Goal: Task Accomplishment & Management: Manage account settings

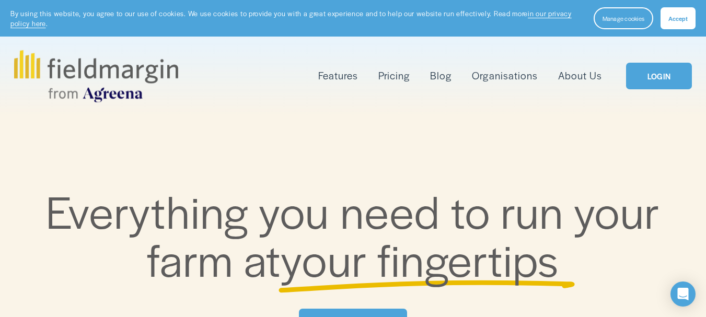
click at [689, 23] on button "Accept" at bounding box center [678, 18] width 35 height 22
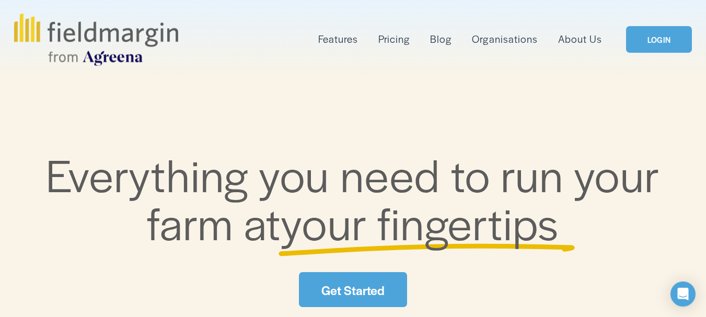
click at [670, 44] on link "LOGIN" at bounding box center [659, 39] width 66 height 27
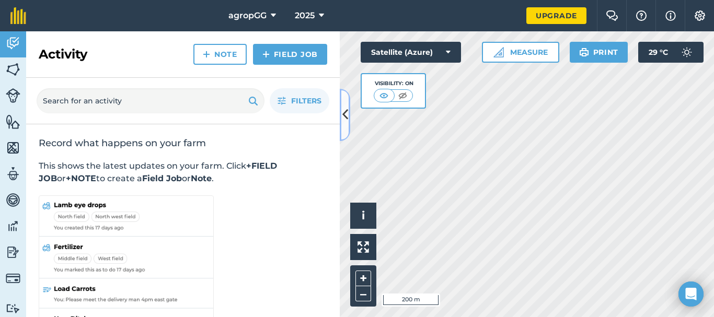
click at [343, 114] on icon at bounding box center [345, 115] width 6 height 18
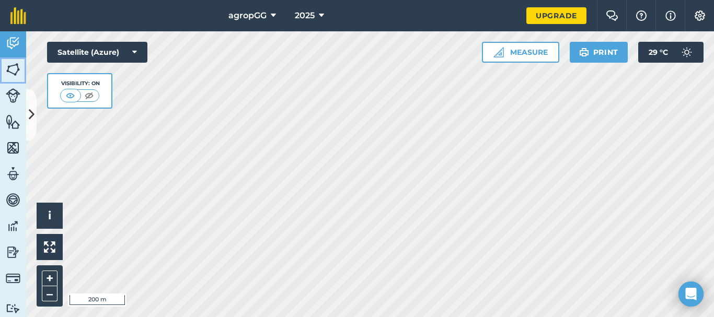
click at [12, 64] on img at bounding box center [13, 70] width 15 height 16
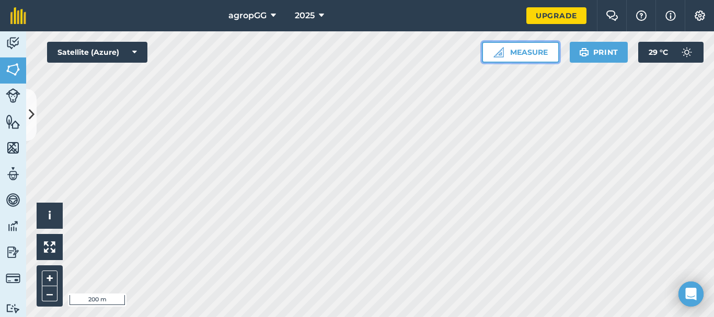
click at [506, 49] on button "Measure" at bounding box center [520, 52] width 77 height 21
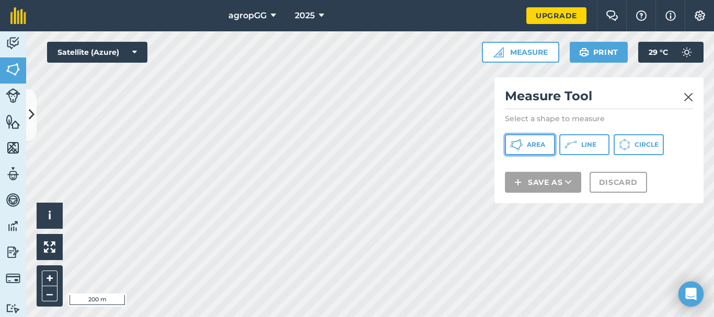
click at [528, 142] on span "Area" at bounding box center [536, 145] width 18 height 8
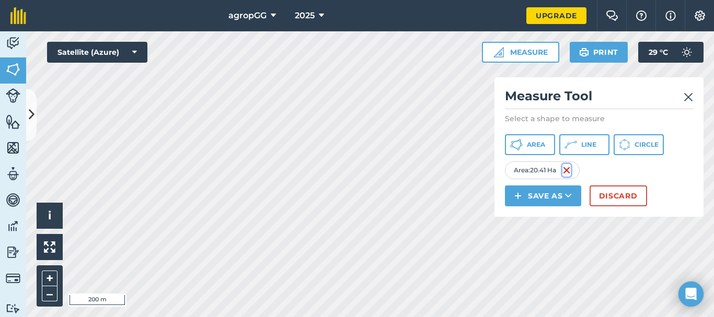
click at [570, 171] on img at bounding box center [567, 170] width 8 height 13
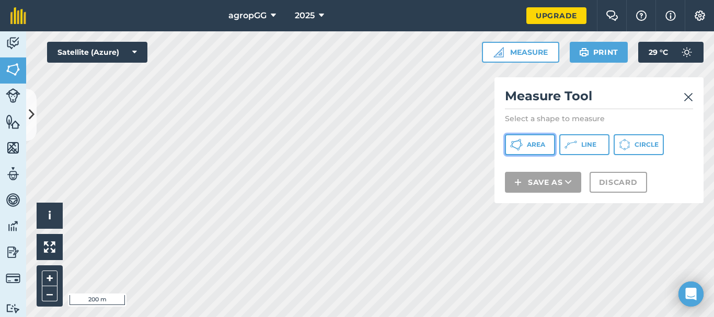
click at [534, 145] on span "Area" at bounding box center [536, 145] width 18 height 8
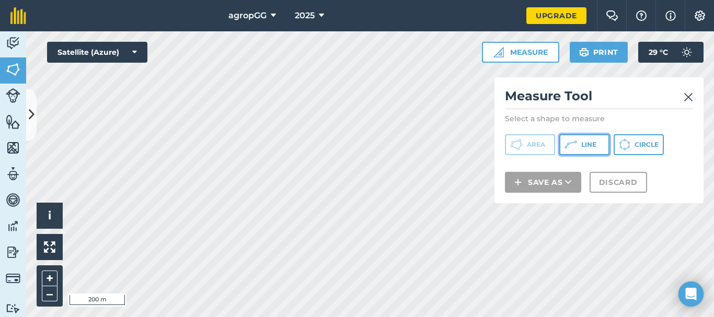
click at [586, 147] on span "Line" at bounding box center [588, 145] width 15 height 8
click at [573, 145] on icon at bounding box center [571, 145] width 13 height 13
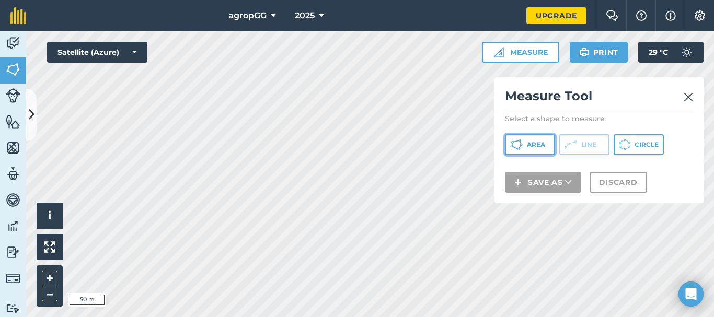
click at [543, 142] on span "Area" at bounding box center [536, 145] width 18 height 8
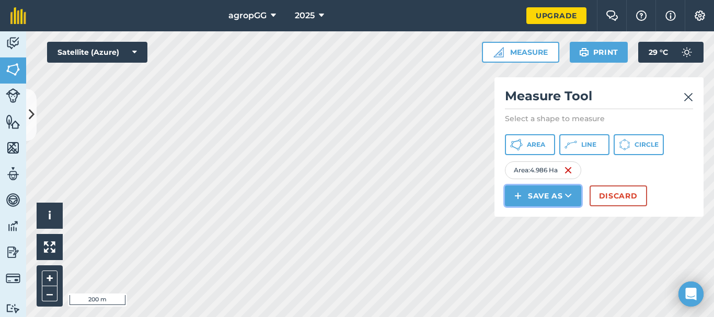
click at [548, 198] on button "Save as" at bounding box center [543, 196] width 76 height 21
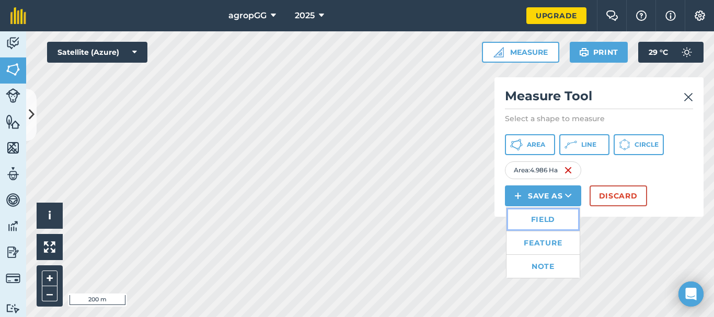
click at [540, 217] on link "Field" at bounding box center [543, 219] width 73 height 23
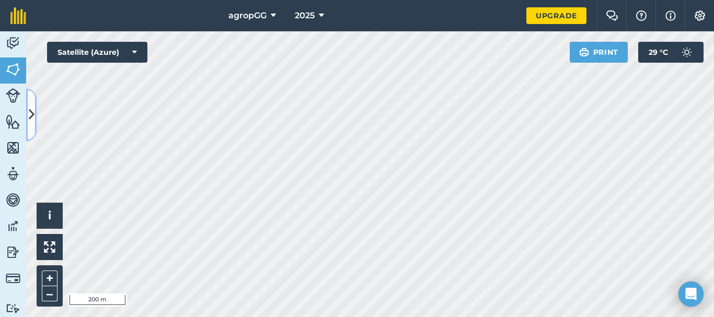
click at [29, 107] on icon at bounding box center [32, 115] width 6 height 18
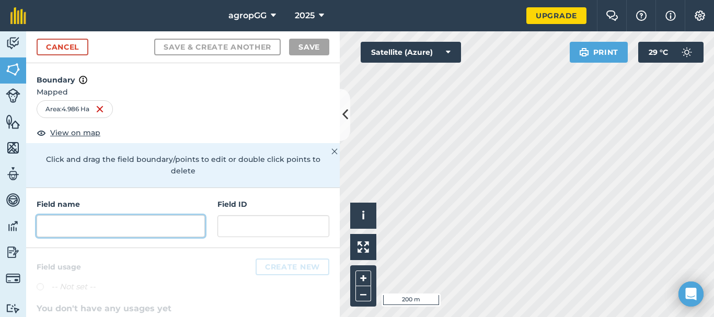
click at [120, 229] on input "text" at bounding box center [121, 226] width 168 height 22
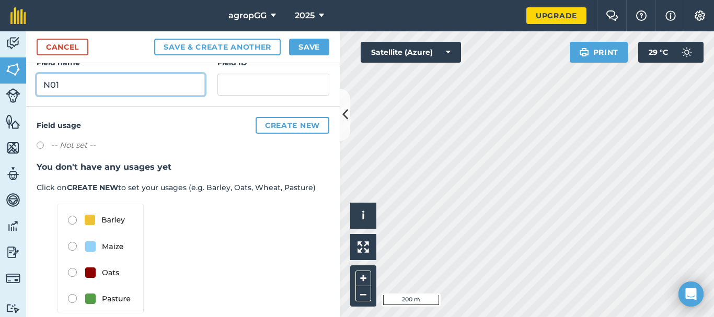
scroll to position [157, 0]
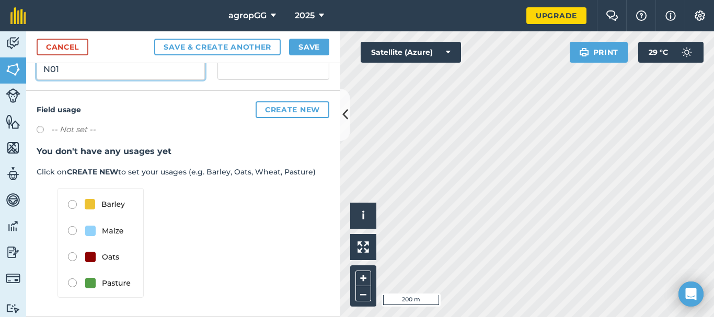
type input "N01"
click at [72, 283] on img at bounding box center [101, 243] width 86 height 110
click at [72, 284] on img at bounding box center [101, 243] width 86 height 110
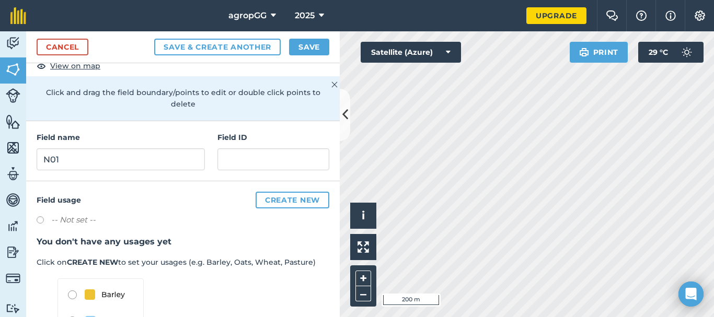
scroll to position [54, 0]
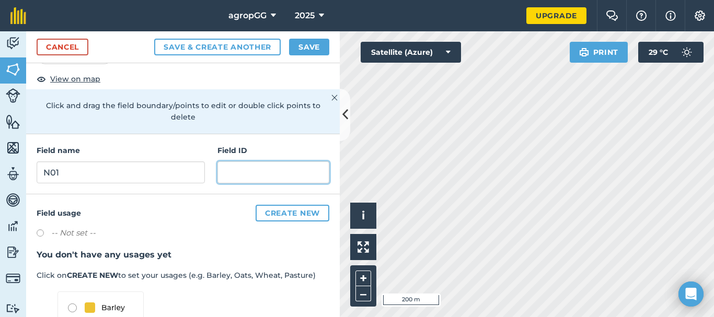
click at [236, 175] on input "text" at bounding box center [273, 173] width 112 height 22
type input "N01"
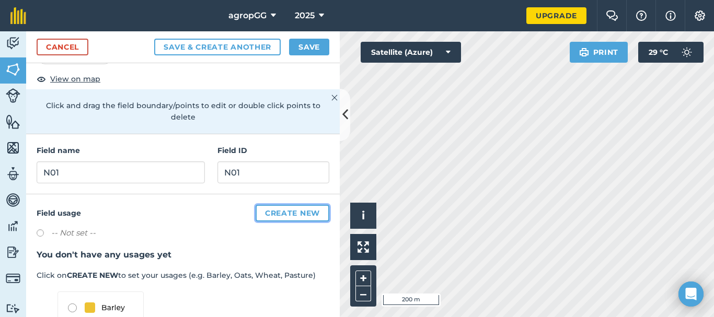
click at [266, 215] on button "Create new" at bounding box center [293, 213] width 74 height 17
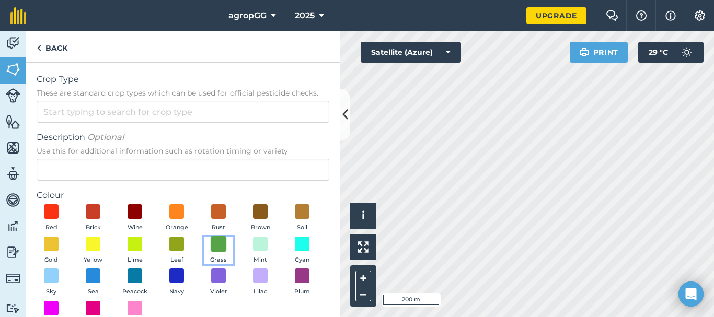
click at [227, 243] on span at bounding box center [219, 244] width 16 height 16
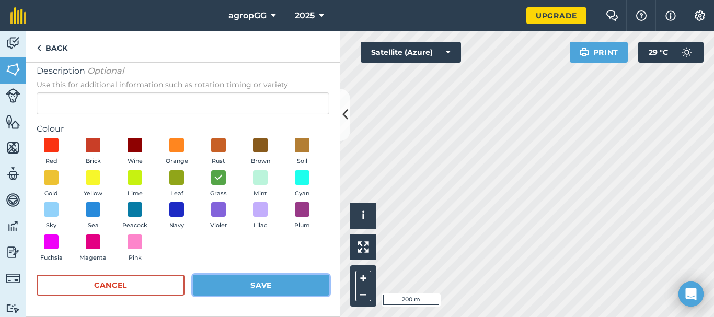
click at [238, 282] on button "Save" at bounding box center [261, 285] width 136 height 21
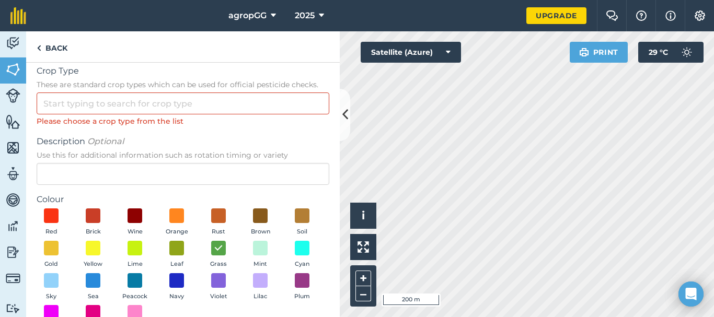
scroll to position [0, 0]
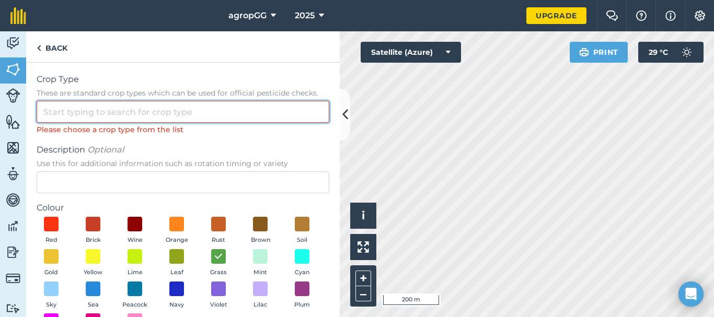
click at [71, 110] on input "Crop Type These are standard crop types which can be used for official pesticid…" at bounding box center [183, 112] width 293 height 22
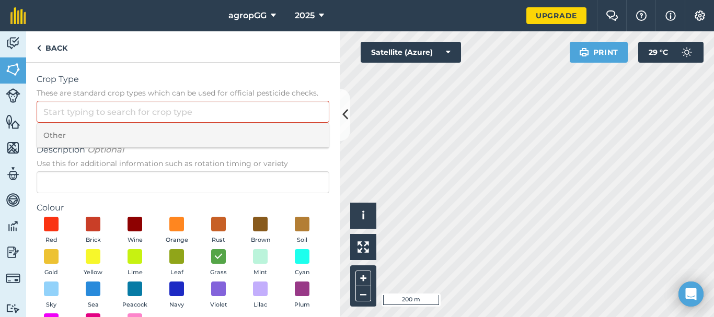
click at [66, 135] on li "Other" at bounding box center [183, 135] width 292 height 25
type input "Other"
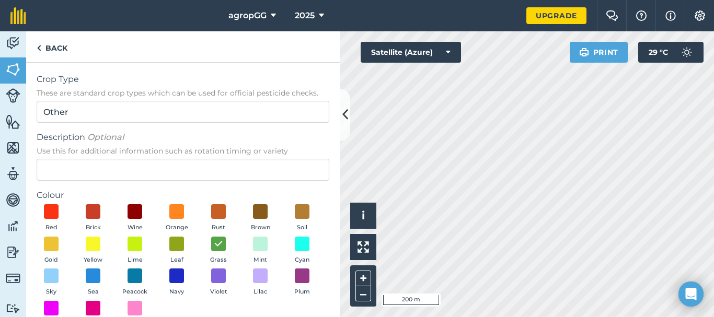
scroll to position [66, 0]
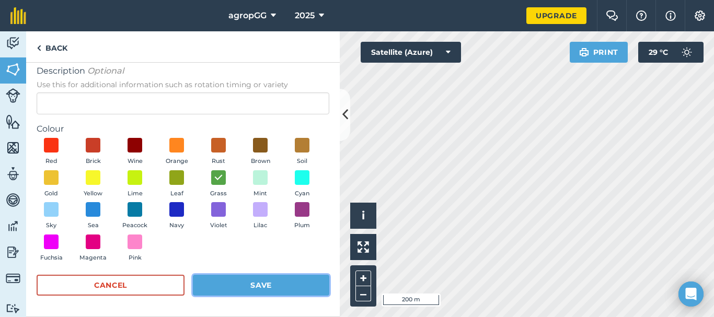
click at [287, 286] on button "Save" at bounding box center [261, 285] width 136 height 21
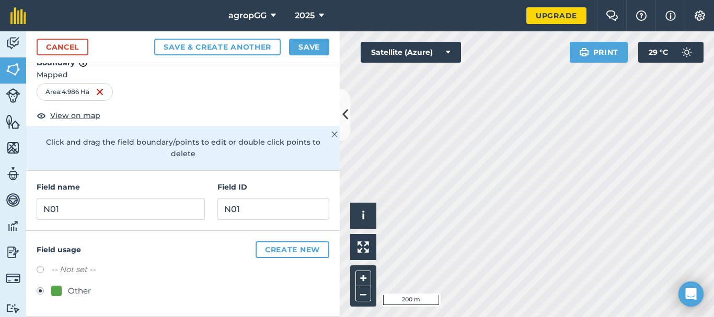
scroll to position [17, 0]
click at [228, 51] on button "Save & Create Another" at bounding box center [217, 47] width 127 height 17
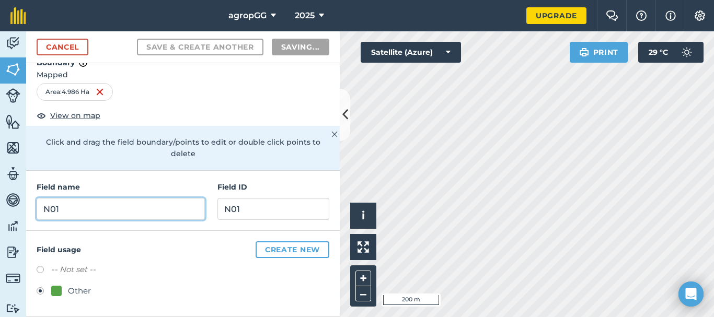
radio input "false"
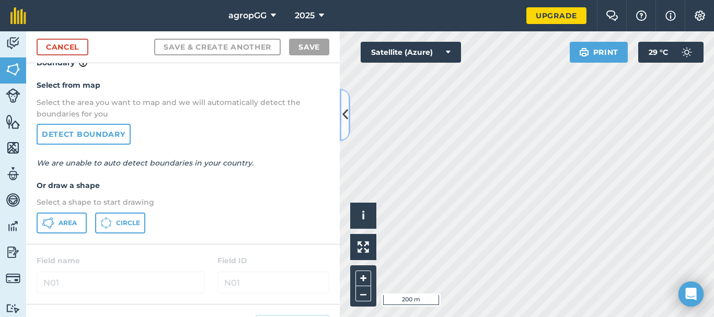
click at [343, 121] on icon at bounding box center [345, 115] width 6 height 18
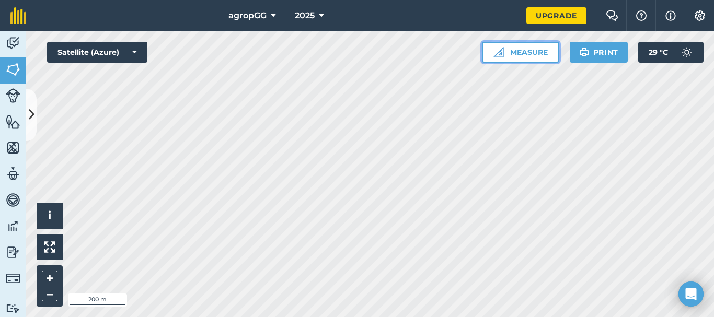
click at [502, 52] on img at bounding box center [499, 52] width 10 height 10
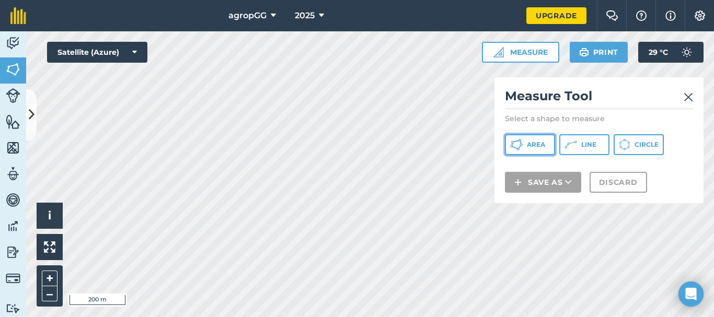
click at [542, 146] on span "Area" at bounding box center [536, 145] width 18 height 8
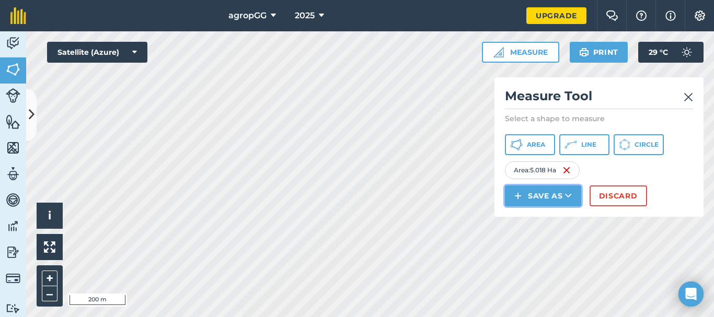
click at [559, 196] on button "Save as" at bounding box center [543, 196] width 76 height 21
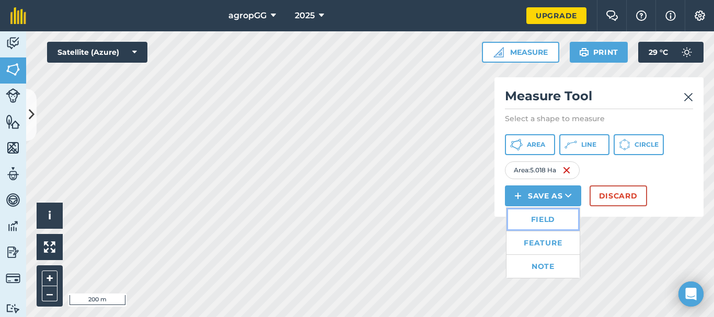
click at [552, 221] on link "Field" at bounding box center [543, 219] width 73 height 23
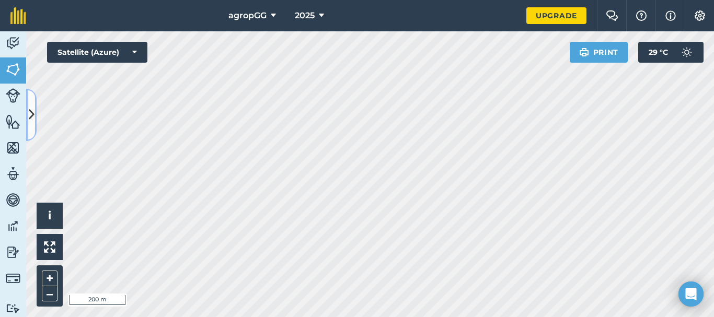
click at [34, 120] on icon at bounding box center [32, 115] width 6 height 18
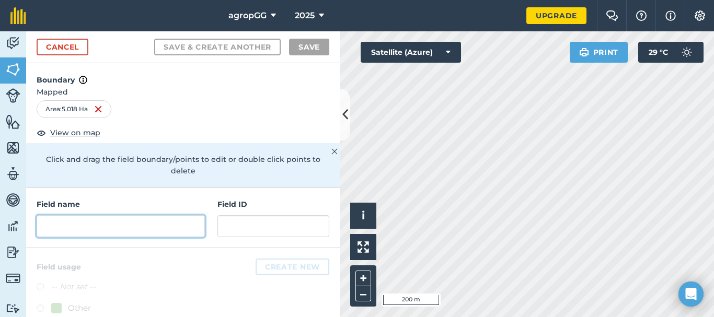
click at [118, 231] on input "text" at bounding box center [121, 226] width 168 height 22
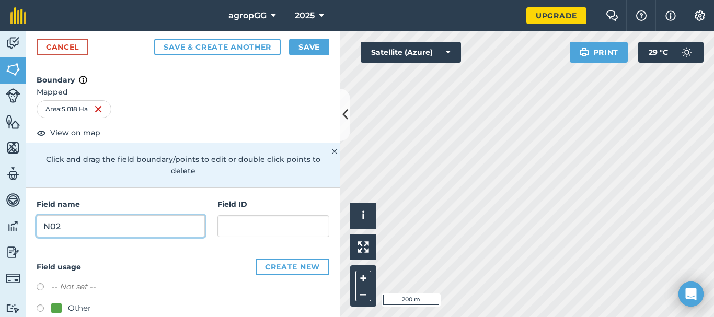
type input "N02"
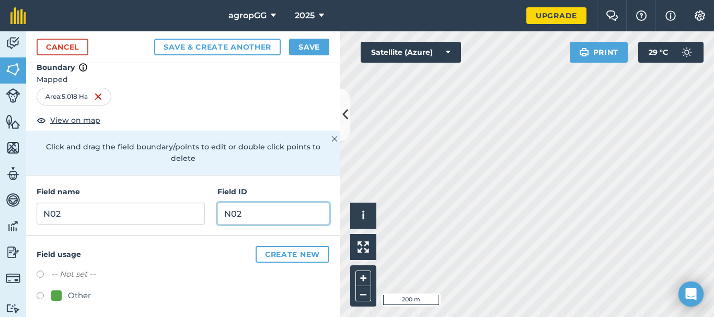
scroll to position [17, 0]
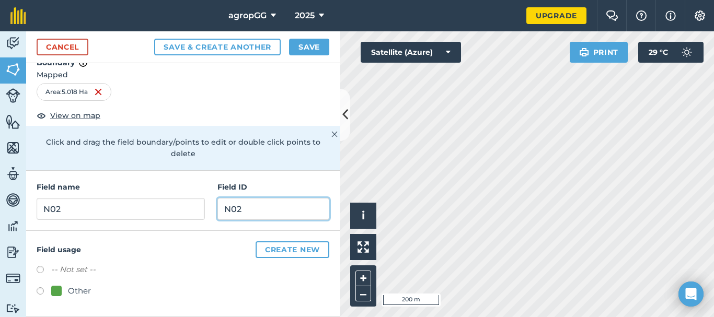
type input "N02"
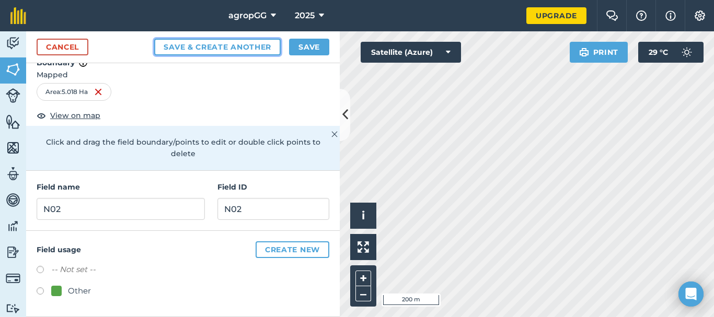
click at [226, 49] on button "Save & Create Another" at bounding box center [217, 47] width 127 height 17
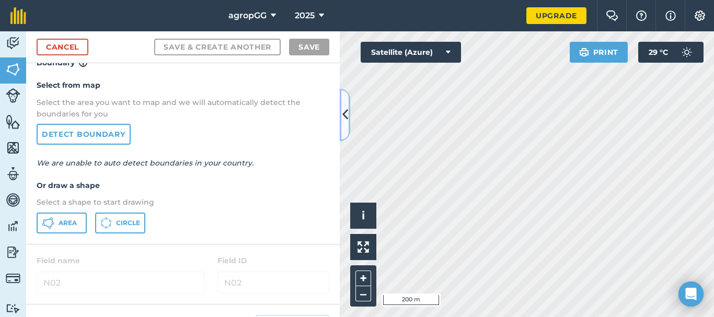
click at [347, 108] on icon at bounding box center [345, 115] width 6 height 18
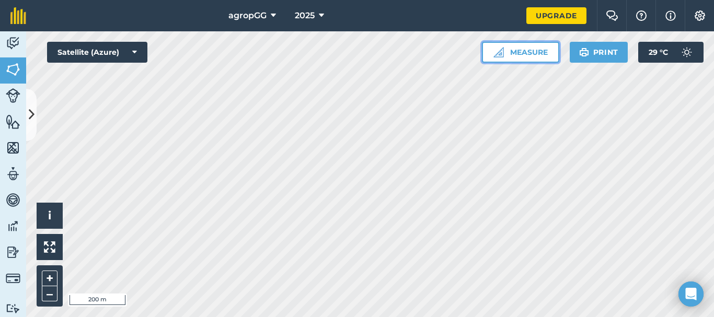
click at [503, 50] on img at bounding box center [499, 52] width 10 height 10
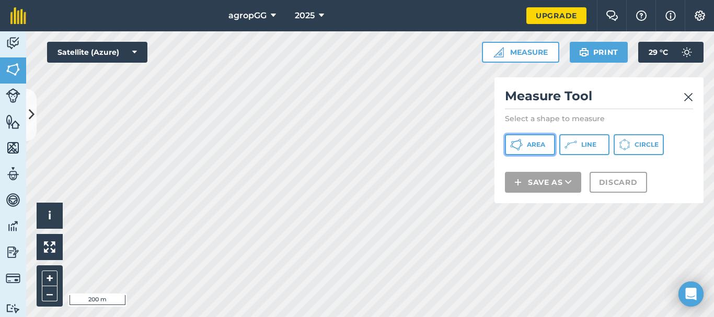
click at [537, 150] on button "Area" at bounding box center [530, 144] width 50 height 21
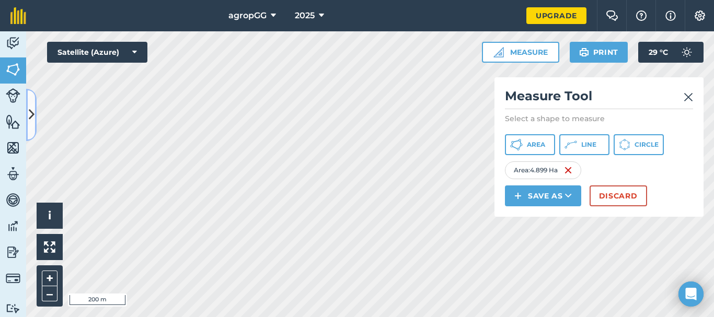
click at [33, 106] on icon at bounding box center [32, 115] width 6 height 18
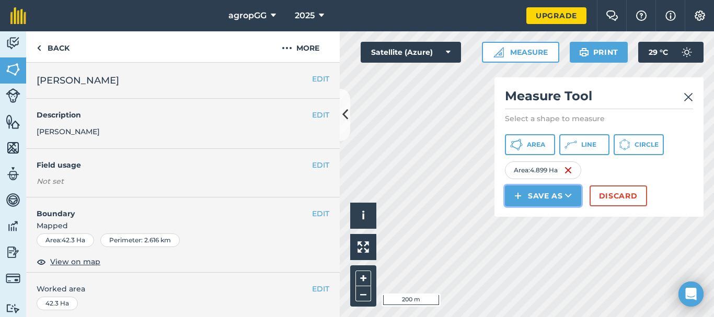
click at [570, 192] on icon at bounding box center [568, 196] width 7 height 10
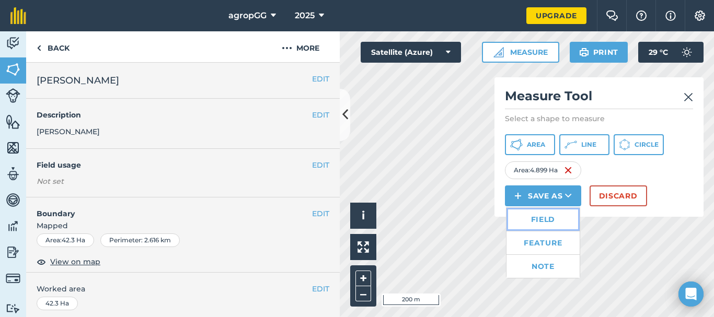
click at [540, 222] on link "Field" at bounding box center [543, 219] width 73 height 23
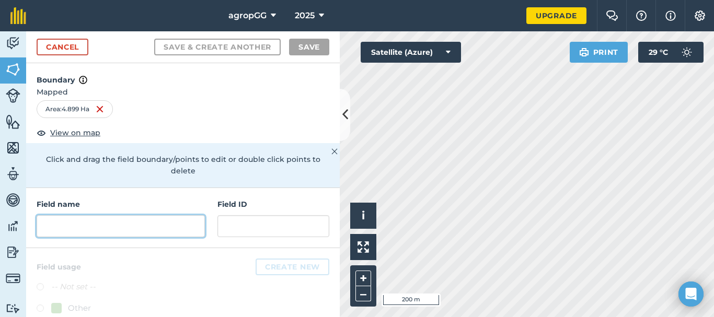
drag, startPoint x: 147, startPoint y: 222, endPoint x: 161, endPoint y: 206, distance: 20.8
click at [147, 220] on input "text" at bounding box center [121, 226] width 168 height 22
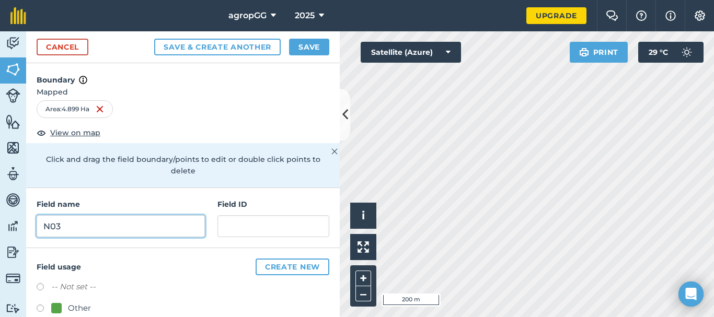
type input "N03"
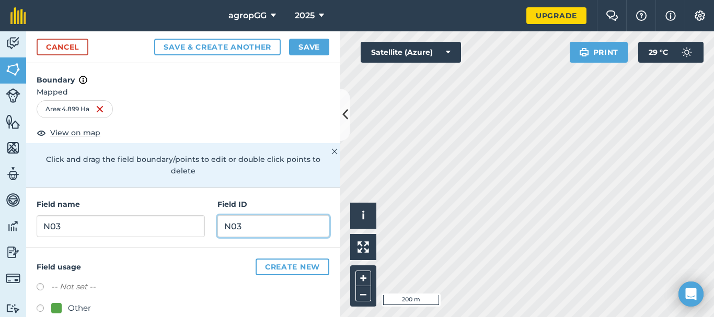
type input "N03"
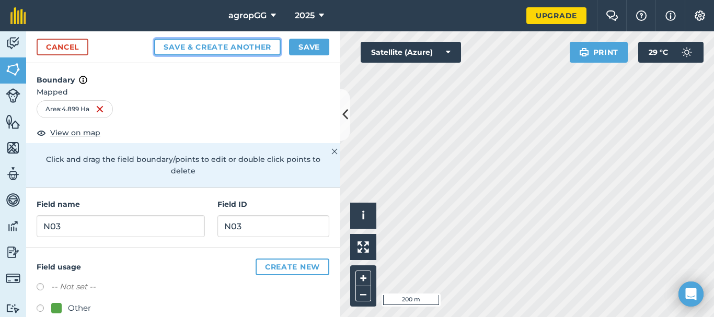
click at [234, 43] on button "Save & Create Another" at bounding box center [217, 47] width 127 height 17
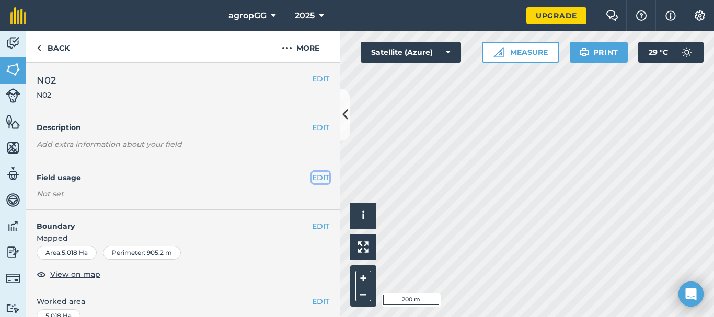
click at [313, 180] on button "EDIT" at bounding box center [320, 178] width 17 height 12
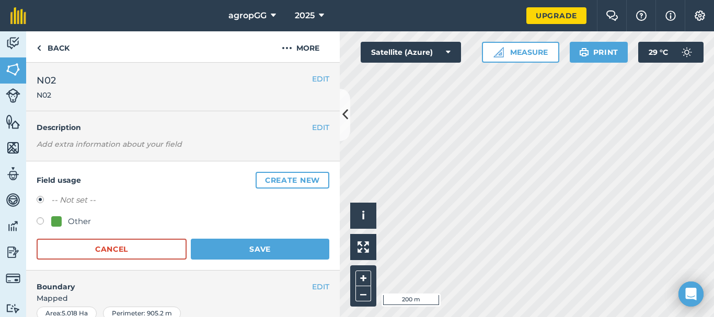
click at [40, 223] on label at bounding box center [44, 222] width 15 height 10
radio input "true"
radio input "false"
click at [274, 250] on button "Save" at bounding box center [260, 249] width 139 height 21
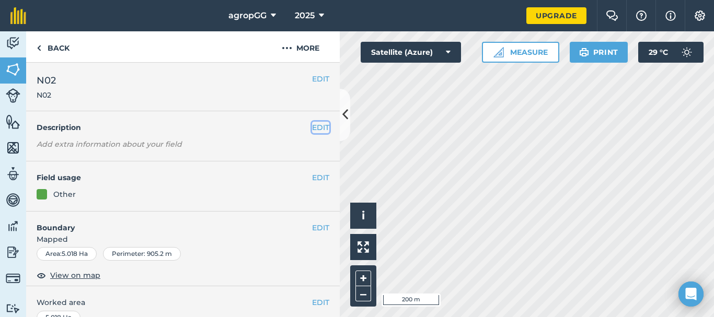
click at [312, 124] on button "EDIT" at bounding box center [320, 128] width 17 height 12
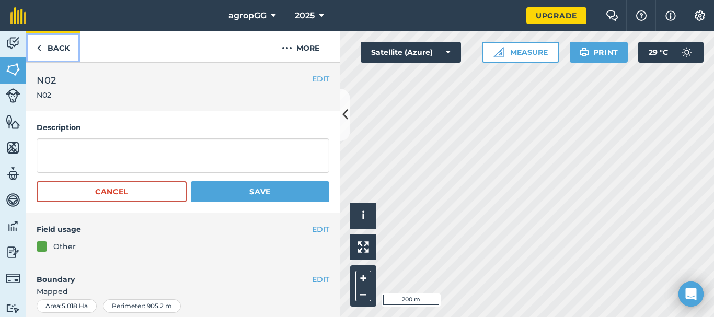
click at [58, 42] on link "Back" at bounding box center [53, 46] width 54 height 31
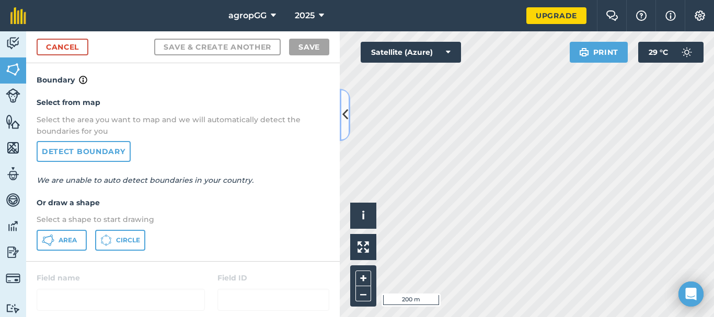
click at [341, 105] on button at bounding box center [345, 115] width 10 height 52
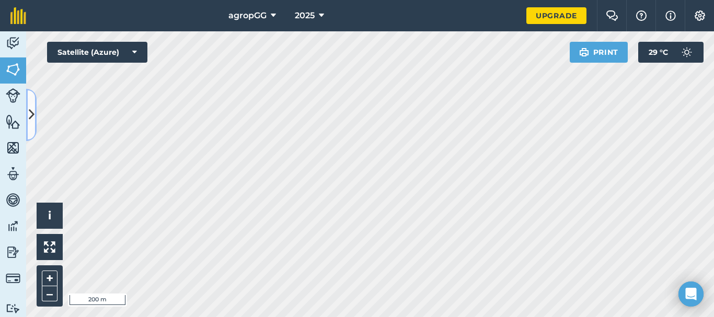
click at [31, 115] on icon at bounding box center [32, 115] width 6 height 18
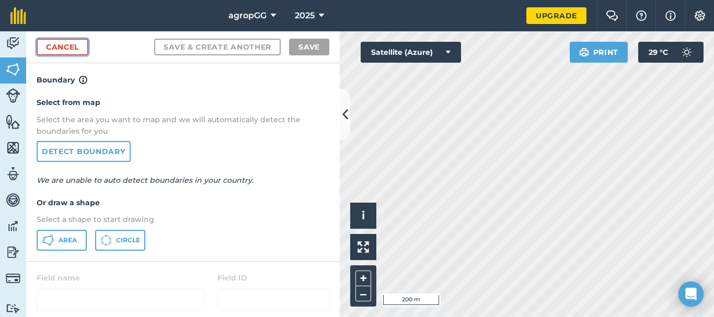
click at [66, 48] on link "Cancel" at bounding box center [63, 47] width 52 height 17
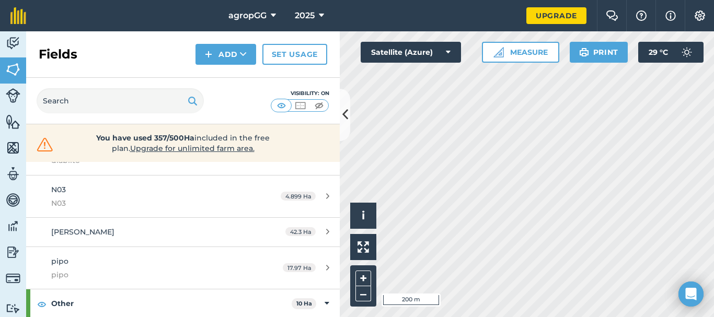
scroll to position [194, 0]
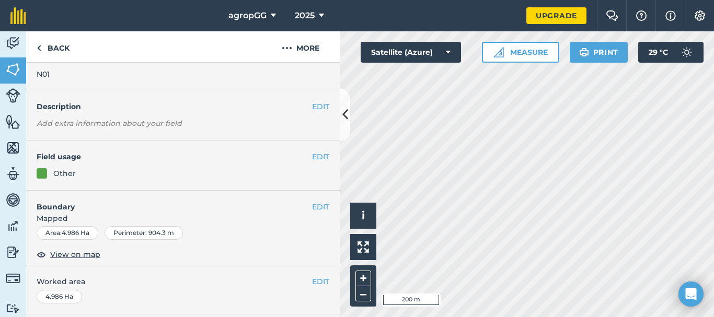
scroll to position [19, 0]
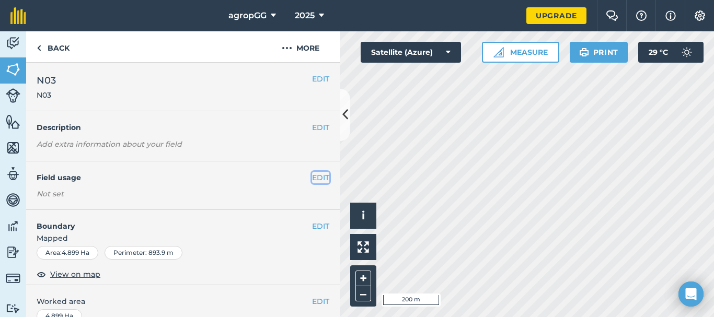
click at [315, 178] on button "EDIT" at bounding box center [320, 178] width 17 height 12
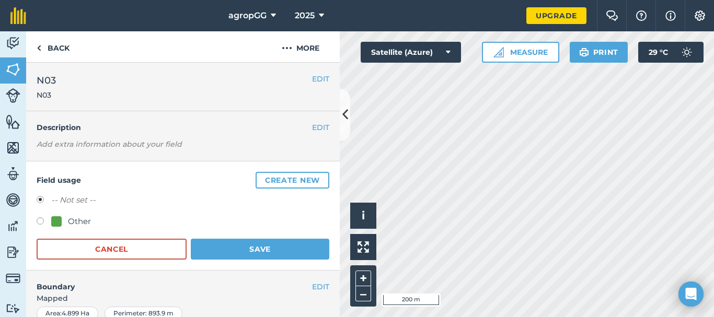
click at [42, 221] on label at bounding box center [44, 222] width 15 height 10
radio input "true"
radio input "false"
click at [218, 246] on button "Save" at bounding box center [260, 249] width 139 height 21
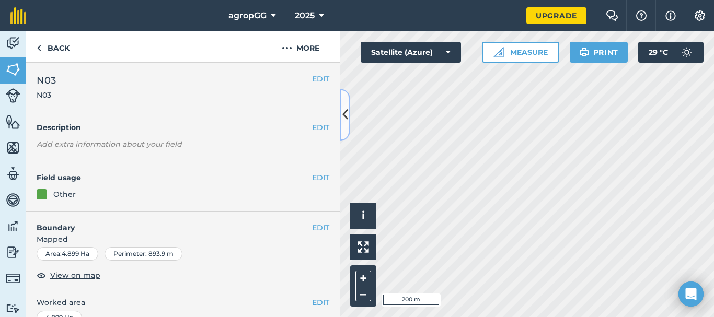
click at [343, 114] on icon at bounding box center [345, 115] width 6 height 18
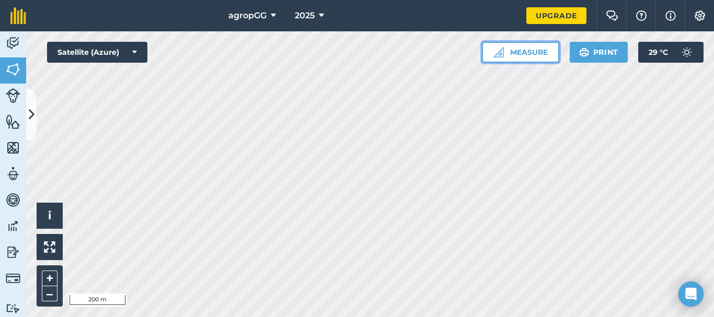
click at [511, 50] on button "Measure" at bounding box center [520, 52] width 77 height 21
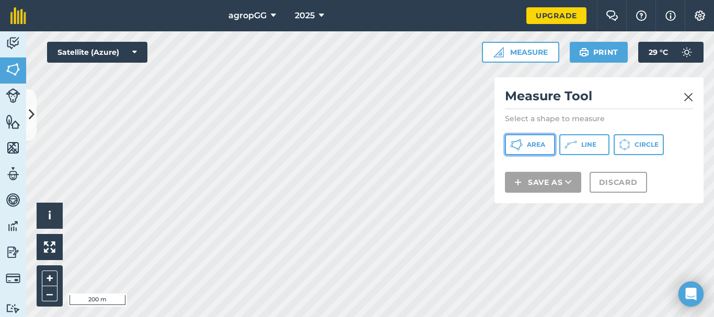
click at [544, 144] on span "Area" at bounding box center [536, 145] width 18 height 8
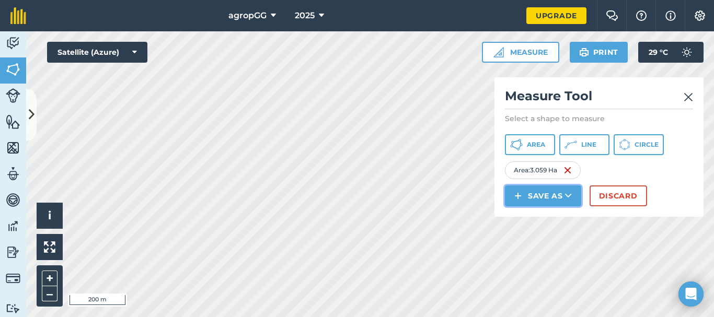
click at [569, 194] on icon at bounding box center [568, 196] width 7 height 10
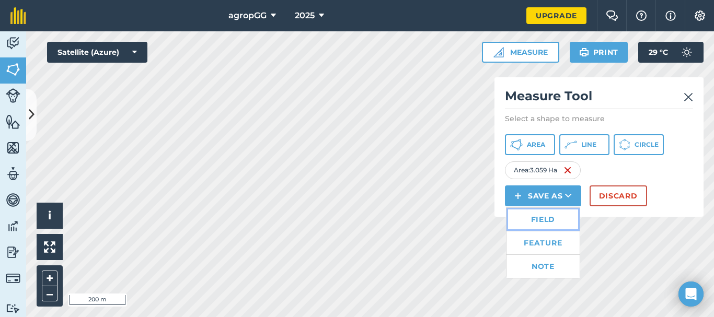
click at [559, 216] on link "Field" at bounding box center [543, 219] width 73 height 23
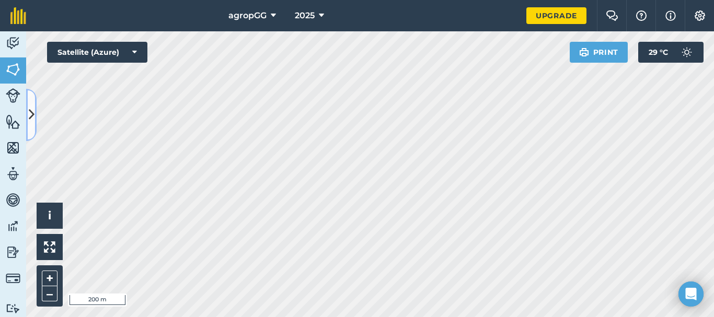
click at [30, 112] on icon at bounding box center [32, 115] width 6 height 18
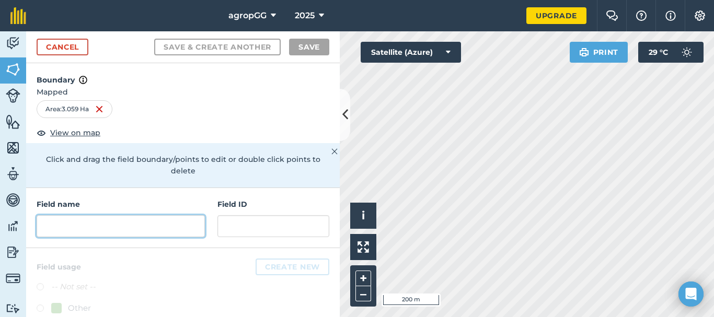
click at [101, 223] on input "text" at bounding box center [121, 226] width 168 height 22
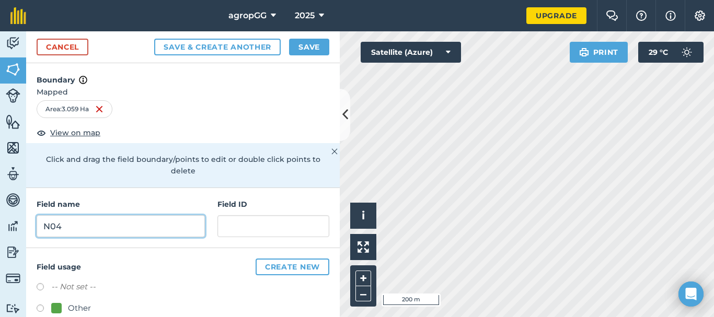
type input "N04"
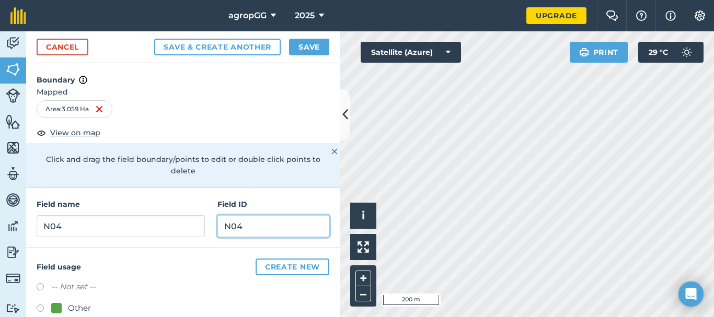
type input "N04"
click at [36, 310] on div "Field usage Create new -- Not set -- Other" at bounding box center [183, 291] width 314 height 86
click at [38, 309] on label at bounding box center [44, 310] width 15 height 10
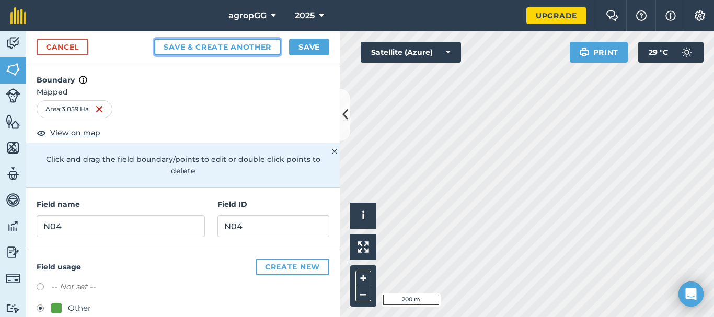
drag, startPoint x: 201, startPoint y: 47, endPoint x: 218, endPoint y: 48, distance: 17.3
click at [202, 47] on button "Save & Create Another" at bounding box center [217, 47] width 127 height 17
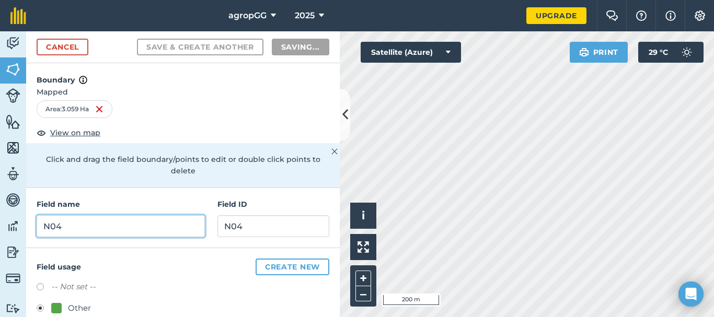
radio input "false"
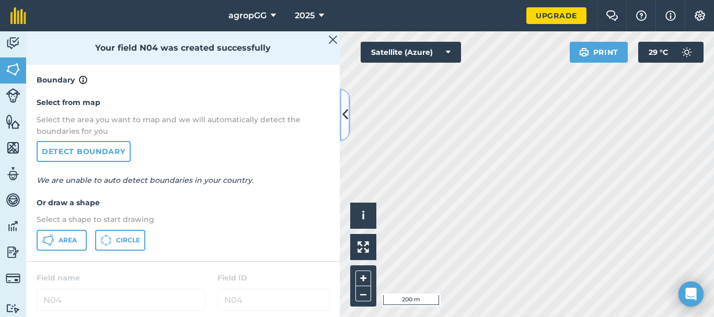
click at [342, 115] on icon at bounding box center [345, 115] width 6 height 18
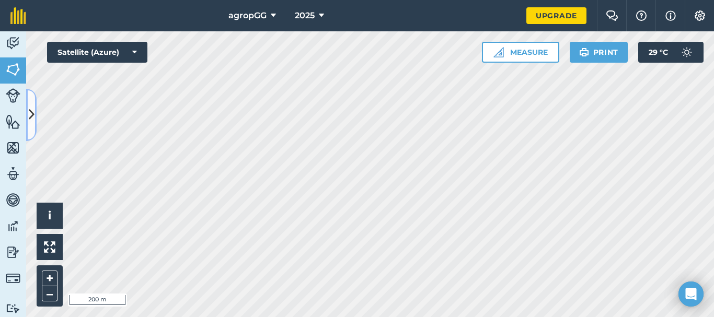
click at [33, 123] on icon at bounding box center [32, 115] width 6 height 18
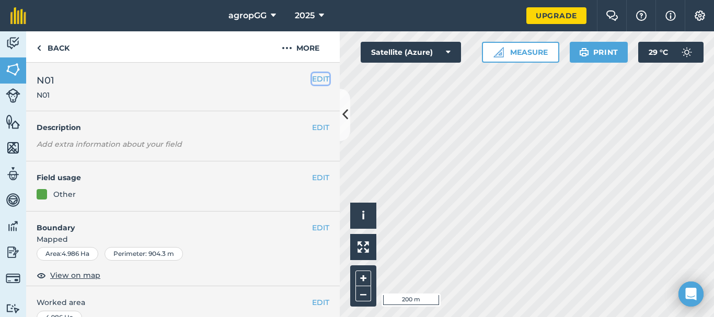
click at [317, 76] on button "EDIT" at bounding box center [320, 79] width 17 height 12
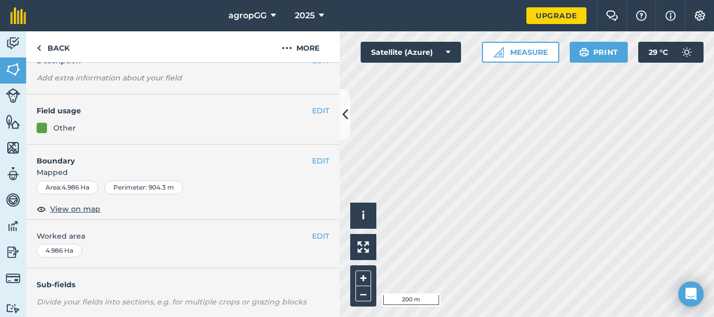
scroll to position [110, 0]
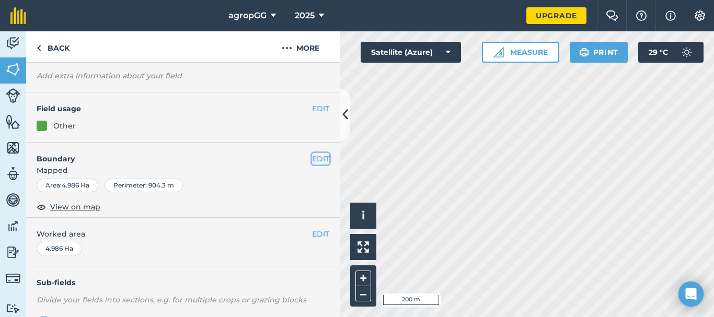
click at [312, 160] on button "EDIT" at bounding box center [320, 159] width 17 height 12
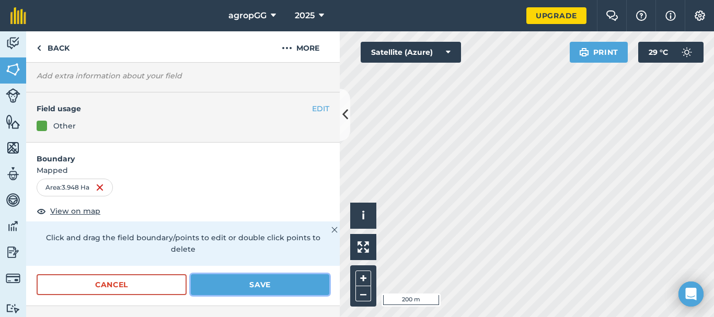
click at [231, 286] on button "Save" at bounding box center [260, 284] width 139 height 21
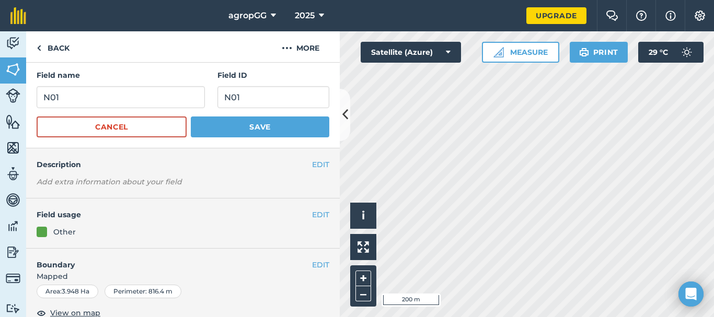
scroll to position [0, 0]
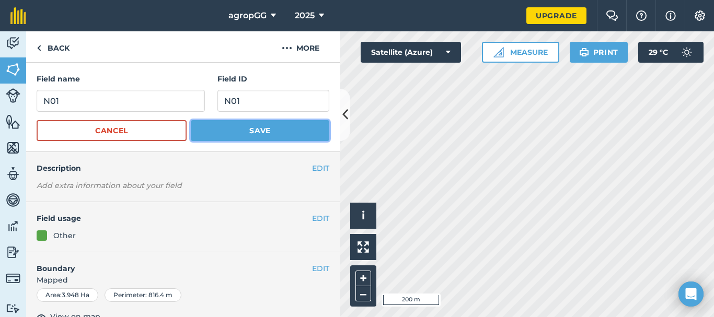
click at [250, 129] on button "Save" at bounding box center [260, 130] width 139 height 21
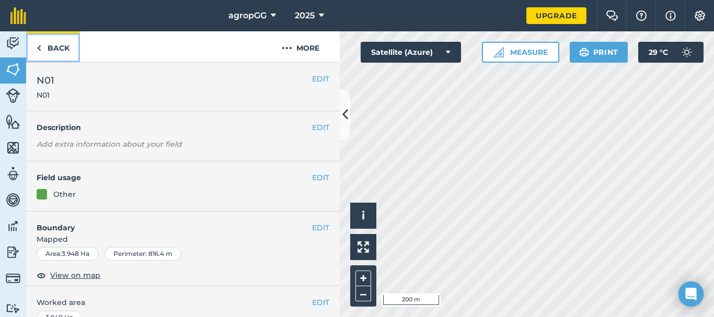
click at [53, 51] on link "Back" at bounding box center [53, 46] width 54 height 31
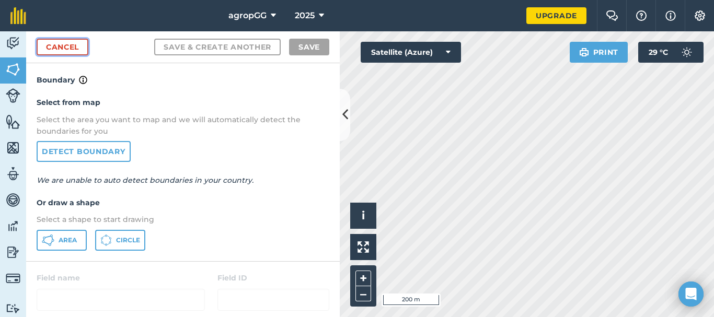
click at [66, 44] on link "Cancel" at bounding box center [63, 47] width 52 height 17
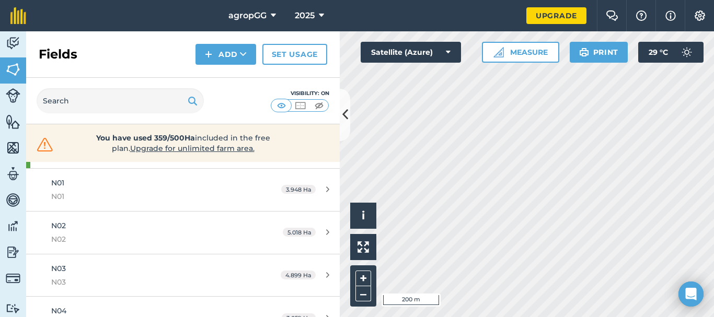
scroll to position [313, 0]
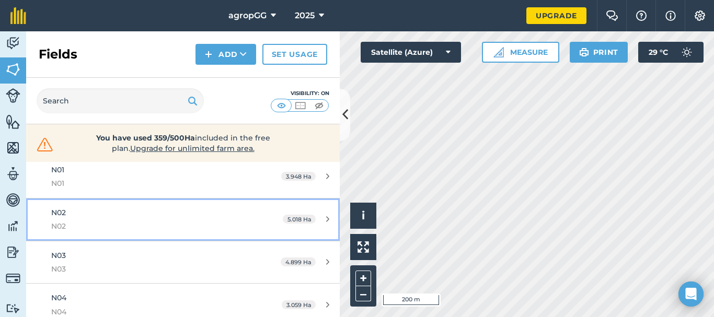
click at [205, 223] on span "N02" at bounding box center [149, 227] width 197 height 12
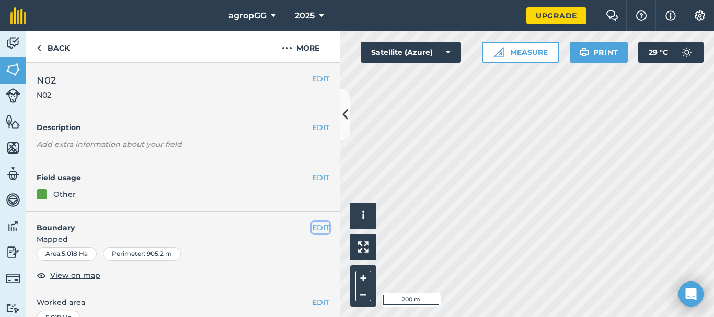
click at [312, 224] on button "EDIT" at bounding box center [320, 228] width 17 height 12
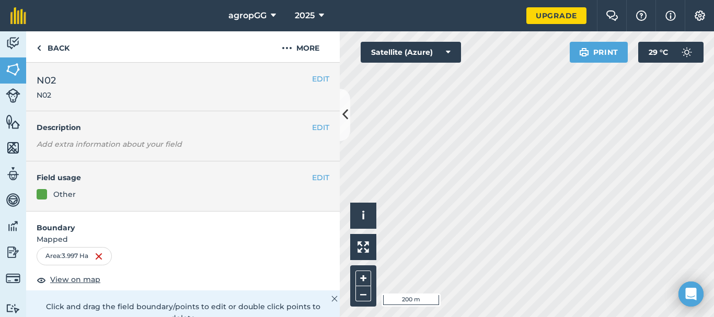
scroll to position [52, 0]
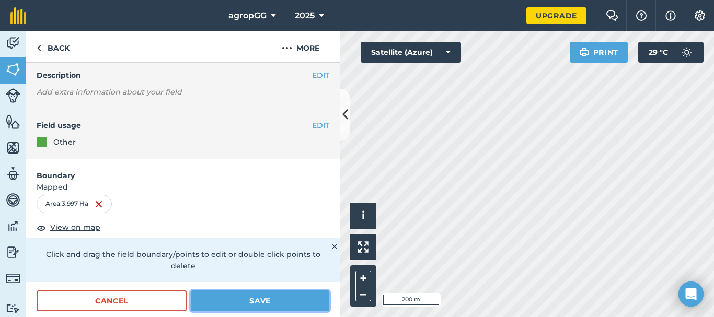
click at [266, 301] on button "Save" at bounding box center [260, 301] width 139 height 21
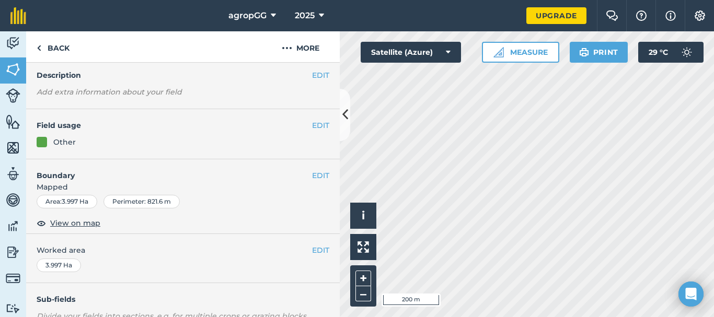
scroll to position [0, 0]
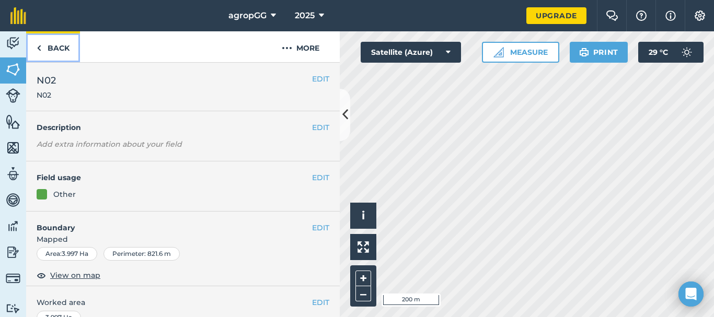
click at [48, 43] on link "Back" at bounding box center [53, 46] width 54 height 31
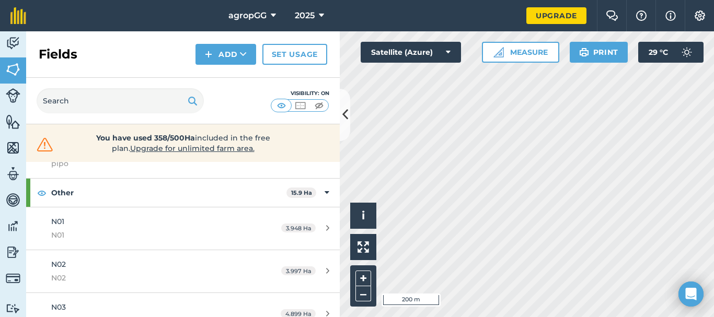
scroll to position [314, 0]
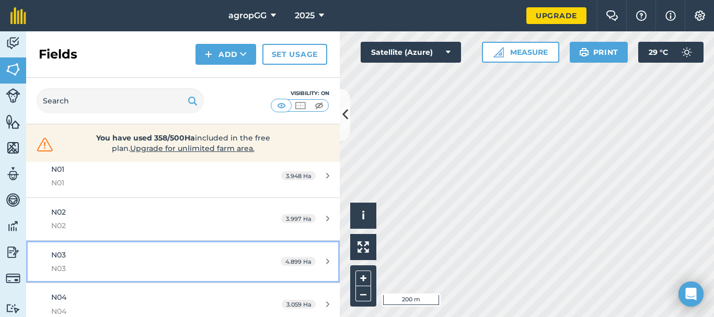
click at [120, 265] on span "N03" at bounding box center [149, 269] width 197 height 12
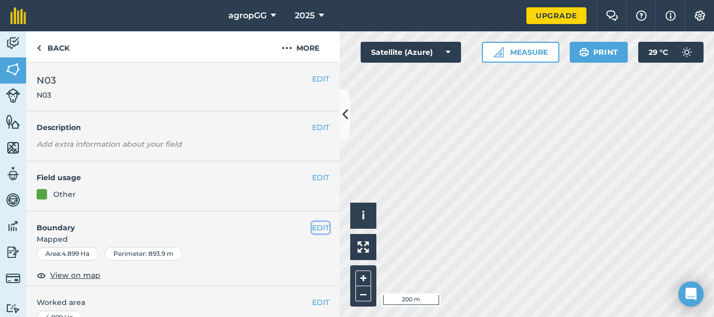
click at [313, 226] on button "EDIT" at bounding box center [320, 228] width 17 height 12
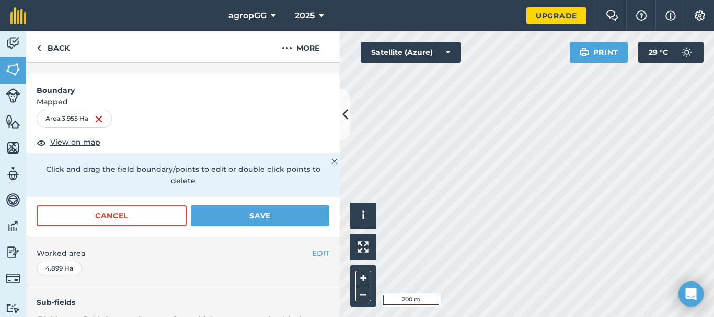
scroll to position [145, 0]
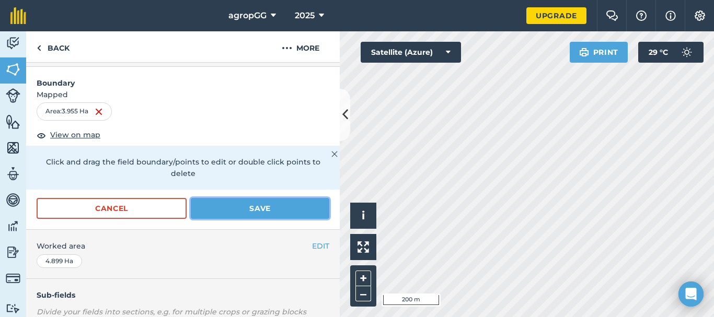
click at [264, 212] on button "Save" at bounding box center [260, 208] width 139 height 21
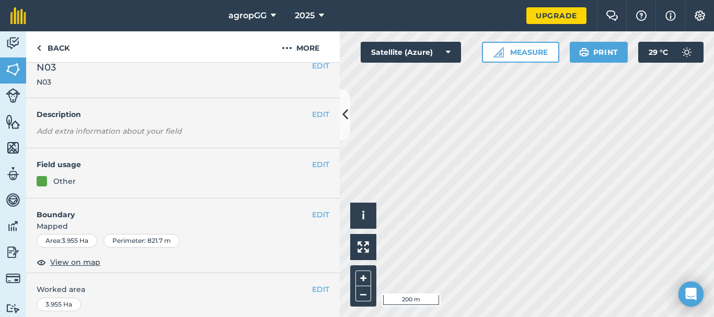
scroll to position [0, 0]
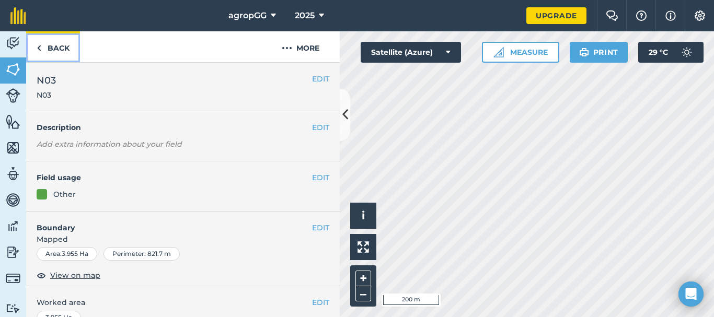
click at [64, 45] on link "Back" at bounding box center [53, 46] width 54 height 31
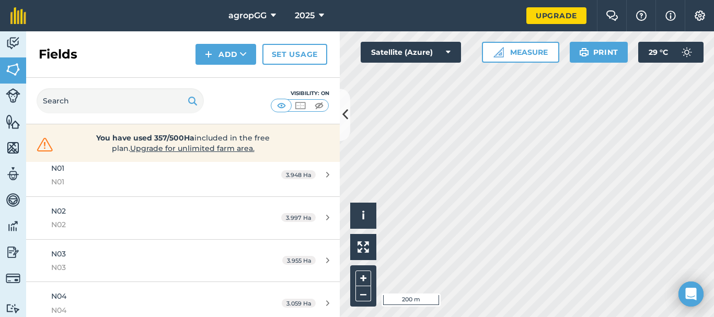
scroll to position [322, 0]
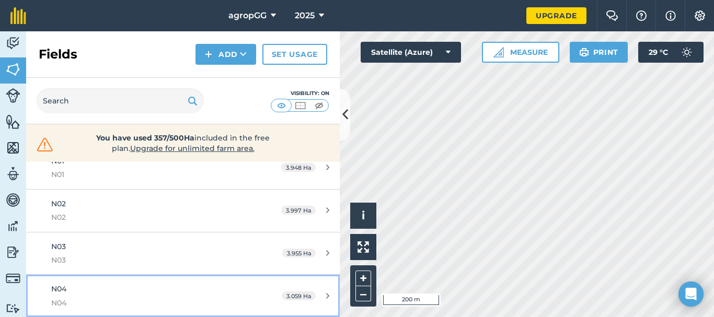
click at [211, 285] on div "N04 N04" at bounding box center [149, 296] width 197 height 26
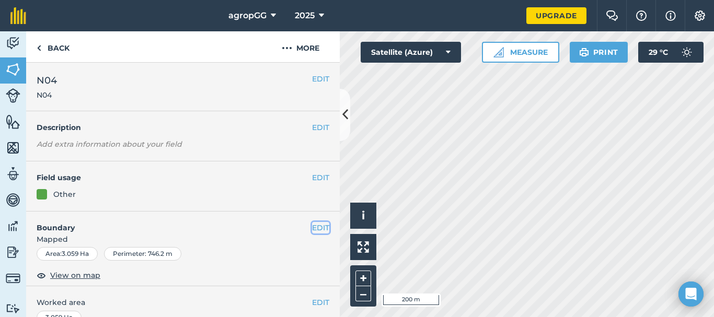
click at [312, 230] on button "EDIT" at bounding box center [320, 228] width 17 height 12
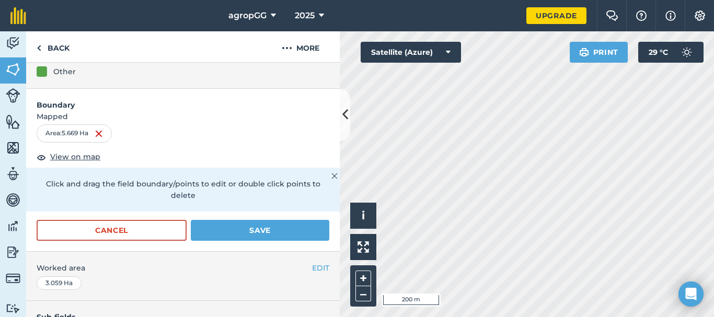
scroll to position [121, 0]
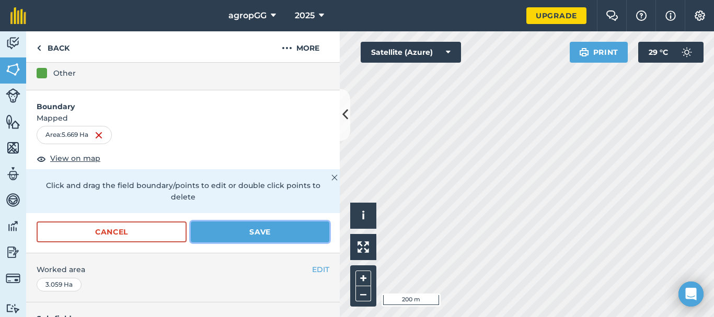
click at [269, 232] on button "Save" at bounding box center [260, 232] width 139 height 21
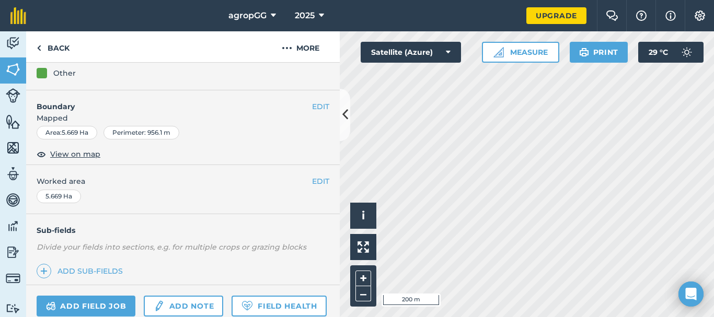
scroll to position [0, 0]
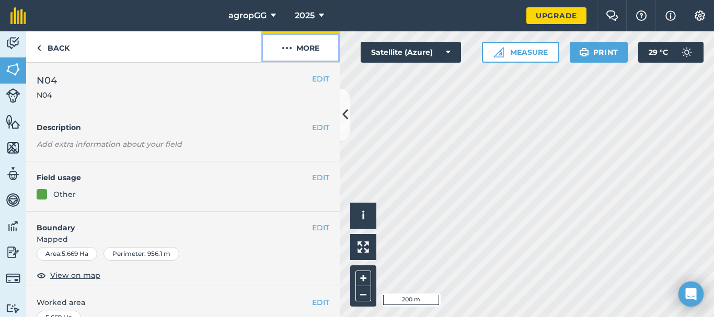
click at [303, 47] on button "More" at bounding box center [300, 46] width 78 height 31
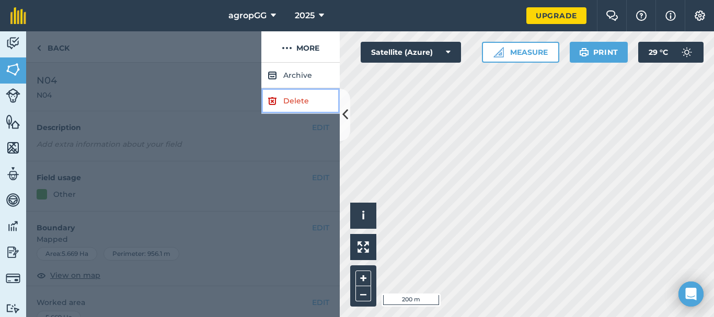
click at [288, 102] on link "Delete" at bounding box center [300, 101] width 78 height 26
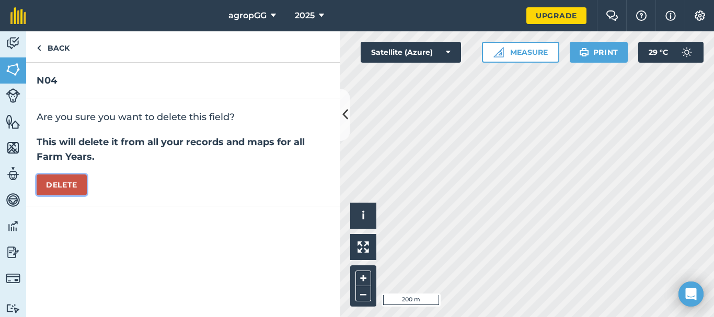
click at [69, 182] on button "Delete" at bounding box center [62, 185] width 50 height 21
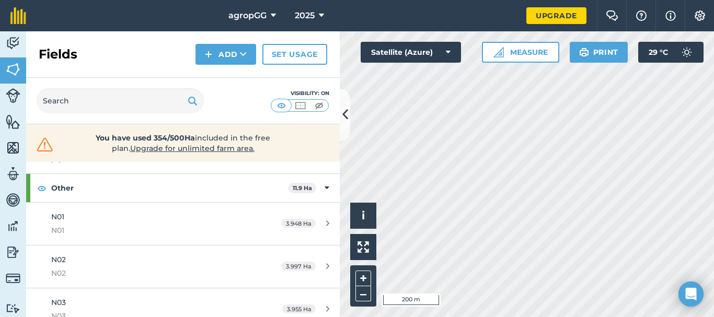
scroll to position [276, 0]
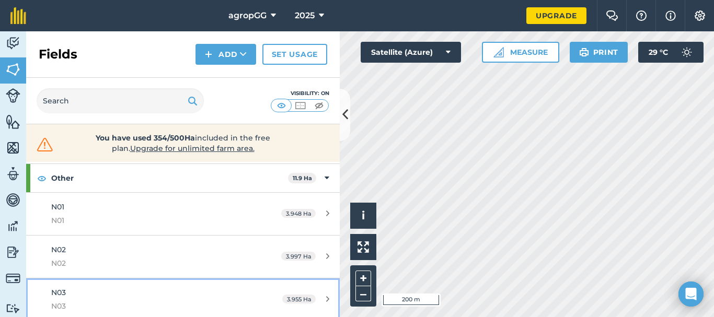
click at [168, 296] on div "N03 N03" at bounding box center [149, 300] width 197 height 26
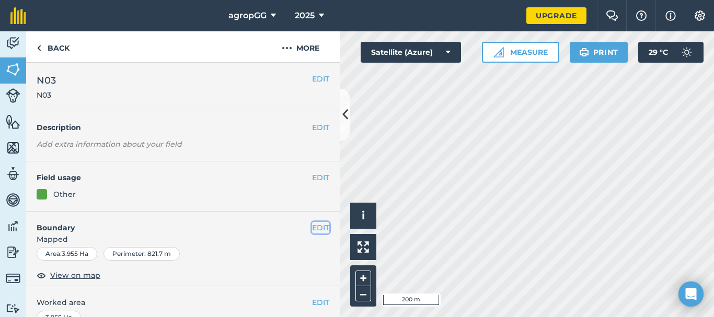
click at [315, 228] on button "EDIT" at bounding box center [320, 228] width 17 height 12
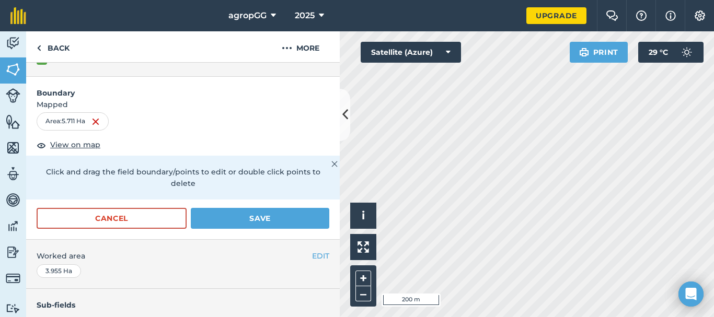
scroll to position [138, 0]
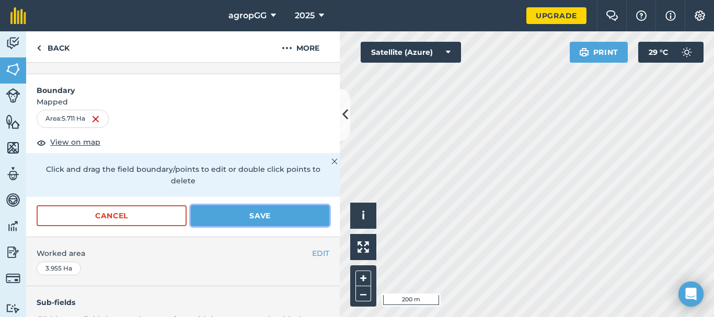
click at [298, 211] on button "Save" at bounding box center [260, 215] width 139 height 21
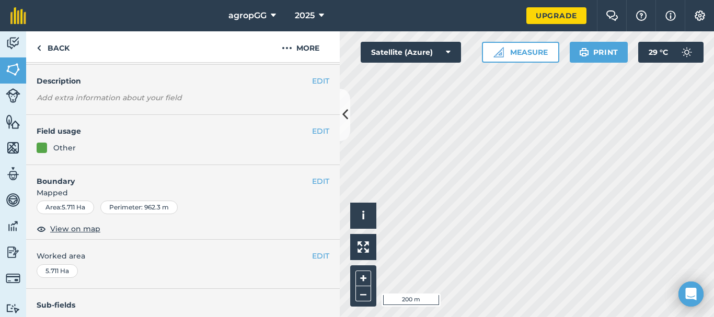
scroll to position [0, 0]
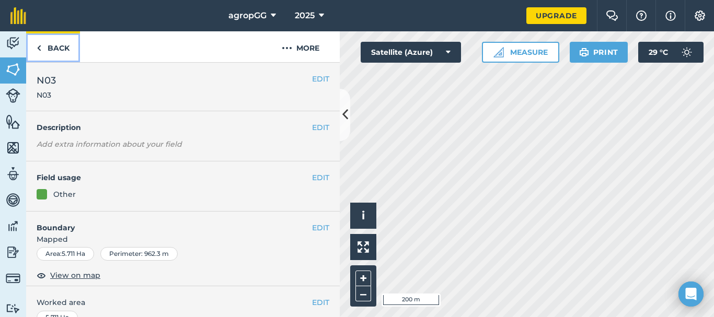
click at [57, 50] on link "Back" at bounding box center [53, 46] width 54 height 31
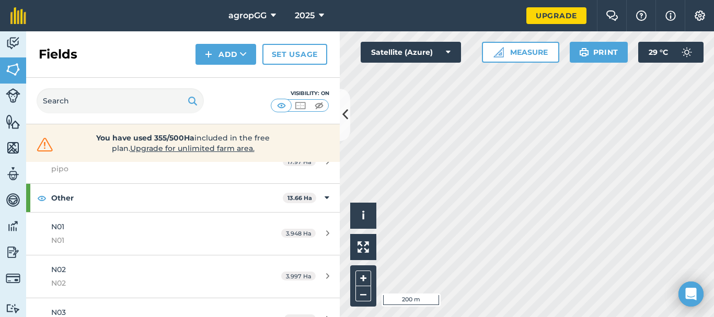
scroll to position [259, 0]
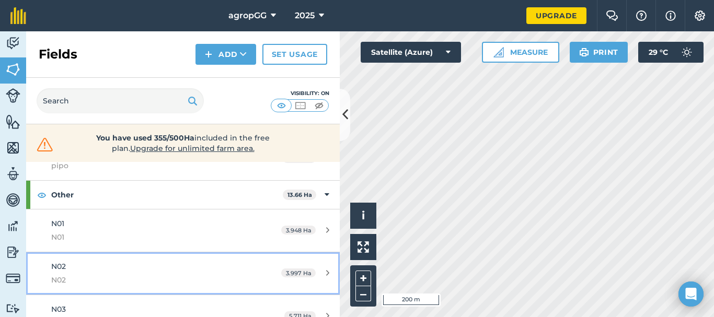
click at [201, 273] on div "N02 N02" at bounding box center [149, 274] width 197 height 26
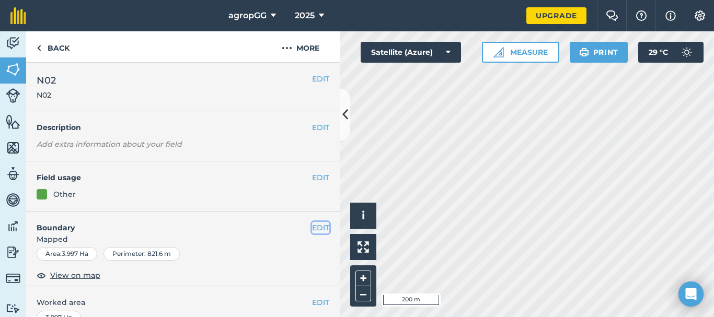
click at [315, 229] on button "EDIT" at bounding box center [320, 228] width 17 height 12
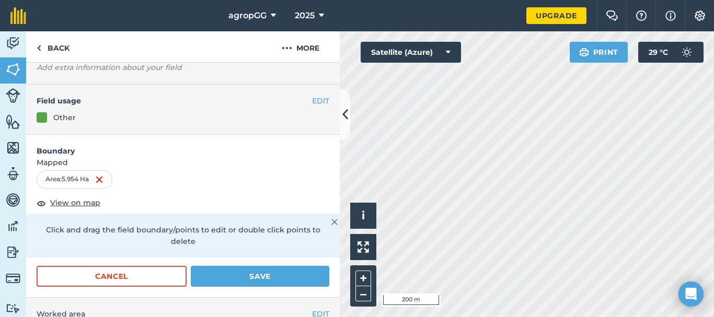
scroll to position [78, 0]
click at [278, 276] on button "Save" at bounding box center [260, 275] width 139 height 21
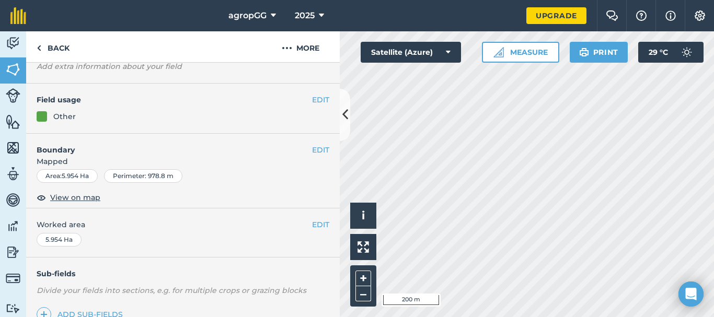
scroll to position [0, 0]
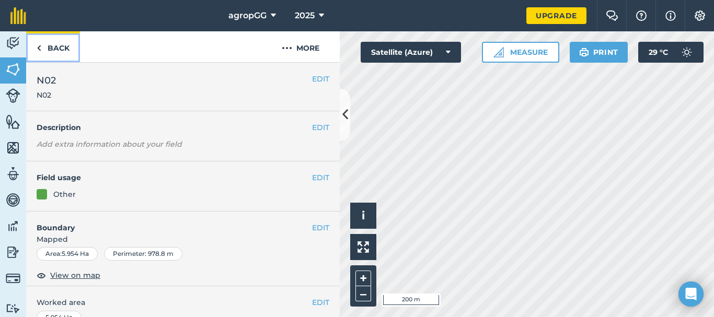
click at [55, 51] on link "Back" at bounding box center [53, 46] width 54 height 31
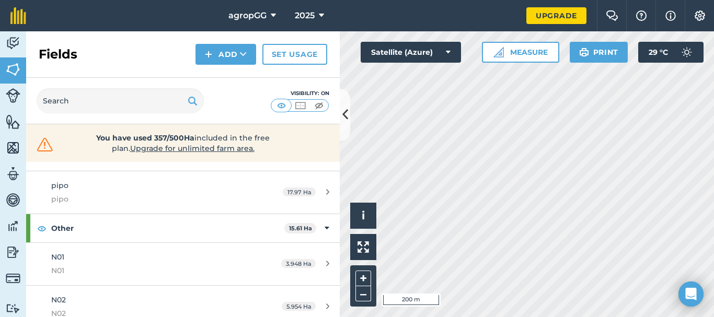
scroll to position [233, 0]
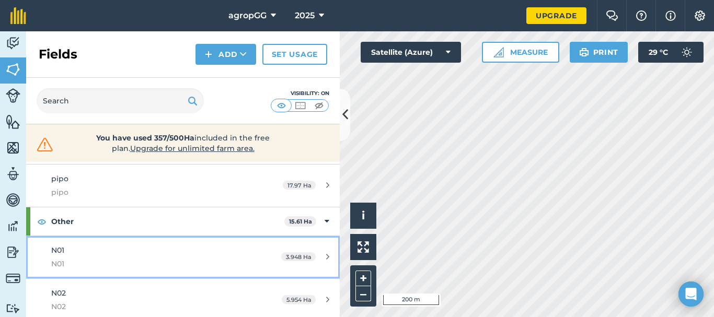
click at [177, 250] on div "N01 N01" at bounding box center [149, 258] width 197 height 26
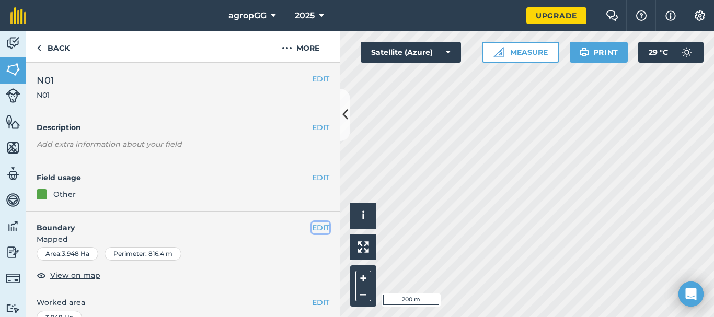
click at [313, 229] on button "EDIT" at bounding box center [320, 228] width 17 height 12
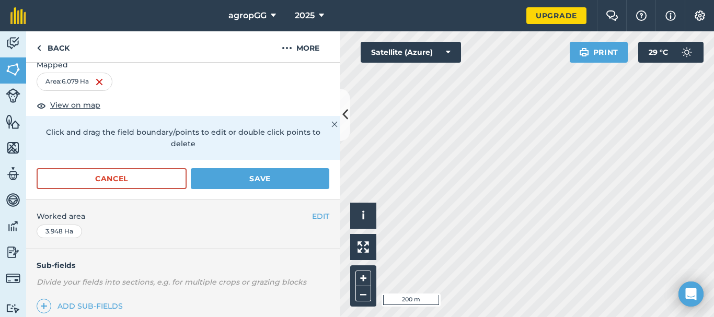
scroll to position [208, 0]
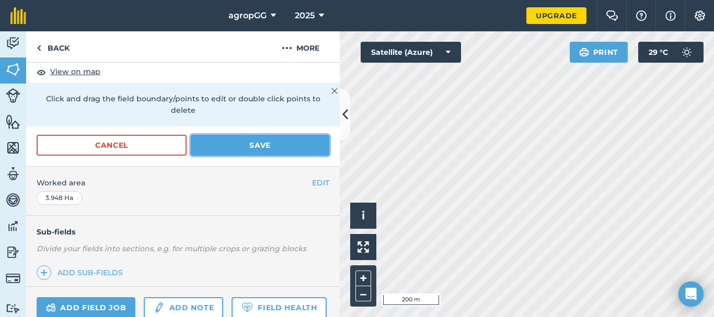
click at [267, 142] on button "Save" at bounding box center [260, 145] width 139 height 21
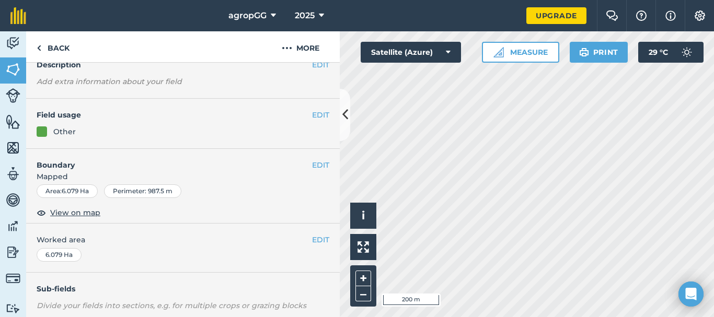
scroll to position [0, 0]
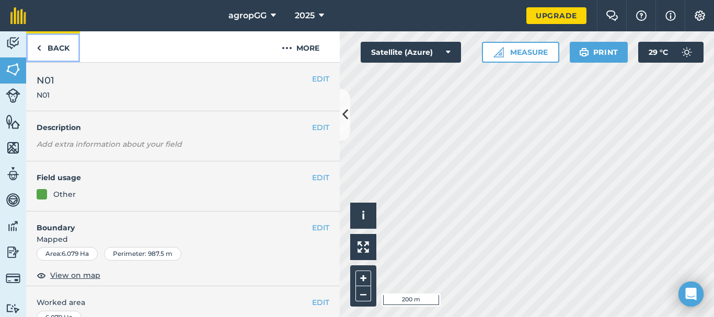
click at [53, 52] on link "Back" at bounding box center [53, 46] width 54 height 31
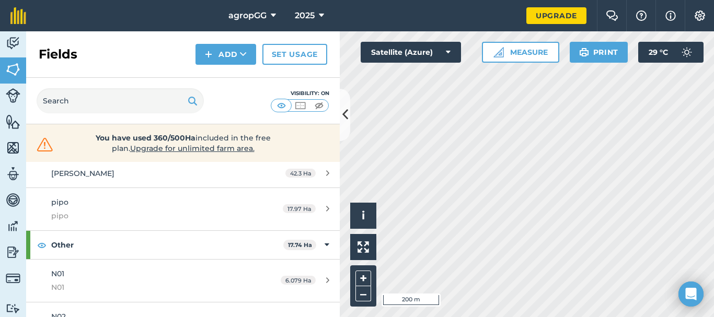
scroll to position [261, 0]
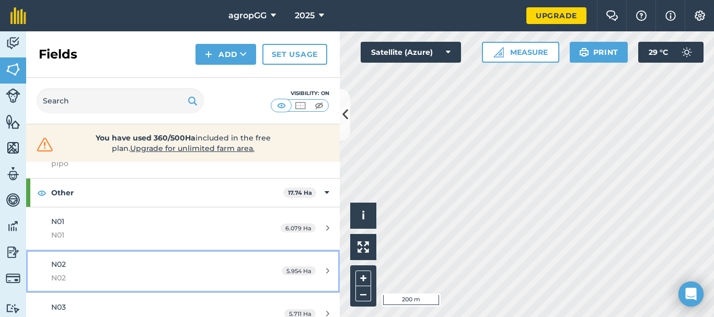
click at [163, 268] on div "N02 N02" at bounding box center [149, 272] width 197 height 26
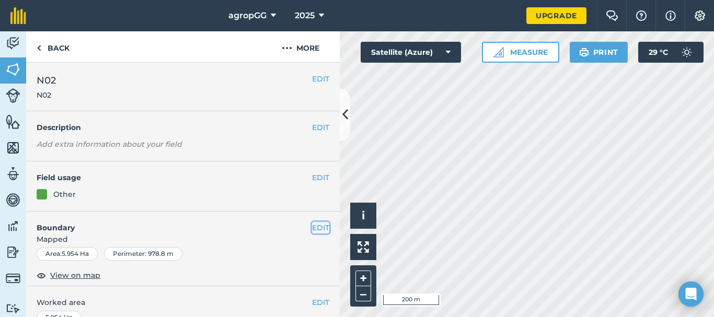
click at [312, 227] on button "EDIT" at bounding box center [320, 228] width 17 height 12
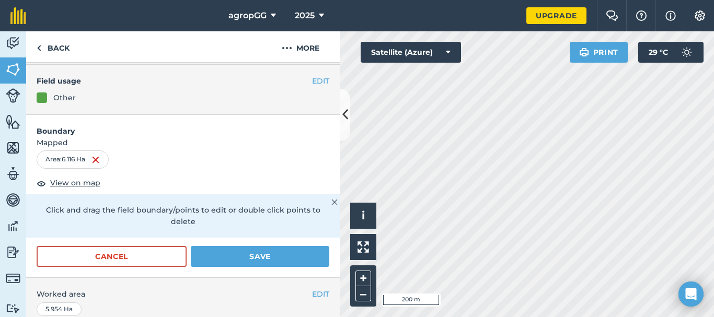
scroll to position [105, 0]
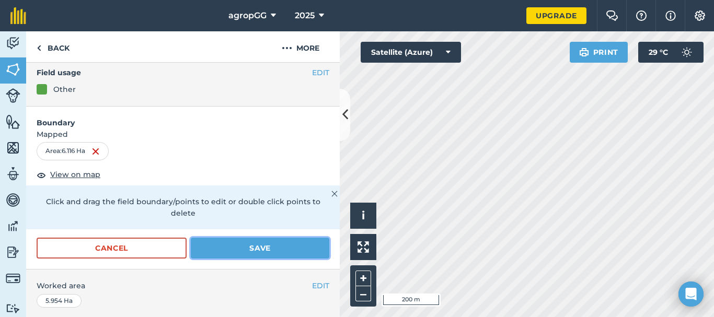
click at [298, 248] on button "Save" at bounding box center [260, 248] width 139 height 21
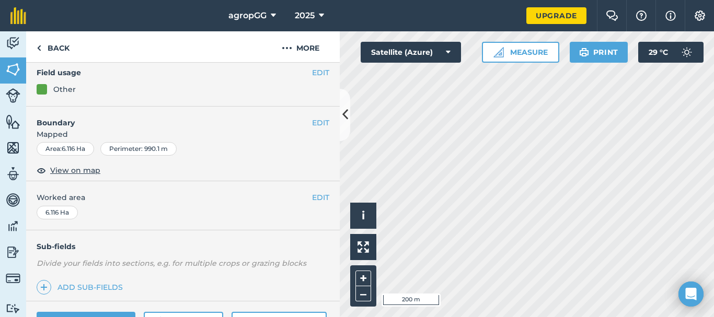
scroll to position [0, 0]
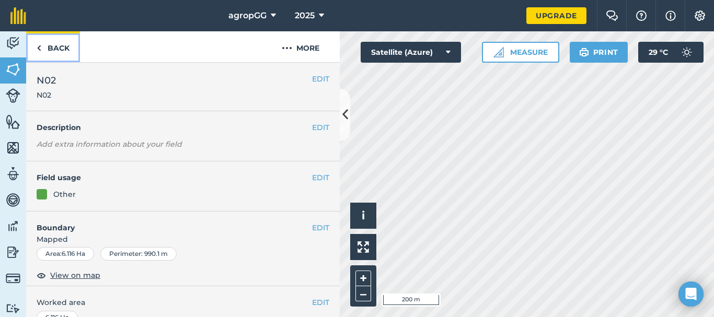
click at [47, 51] on link "Back" at bounding box center [53, 46] width 54 height 31
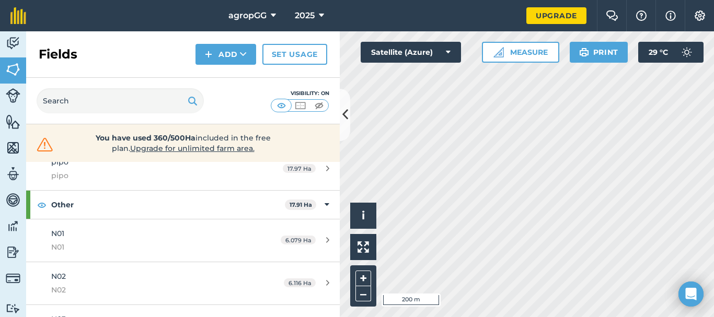
scroll to position [271, 0]
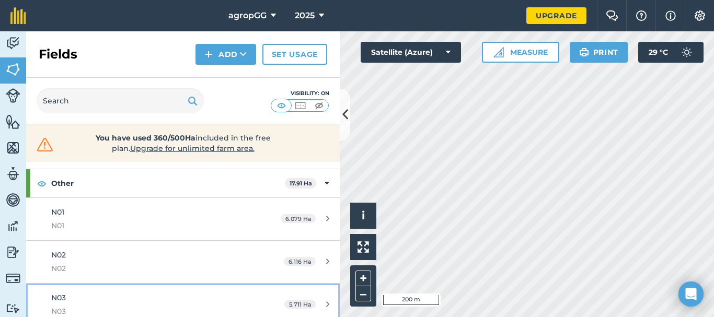
click at [253, 294] on link "N03 N03 5.711 Ha" at bounding box center [183, 305] width 314 height 42
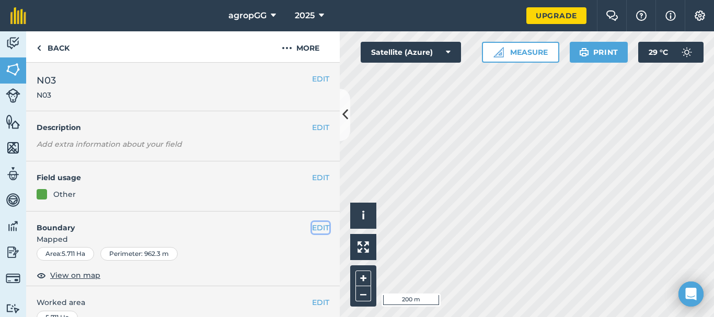
click at [312, 229] on button "EDIT" at bounding box center [320, 228] width 17 height 12
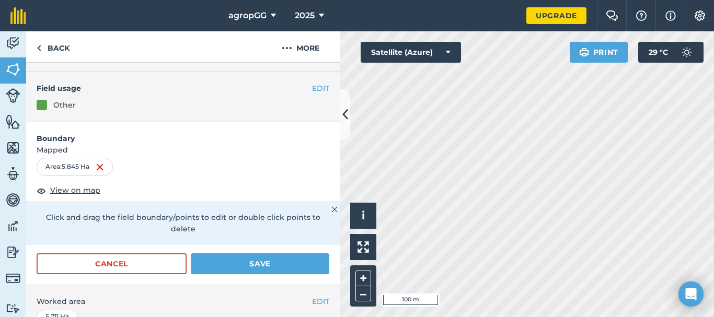
scroll to position [91, 0]
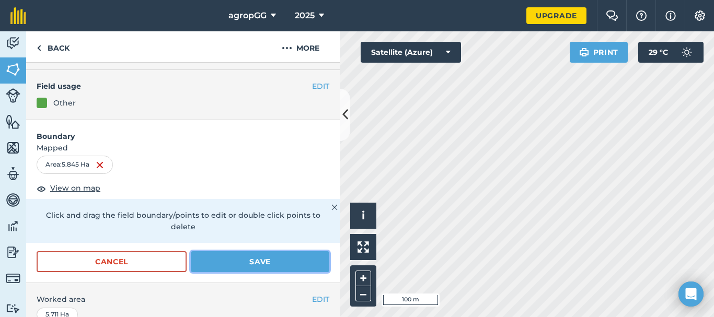
click at [305, 263] on button "Save" at bounding box center [260, 261] width 139 height 21
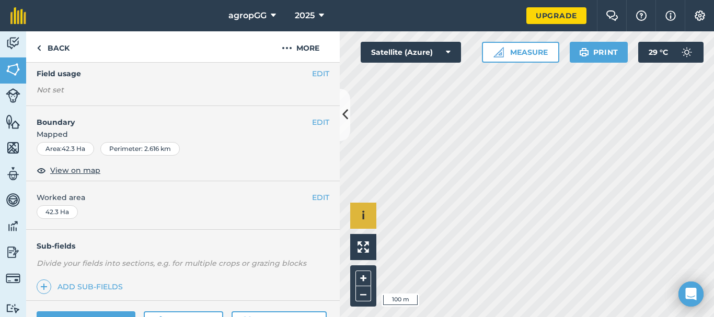
scroll to position [79, 0]
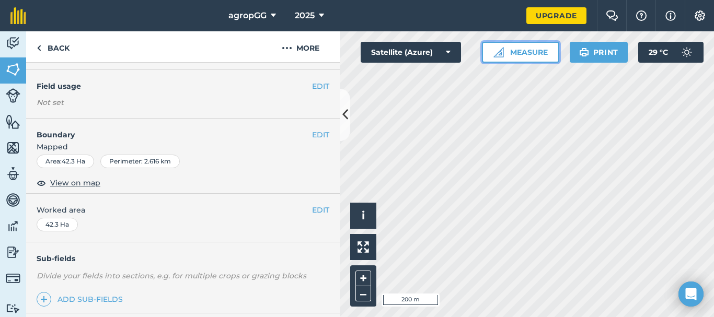
click at [532, 52] on button "Measure" at bounding box center [520, 52] width 77 height 21
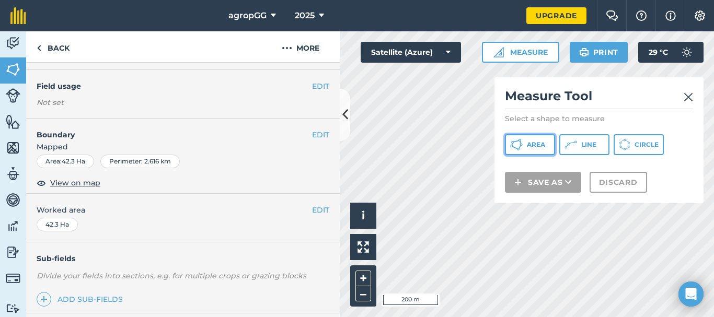
click at [525, 147] on button "Area" at bounding box center [530, 144] width 50 height 21
click at [688, 97] on img at bounding box center [688, 97] width 9 height 13
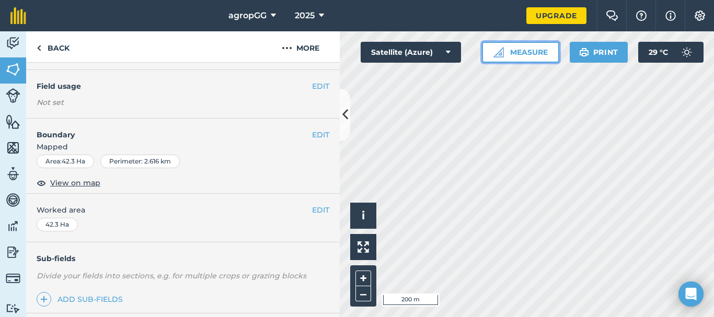
click at [541, 49] on button "Measure" at bounding box center [520, 52] width 77 height 21
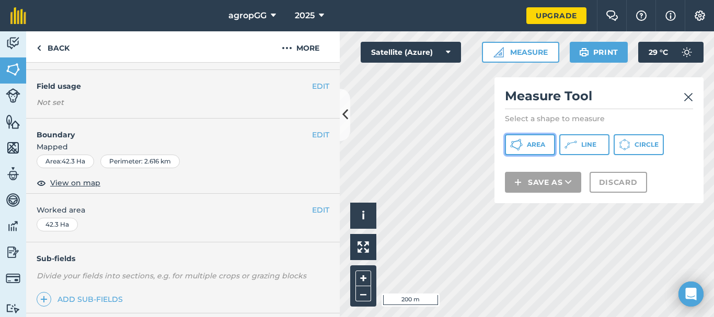
click at [534, 141] on span "Area" at bounding box center [536, 145] width 18 height 8
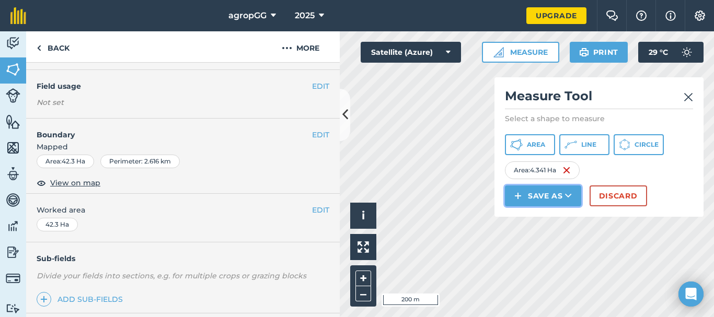
click at [555, 195] on button "Save as" at bounding box center [543, 196] width 76 height 21
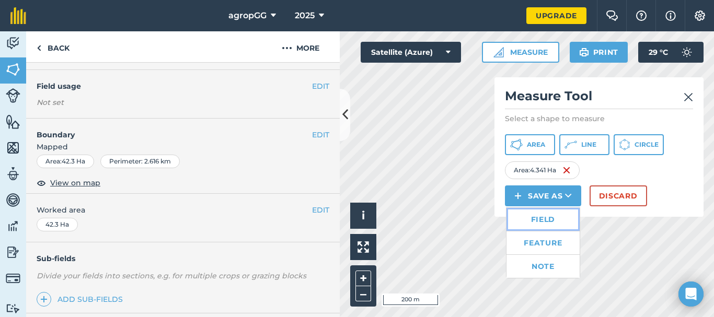
click at [558, 215] on link "Field" at bounding box center [543, 219] width 73 height 23
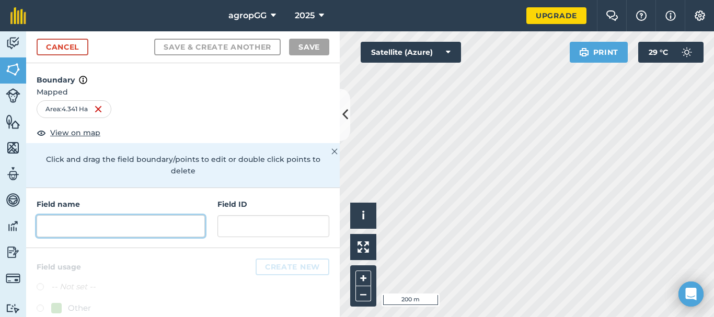
drag, startPoint x: 157, startPoint y: 230, endPoint x: 153, endPoint y: 208, distance: 21.8
click at [153, 224] on input "text" at bounding box center [121, 226] width 168 height 22
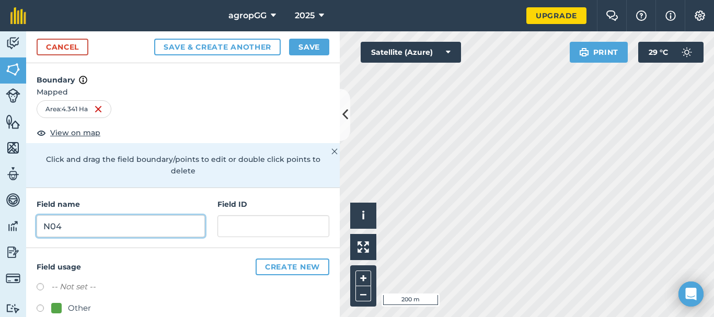
type input "N04"
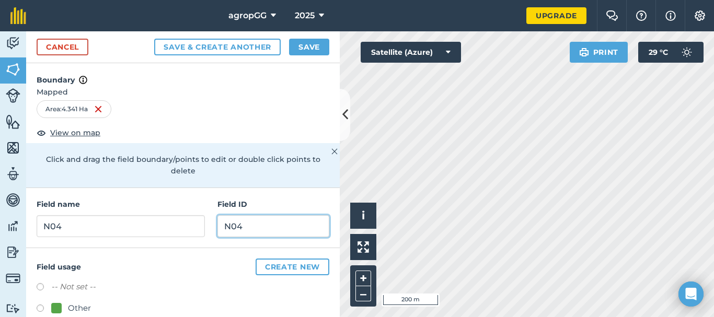
type input "N04"
click at [39, 308] on label at bounding box center [44, 310] width 15 height 10
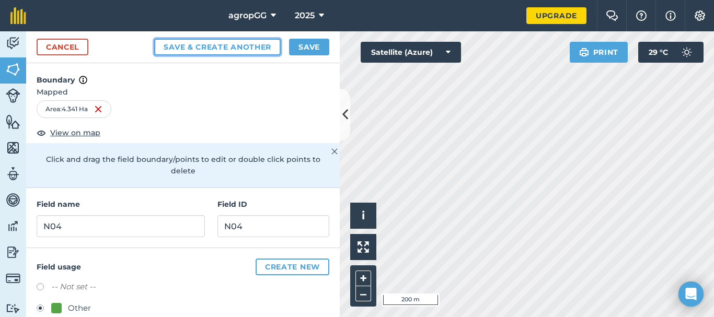
click at [261, 43] on button "Save & Create Another" at bounding box center [217, 47] width 127 height 17
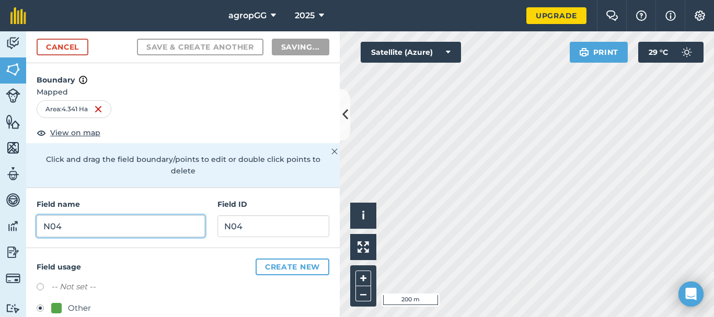
radio input "false"
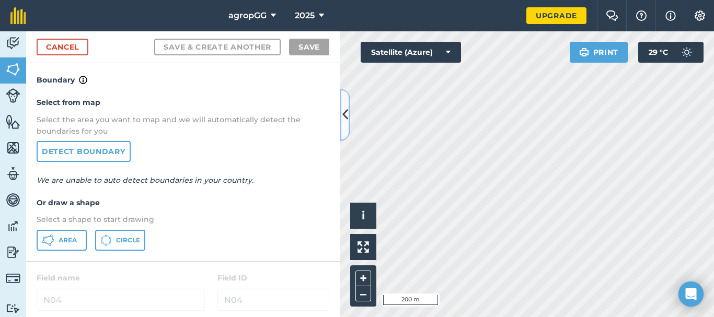
click at [347, 114] on icon at bounding box center [345, 115] width 6 height 18
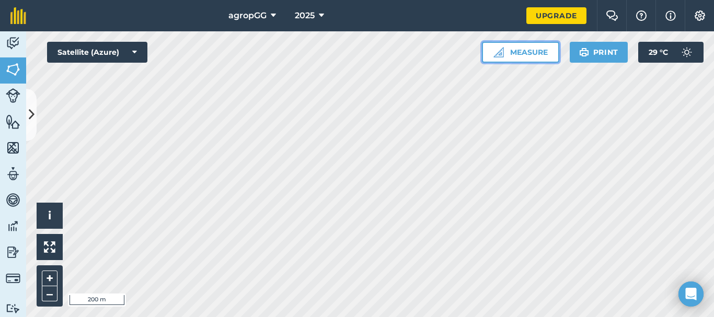
click at [537, 51] on button "Measure" at bounding box center [520, 52] width 77 height 21
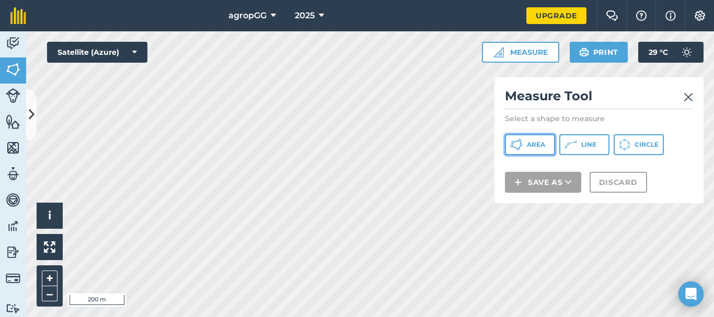
click at [532, 144] on span "Area" at bounding box center [536, 145] width 18 height 8
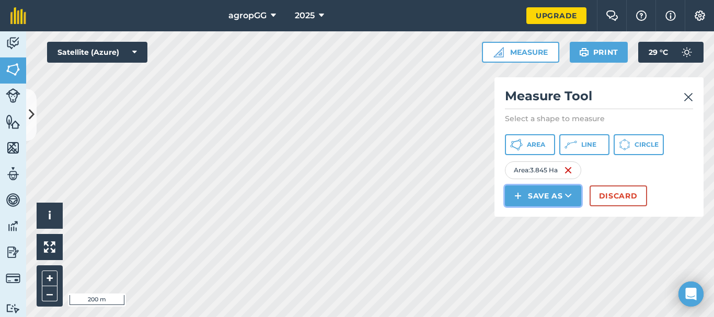
click at [544, 192] on button "Save as" at bounding box center [543, 196] width 76 height 21
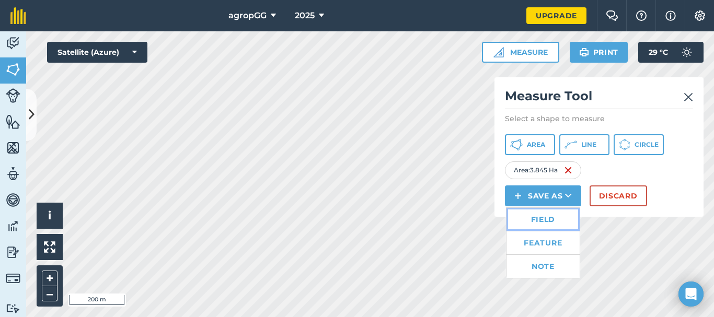
click at [540, 216] on link "Field" at bounding box center [543, 219] width 73 height 23
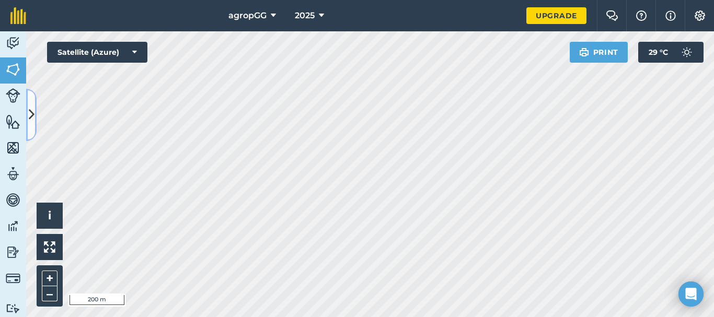
click at [31, 106] on icon at bounding box center [32, 115] width 6 height 18
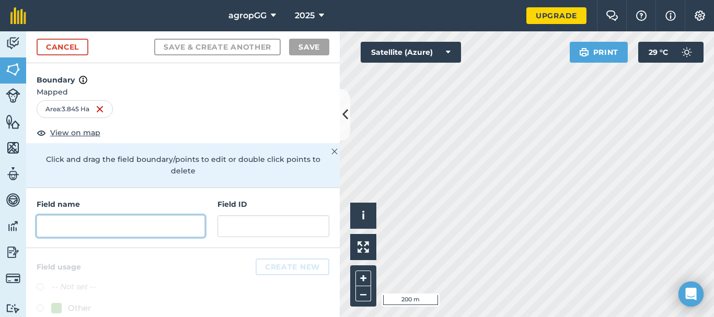
click at [105, 230] on input "text" at bounding box center [121, 226] width 168 height 22
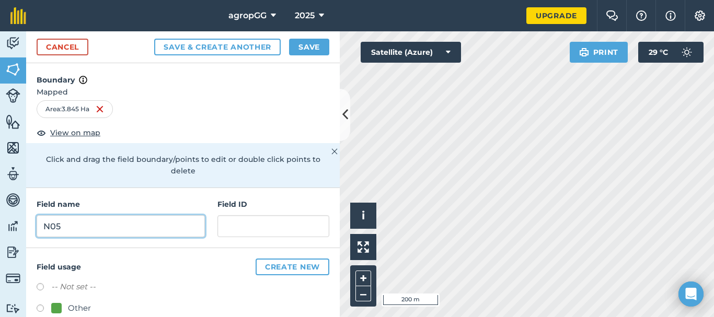
type input "N05"
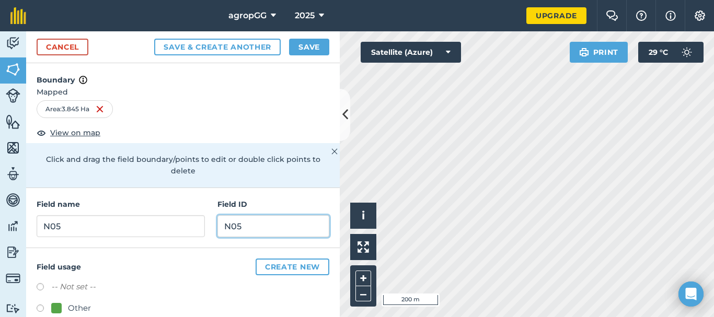
type input "N05"
click at [39, 307] on label at bounding box center [44, 310] width 15 height 10
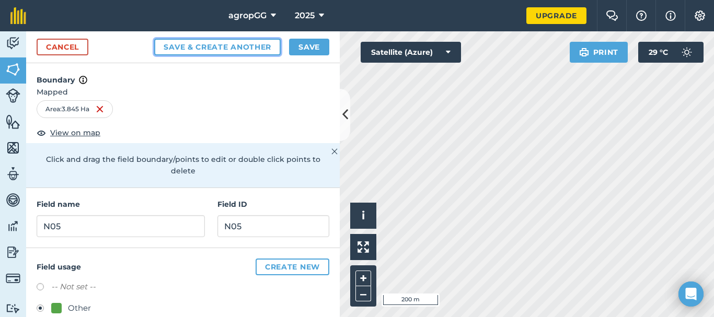
click at [235, 42] on button "Save & Create Another" at bounding box center [217, 47] width 127 height 17
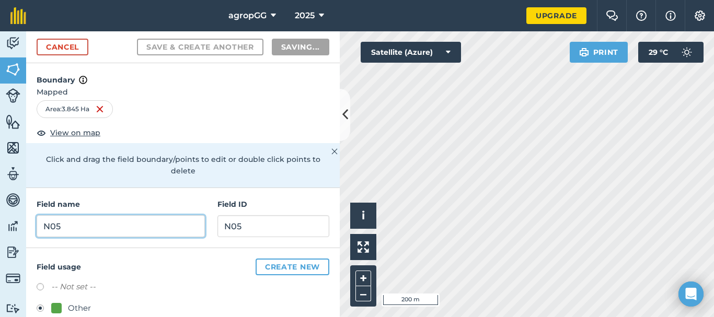
radio input "false"
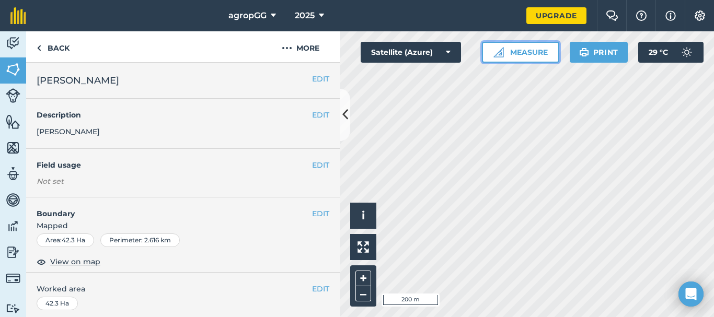
click at [498, 52] on img at bounding box center [499, 52] width 10 height 10
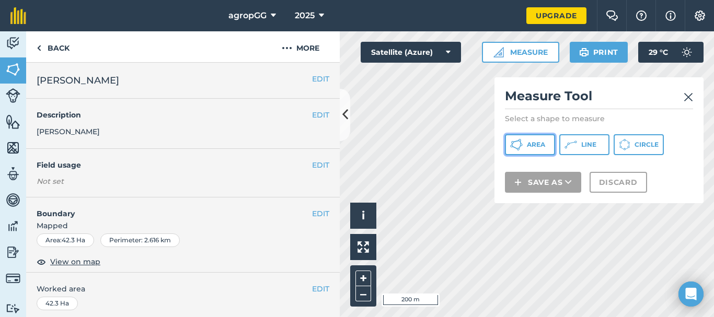
click at [532, 146] on span "Area" at bounding box center [536, 145] width 18 height 8
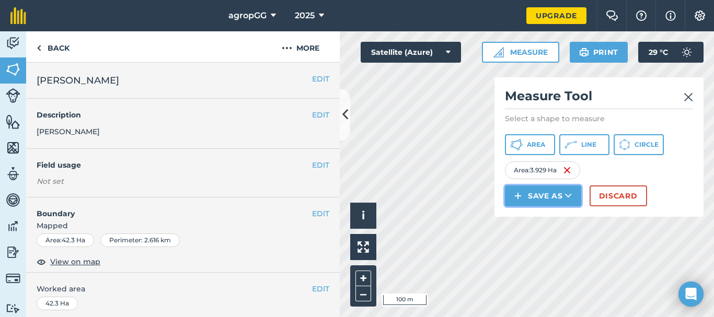
click at [537, 196] on button "Save as" at bounding box center [543, 196] width 76 height 21
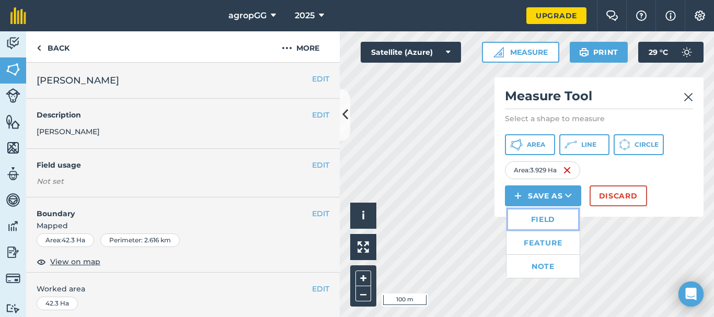
click at [537, 217] on link "Field" at bounding box center [543, 219] width 73 height 23
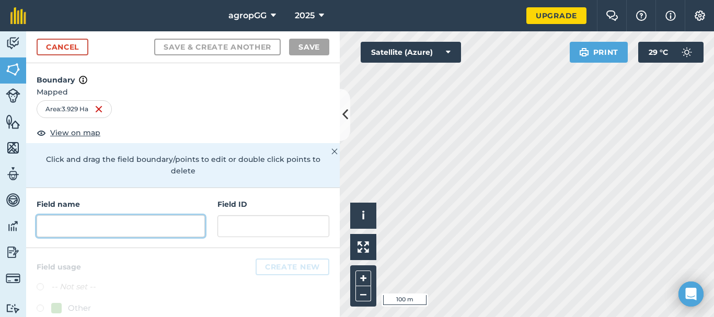
click at [130, 232] on input "text" at bounding box center [121, 226] width 168 height 22
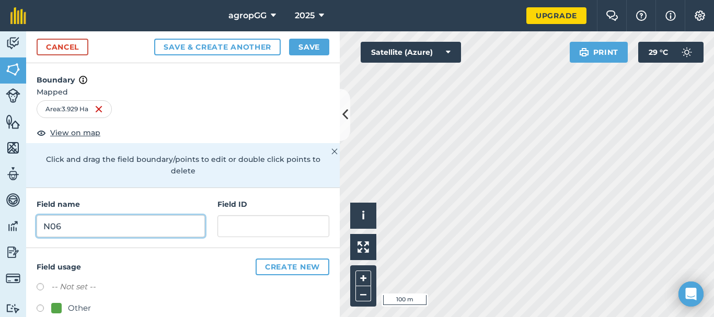
type input "N06"
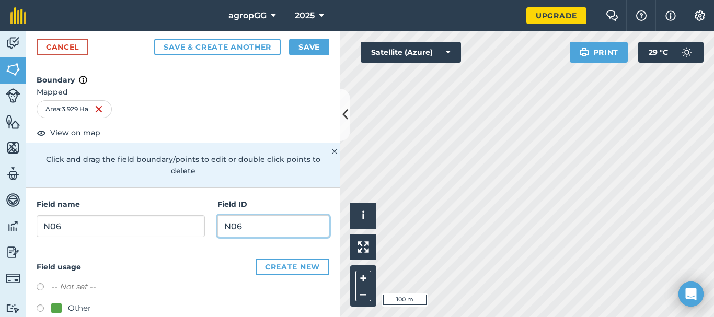
type input "N06"
click at [38, 306] on label at bounding box center [44, 310] width 15 height 10
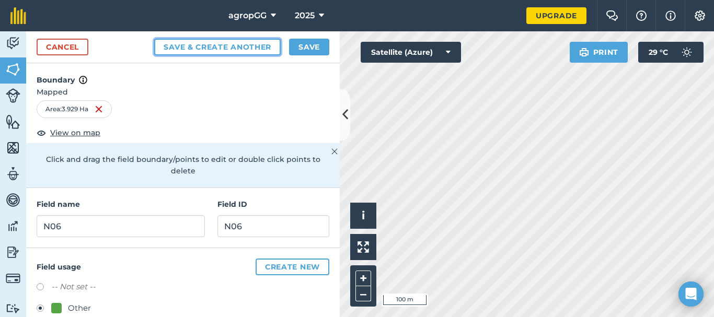
click at [243, 44] on button "Save & Create Another" at bounding box center [217, 47] width 127 height 17
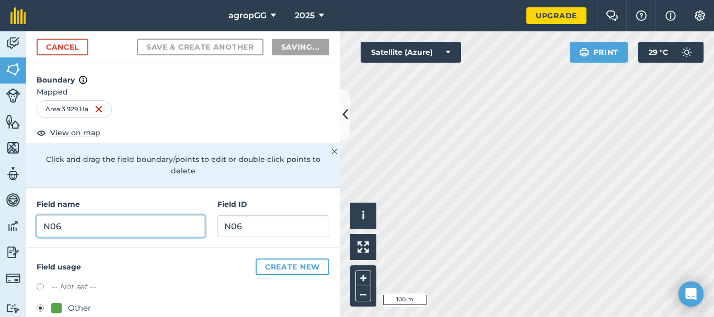
radio input "false"
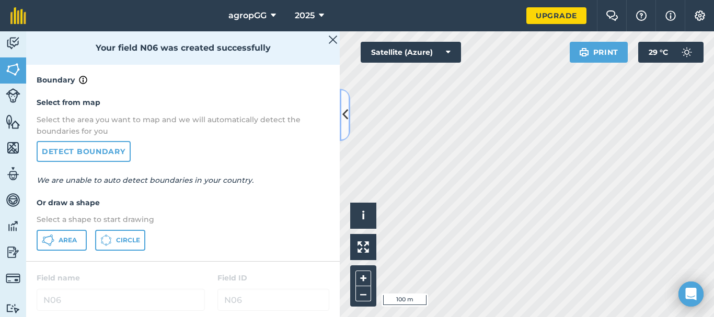
click at [345, 116] on icon at bounding box center [345, 115] width 6 height 18
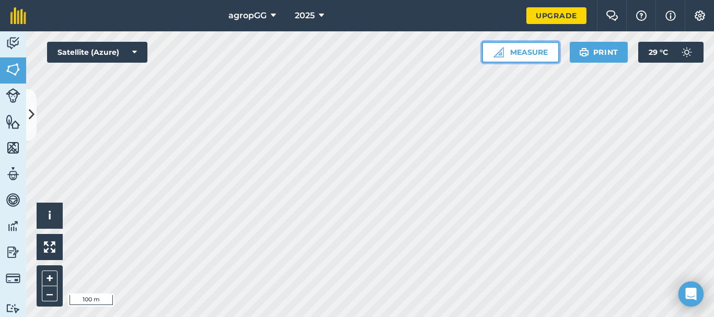
click at [523, 54] on button "Measure" at bounding box center [520, 52] width 77 height 21
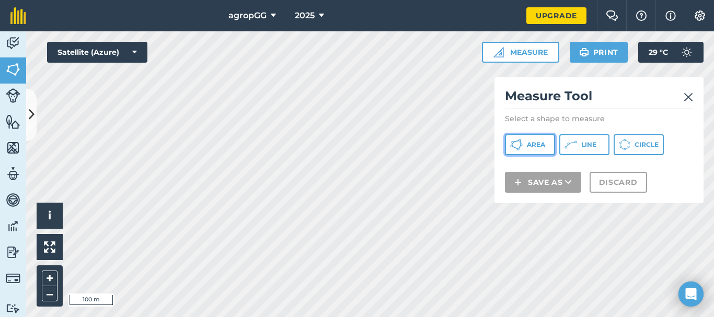
click at [523, 146] on button "Area" at bounding box center [530, 144] width 50 height 21
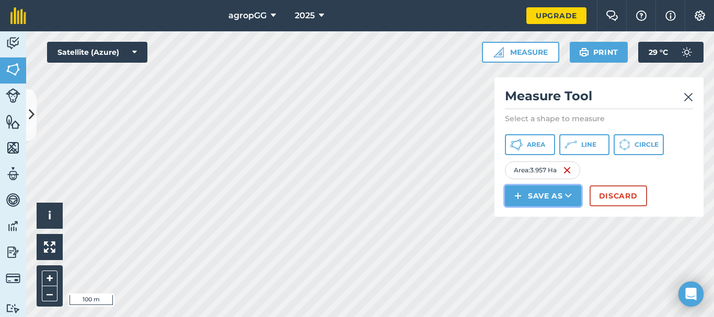
click at [557, 198] on button "Save as" at bounding box center [543, 196] width 76 height 21
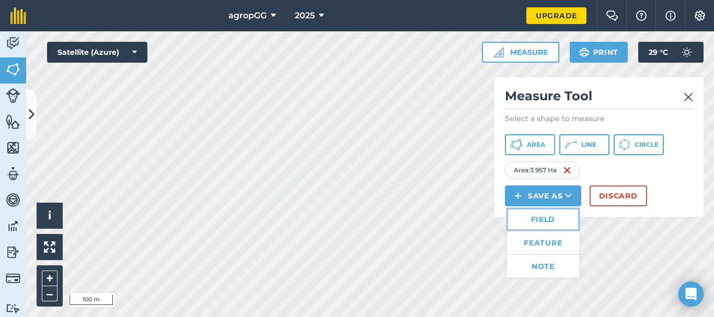
click at [562, 216] on link "Field" at bounding box center [543, 219] width 73 height 23
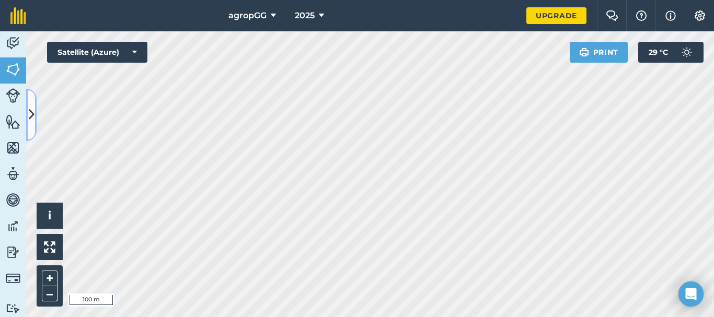
click at [32, 107] on icon at bounding box center [32, 115] width 6 height 18
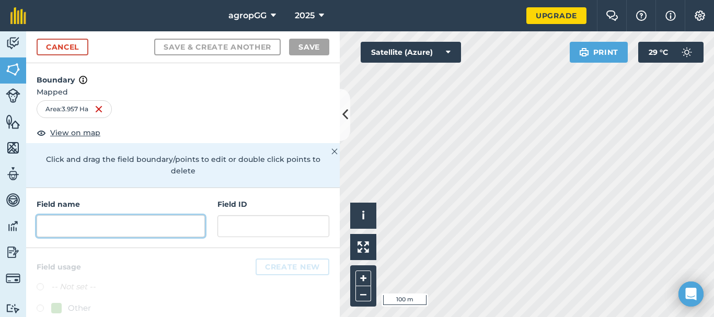
click at [171, 233] on input "text" at bounding box center [121, 226] width 168 height 22
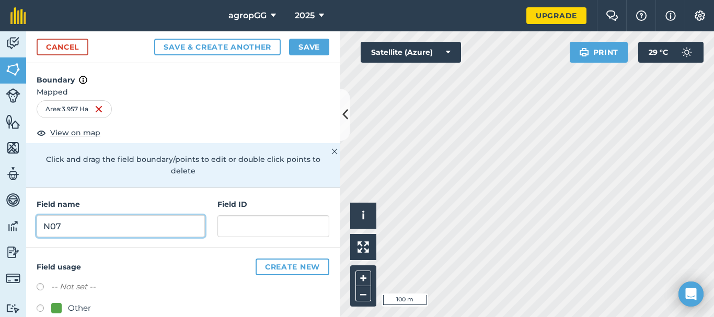
type input "N07"
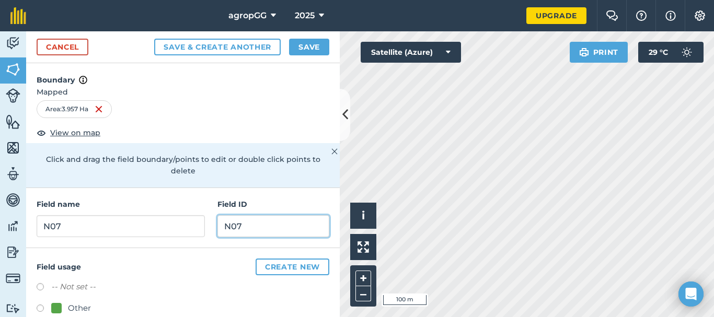
type input "N07"
click at [39, 308] on label at bounding box center [44, 310] width 15 height 10
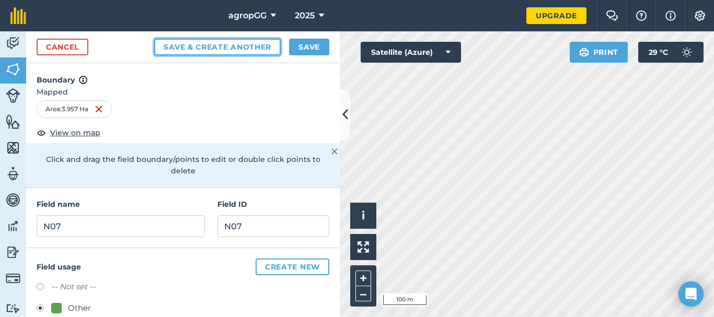
click at [225, 51] on button "Save & Create Another" at bounding box center [217, 47] width 127 height 17
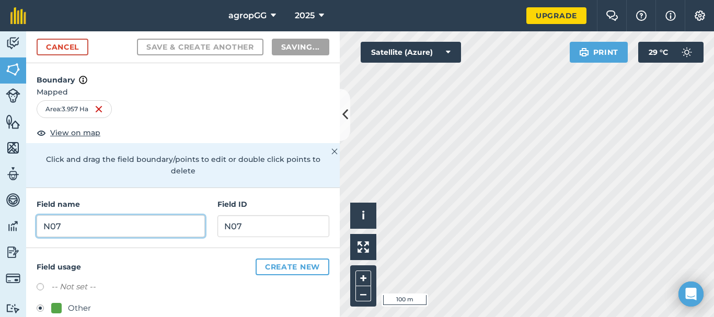
radio input "false"
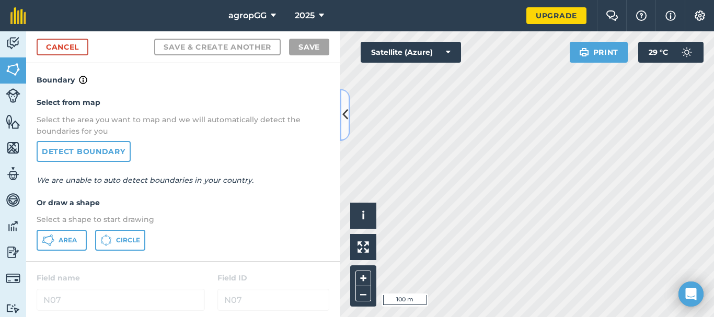
click at [346, 118] on icon at bounding box center [345, 115] width 6 height 18
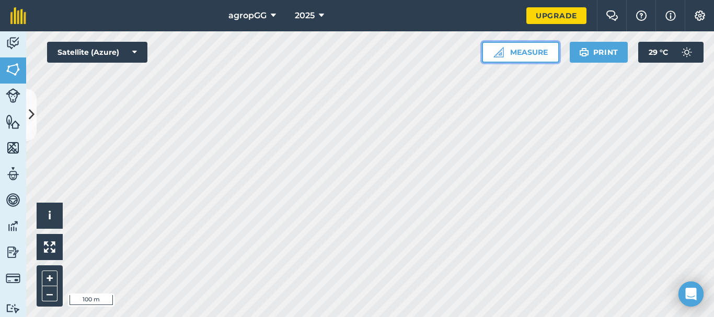
click at [512, 50] on button "Measure" at bounding box center [520, 52] width 77 height 21
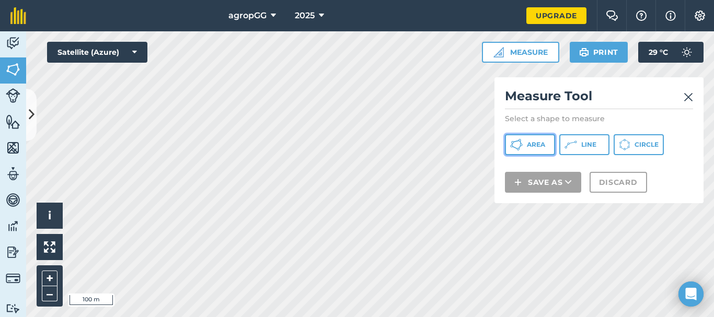
click at [540, 151] on button "Area" at bounding box center [530, 144] width 50 height 21
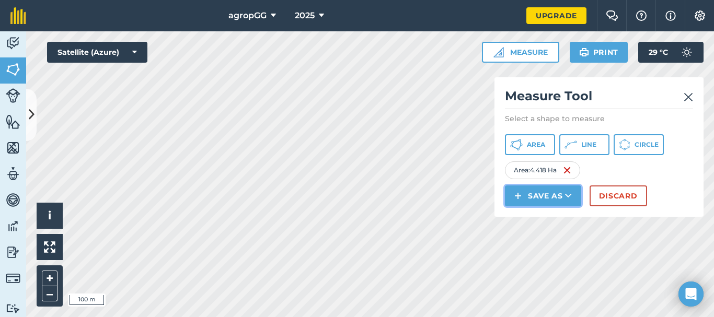
click at [567, 193] on icon at bounding box center [568, 196] width 7 height 10
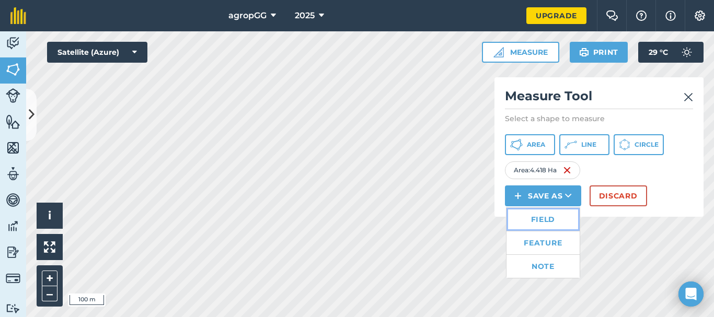
click at [552, 223] on link "Field" at bounding box center [543, 219] width 73 height 23
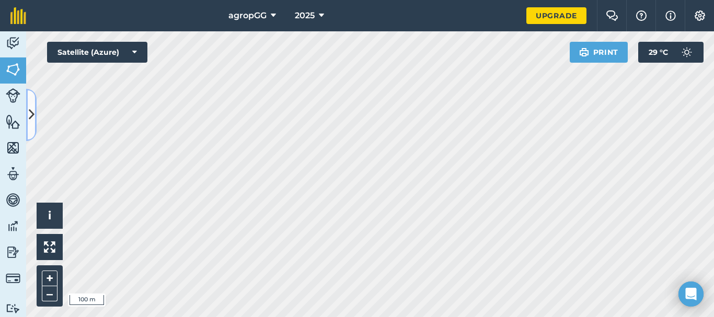
click at [31, 104] on button at bounding box center [31, 115] width 10 height 52
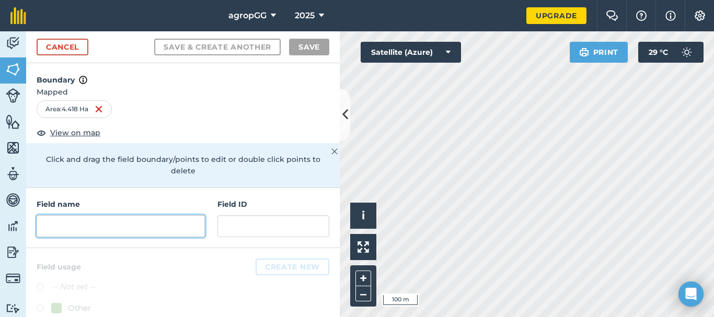
drag, startPoint x: 97, startPoint y: 224, endPoint x: 91, endPoint y: 216, distance: 9.6
click at [96, 223] on input "text" at bounding box center [121, 226] width 168 height 22
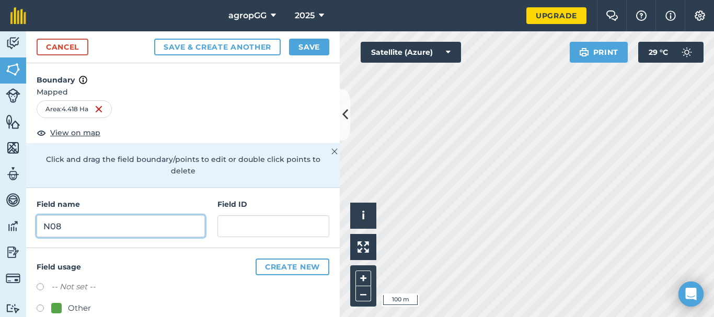
type input "N08"
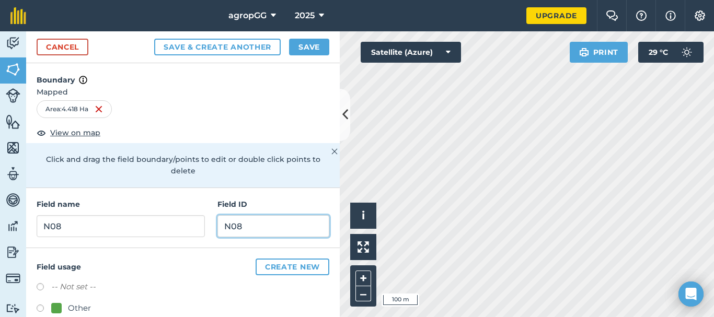
type input "N08"
click at [37, 307] on label at bounding box center [44, 310] width 15 height 10
radio input "true"
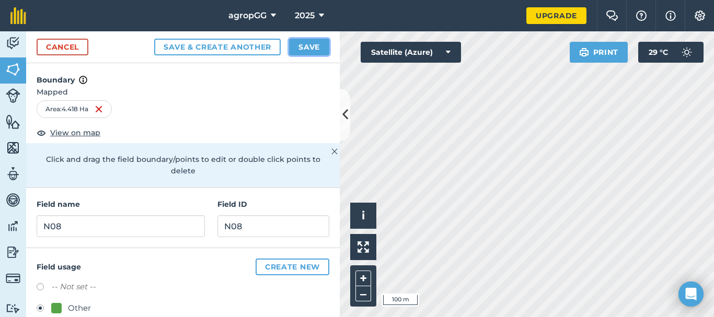
click at [307, 44] on button "Save" at bounding box center [309, 47] width 40 height 17
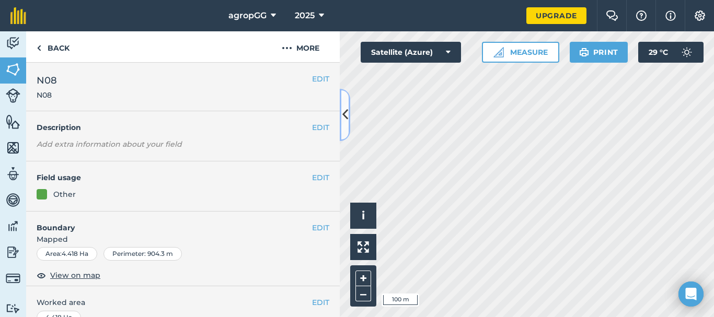
click at [346, 110] on icon at bounding box center [345, 115] width 6 height 18
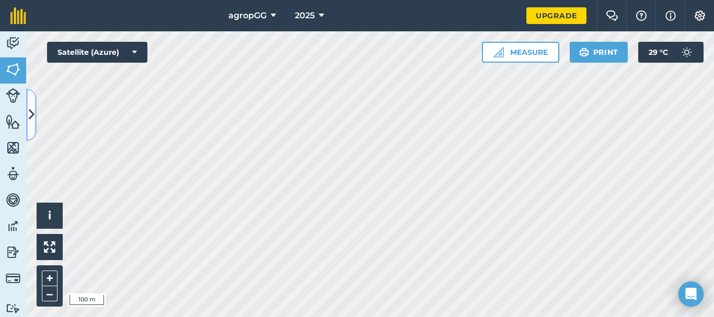
click at [29, 114] on icon at bounding box center [32, 115] width 6 height 18
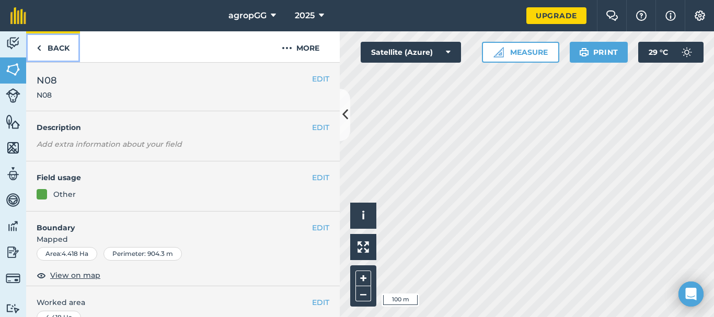
click at [47, 48] on link "Back" at bounding box center [53, 46] width 54 height 31
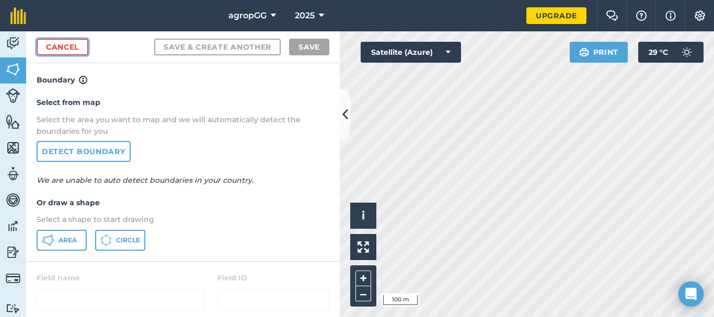
click at [64, 48] on link "Cancel" at bounding box center [63, 47] width 52 height 17
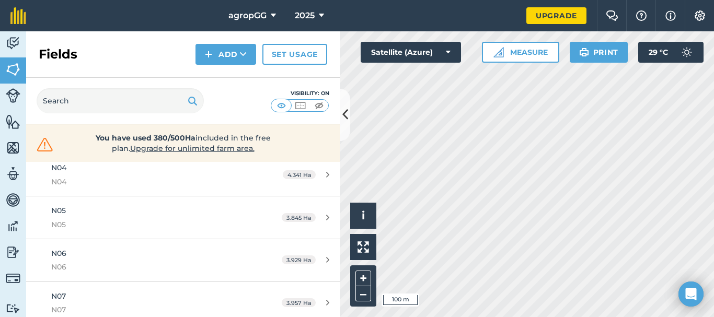
scroll to position [448, 0]
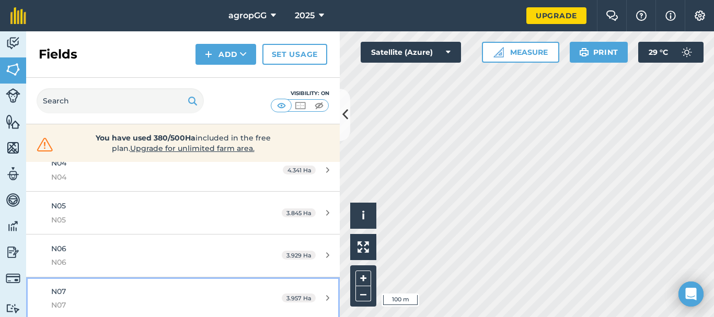
click at [219, 296] on div "N07 N07" at bounding box center [149, 299] width 197 height 26
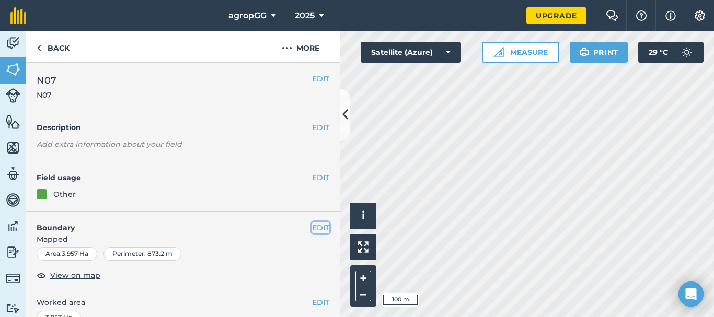
click at [313, 227] on button "EDIT" at bounding box center [320, 228] width 17 height 12
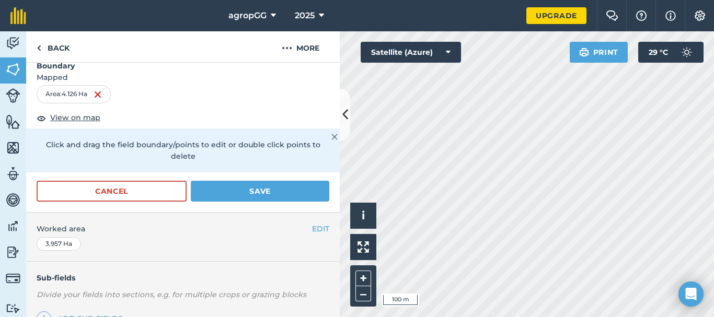
scroll to position [185, 0]
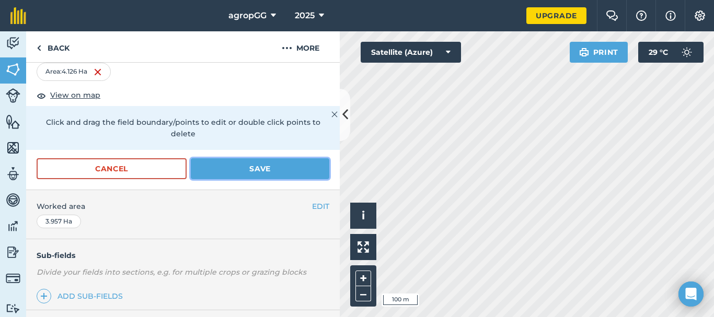
click at [246, 168] on button "Save" at bounding box center [260, 168] width 139 height 21
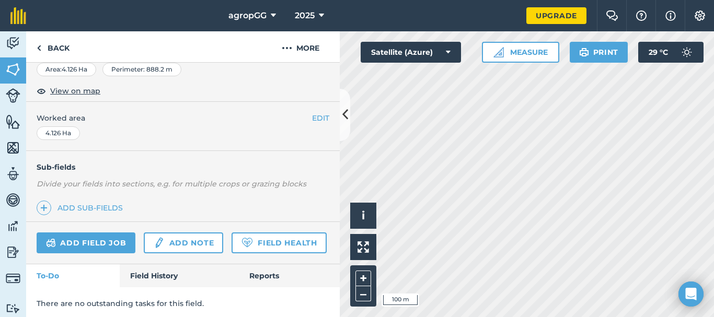
scroll to position [0, 0]
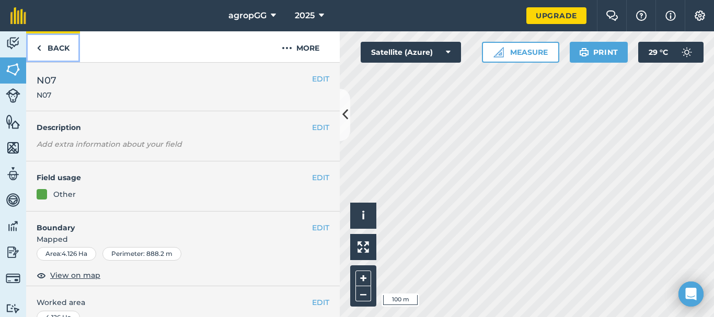
click at [51, 41] on link "Back" at bounding box center [53, 46] width 54 height 31
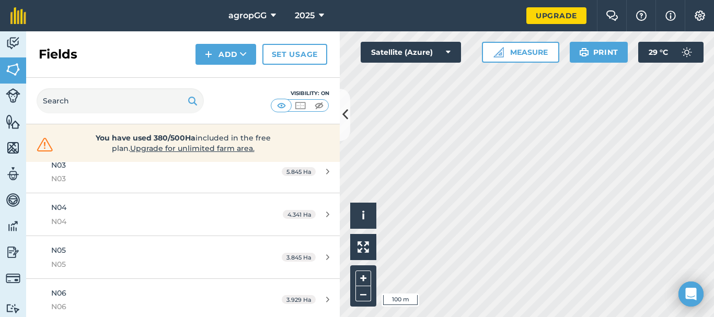
scroll to position [416, 0]
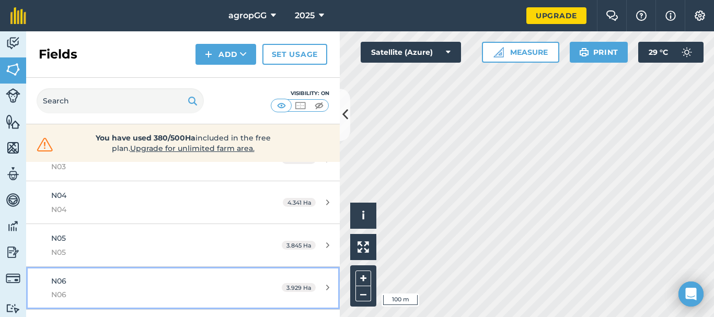
click at [212, 290] on span "N06" at bounding box center [149, 295] width 197 height 12
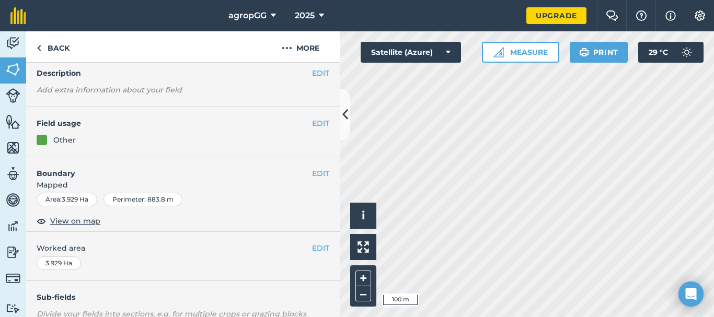
scroll to position [61, 0]
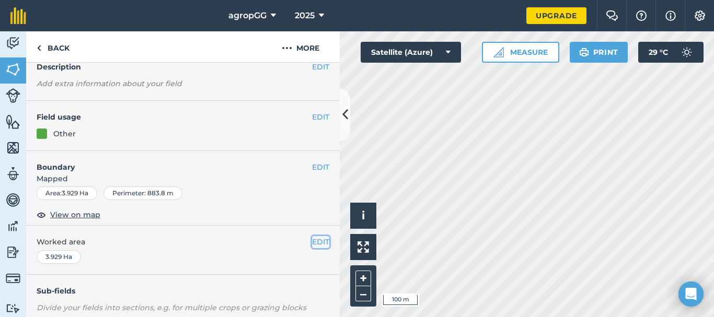
click at [313, 241] on button "EDIT" at bounding box center [320, 242] width 17 height 12
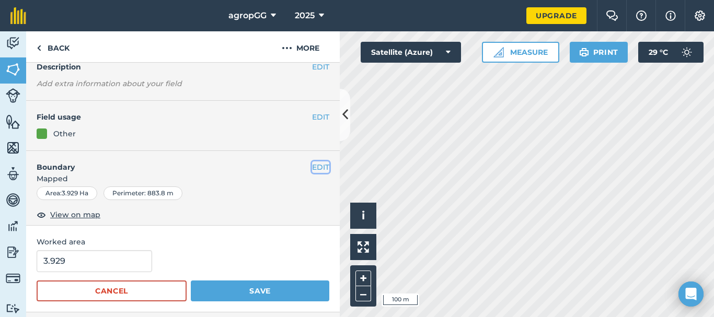
click at [318, 165] on button "EDIT" at bounding box center [320, 168] width 17 height 12
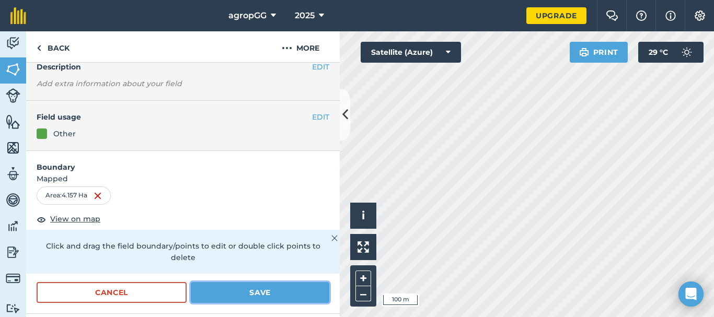
click at [274, 292] on button "Save" at bounding box center [260, 292] width 139 height 21
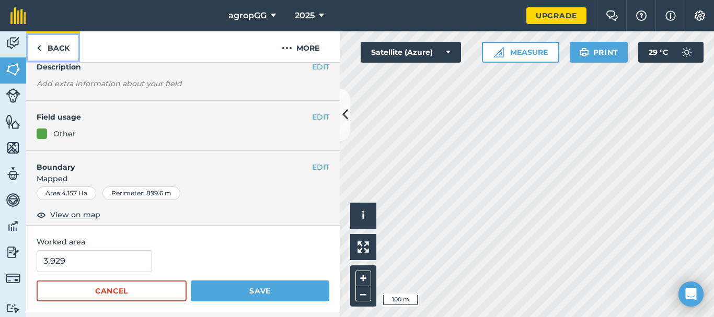
click at [56, 44] on link "Back" at bounding box center [53, 46] width 54 height 31
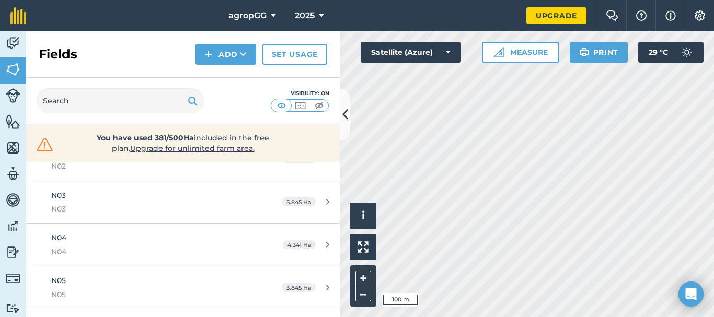
scroll to position [381, 0]
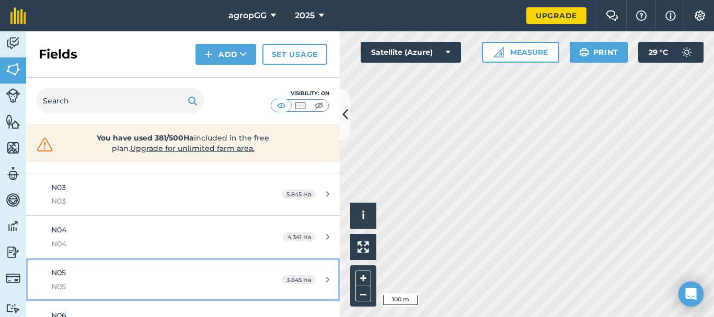
click at [193, 273] on div "N05 N05" at bounding box center [149, 280] width 197 height 26
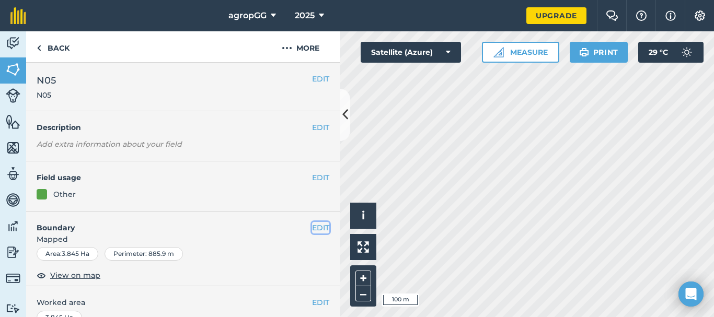
click at [312, 228] on button "EDIT" at bounding box center [320, 228] width 17 height 12
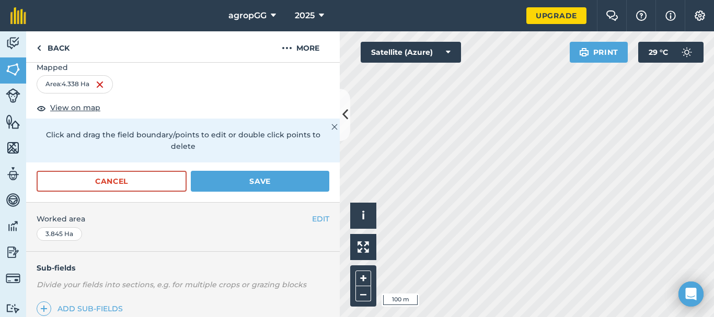
scroll to position [175, 0]
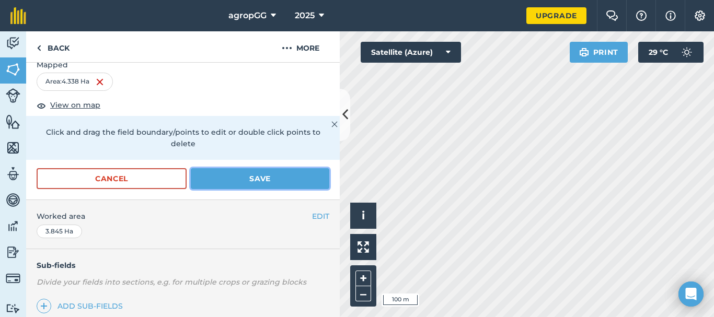
click at [242, 178] on button "Save" at bounding box center [260, 178] width 139 height 21
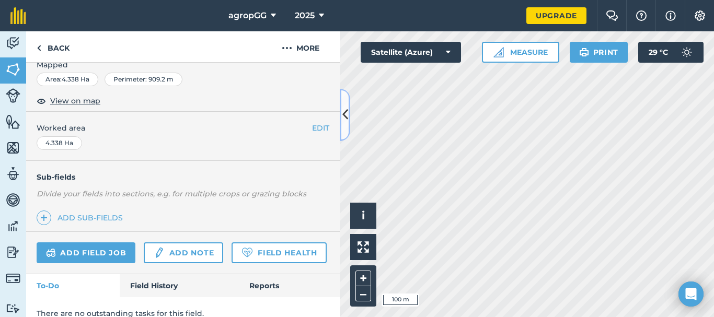
click at [345, 106] on button at bounding box center [345, 115] width 10 height 52
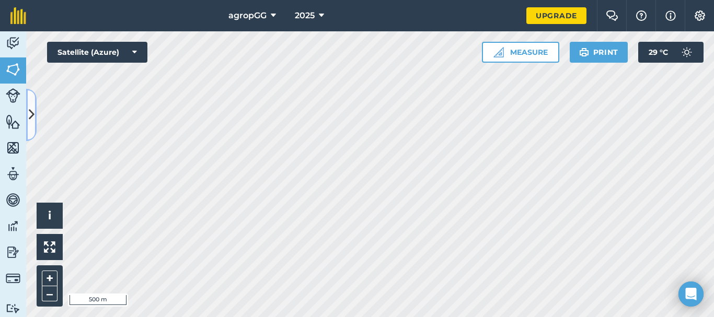
click at [32, 108] on icon at bounding box center [32, 115] width 6 height 18
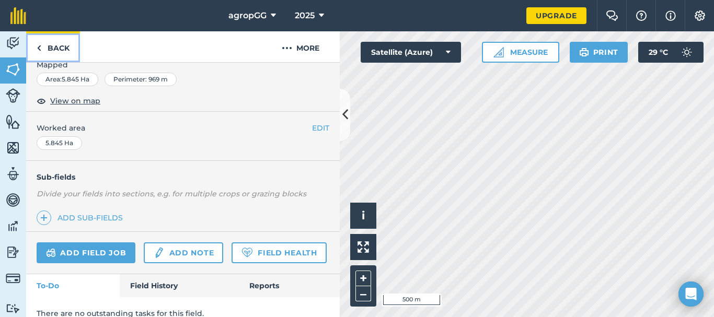
click at [65, 51] on link "Back" at bounding box center [53, 46] width 54 height 31
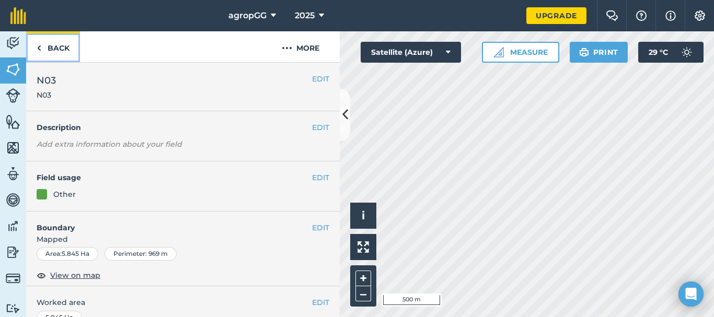
click at [39, 45] on img at bounding box center [39, 48] width 5 height 13
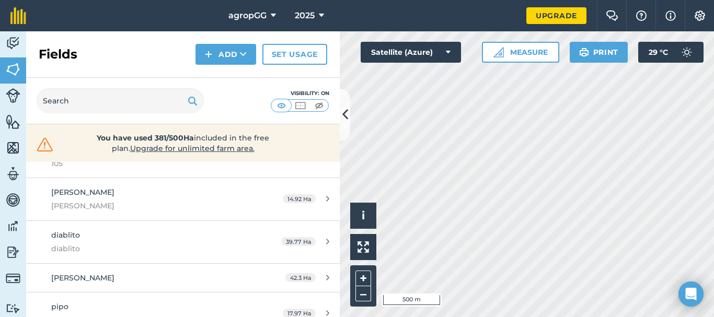
scroll to position [157, 0]
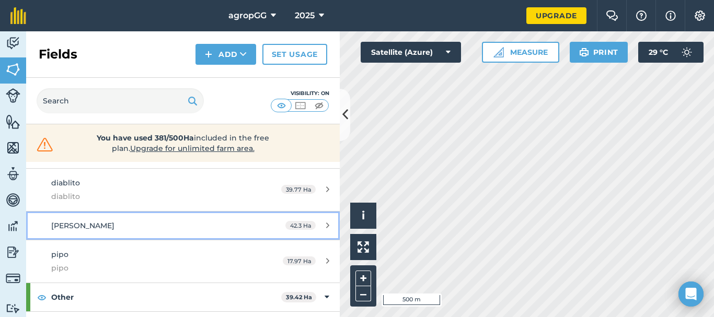
click at [317, 222] on div "42.3 Ha" at bounding box center [307, 226] width 65 height 8
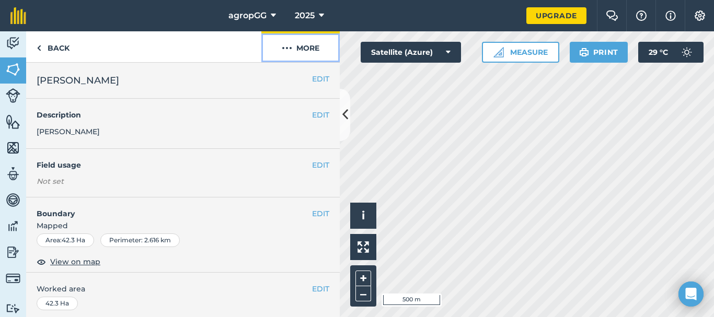
click at [288, 45] on img at bounding box center [287, 48] width 10 height 13
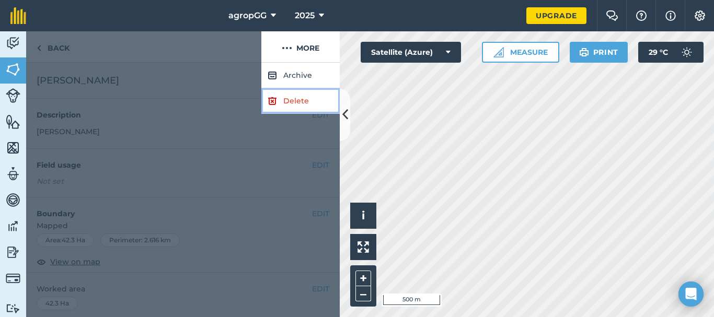
click at [300, 106] on link "Delete" at bounding box center [300, 101] width 78 height 26
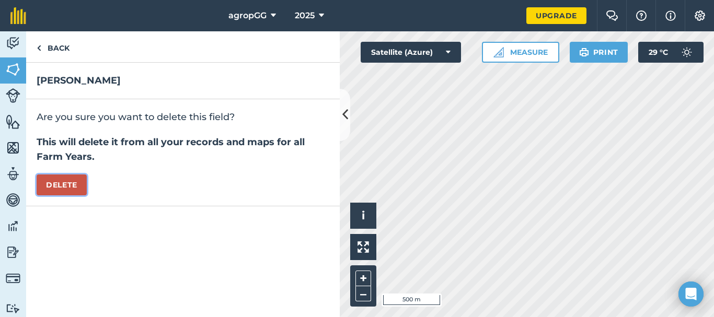
click at [74, 184] on button "Delete" at bounding box center [62, 185] width 50 height 21
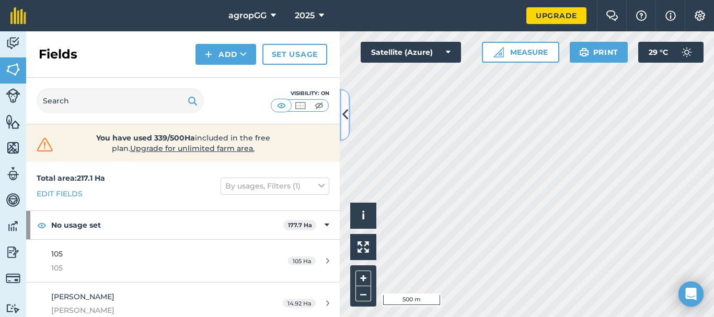
click at [346, 113] on icon at bounding box center [345, 115] width 6 height 18
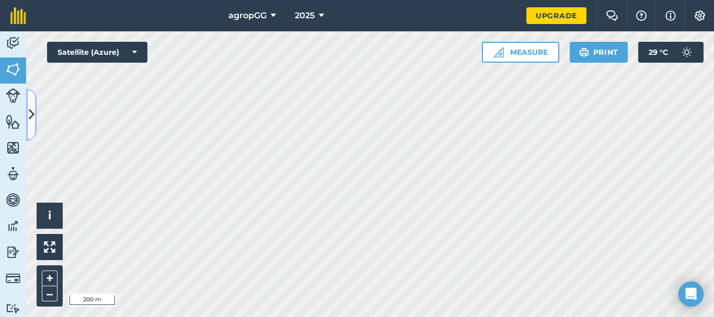
click at [32, 111] on icon at bounding box center [32, 115] width 6 height 18
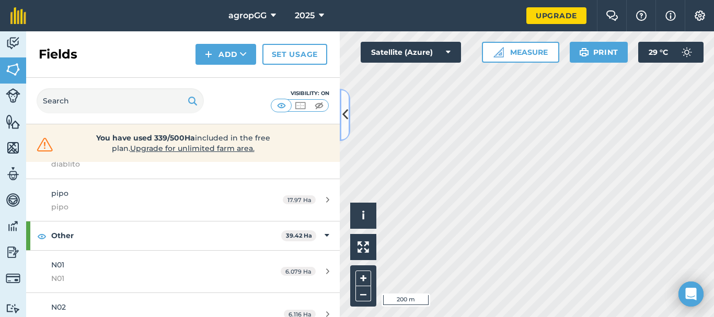
scroll to position [192, 0]
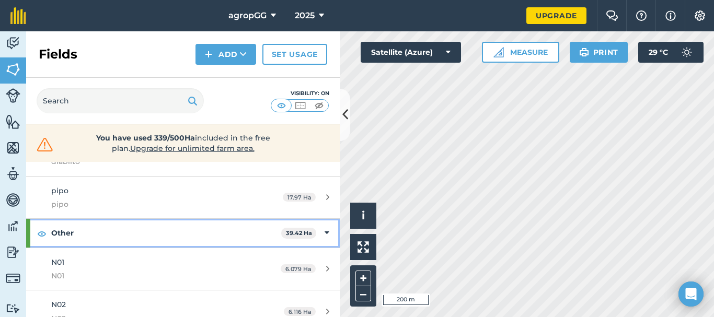
click at [114, 234] on strong "Other" at bounding box center [166, 233] width 230 height 28
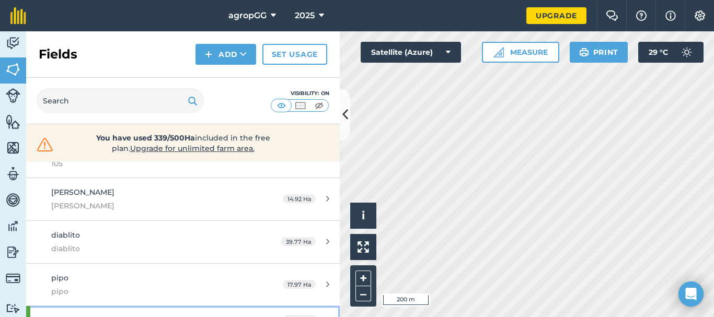
scroll to position [122, 0]
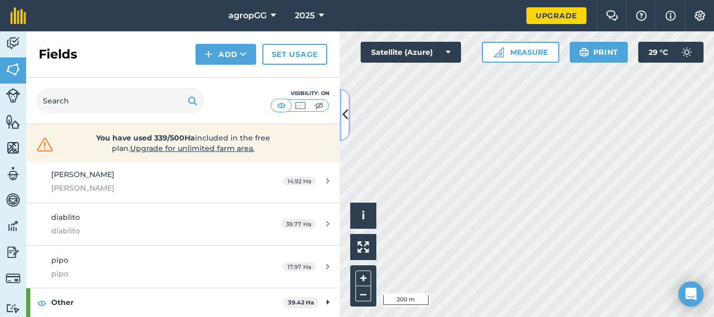
click at [346, 114] on icon at bounding box center [345, 115] width 6 height 18
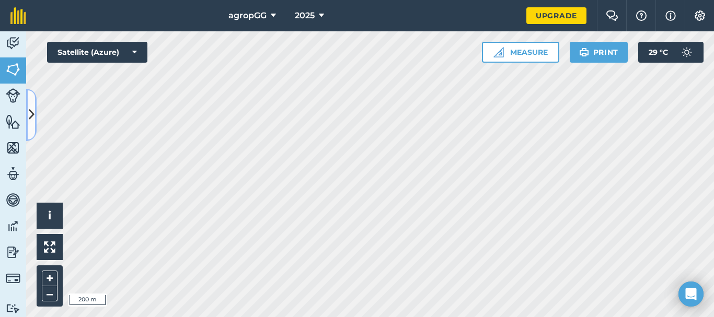
click at [31, 106] on icon at bounding box center [32, 115] width 6 height 18
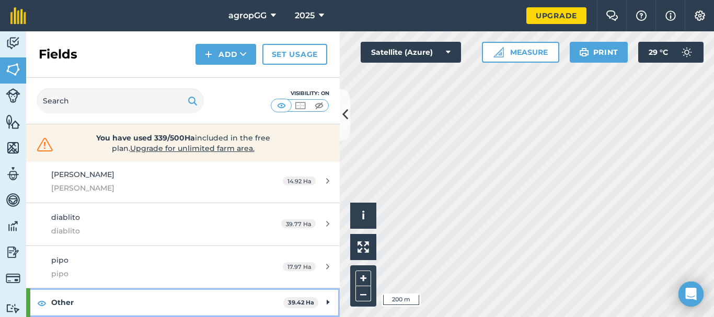
click at [327, 300] on icon at bounding box center [328, 303] width 3 height 12
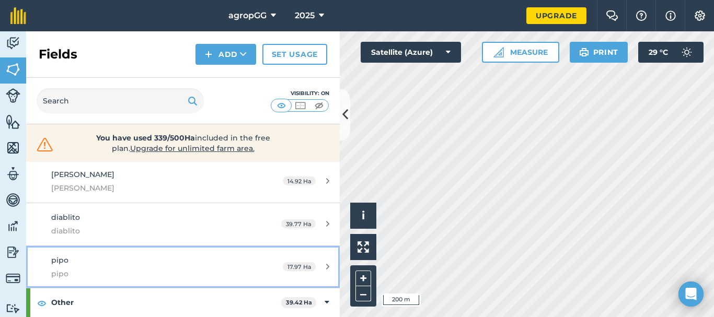
click at [326, 265] on icon at bounding box center [327, 267] width 3 height 8
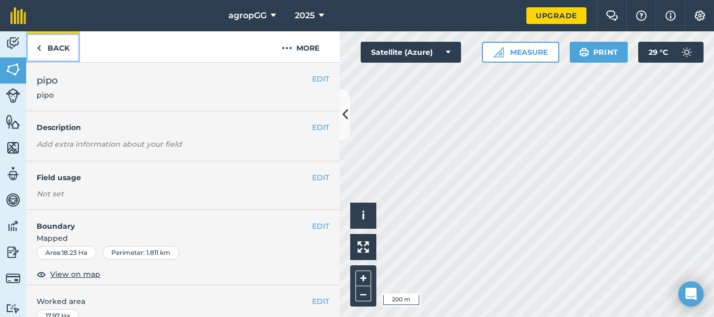
click at [64, 48] on link "Back" at bounding box center [53, 46] width 54 height 31
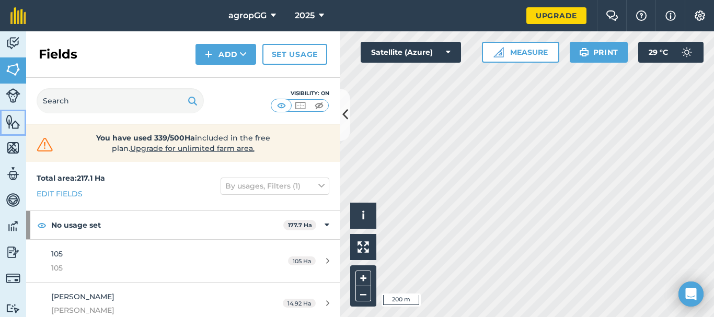
click at [12, 121] on img at bounding box center [13, 122] width 15 height 16
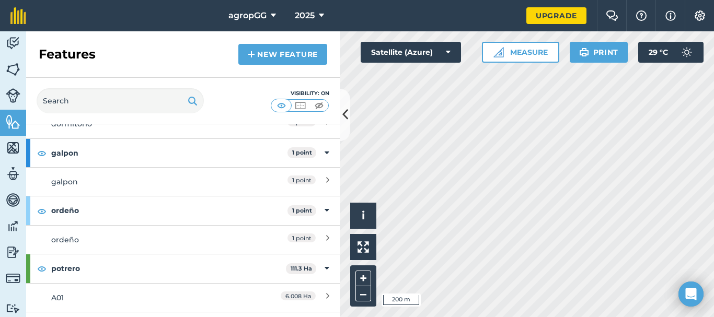
scroll to position [139, 0]
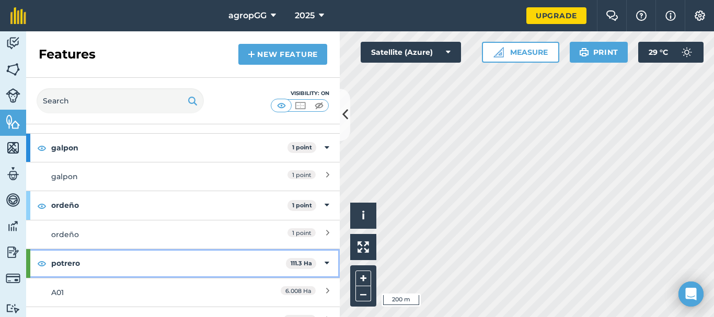
click at [325, 264] on icon at bounding box center [327, 264] width 5 height 12
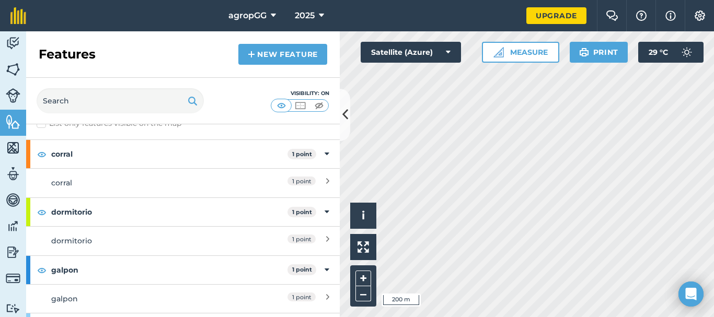
scroll to position [0, 0]
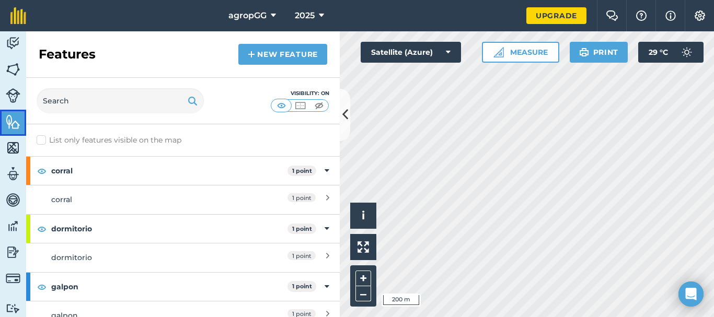
click at [15, 119] on img at bounding box center [13, 122] width 15 height 16
click at [18, 67] on img at bounding box center [13, 70] width 15 height 16
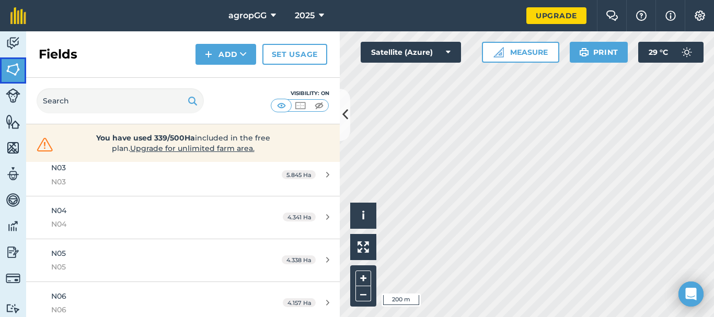
scroll to position [370, 0]
click at [10, 120] on img at bounding box center [13, 122] width 15 height 16
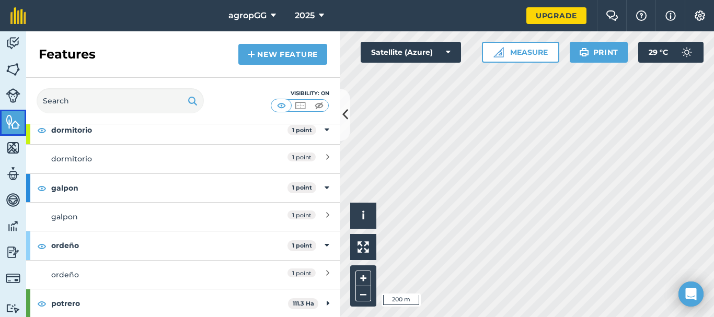
scroll to position [100, 0]
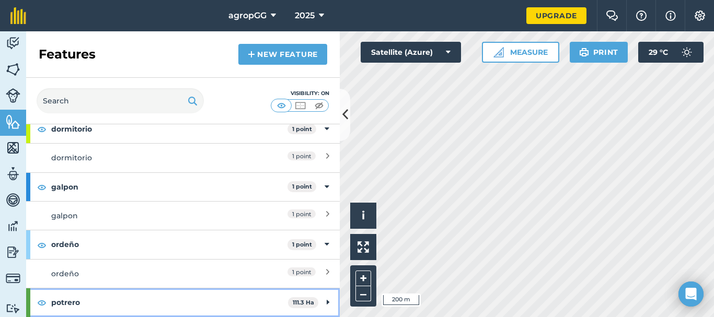
click at [322, 302] on div "potrero 111.3 Ha" at bounding box center [183, 303] width 314 height 28
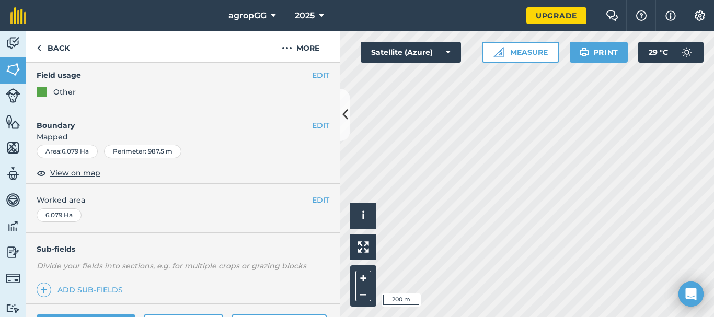
scroll to position [104, 0]
click at [312, 197] on button "EDIT" at bounding box center [320, 199] width 17 height 12
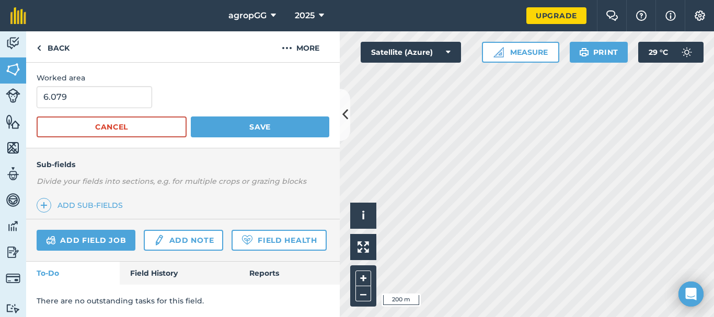
scroll to position [254, 0]
click at [94, 230] on link "Add field job" at bounding box center [86, 240] width 99 height 21
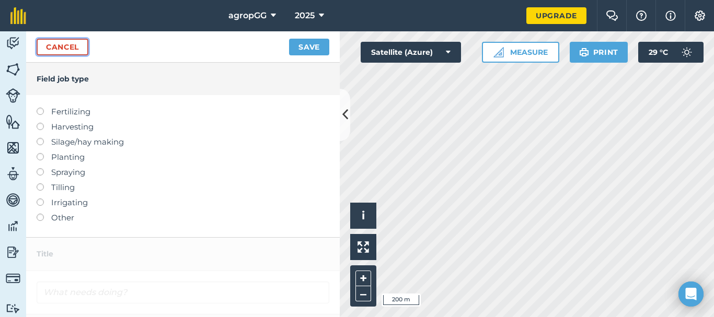
click at [44, 43] on link "Cancel" at bounding box center [63, 47] width 52 height 17
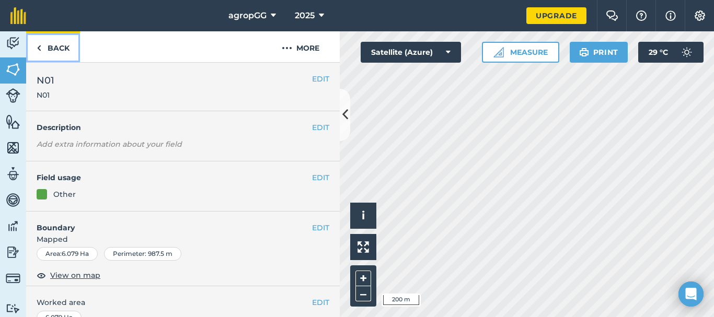
click at [51, 46] on link "Back" at bounding box center [53, 46] width 54 height 31
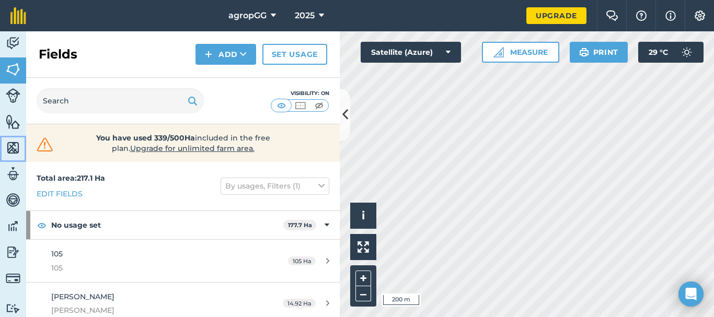
click at [13, 144] on img at bounding box center [13, 148] width 15 height 16
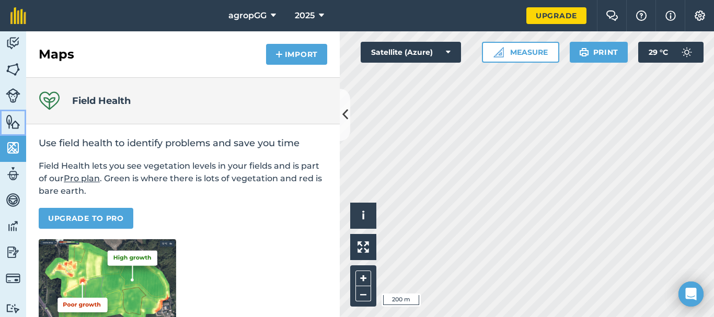
click at [17, 128] on img at bounding box center [13, 122] width 15 height 16
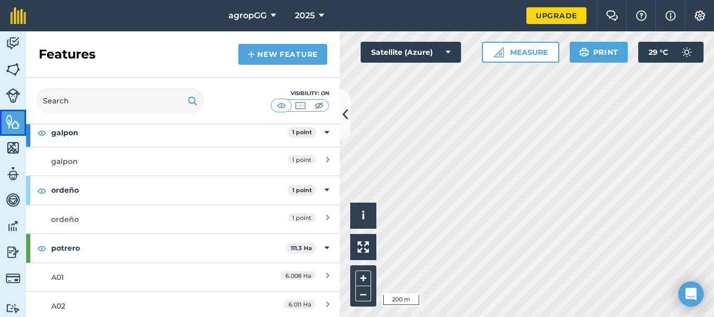
scroll to position [162, 0]
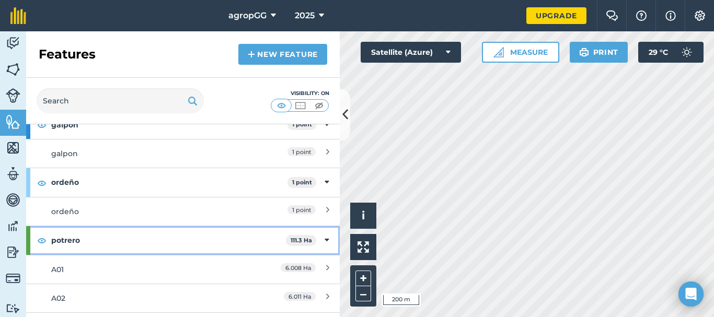
click at [322, 242] on div "potrero 111.3 Ha" at bounding box center [183, 240] width 314 height 28
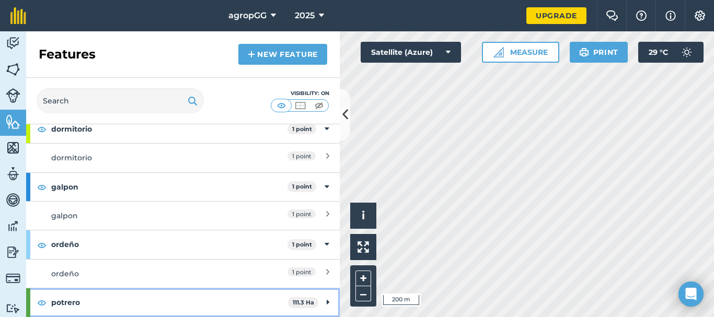
click at [327, 302] on icon at bounding box center [328, 303] width 3 height 12
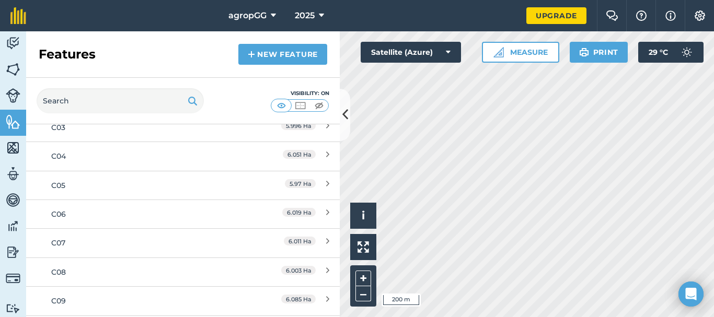
scroll to position [650, 0]
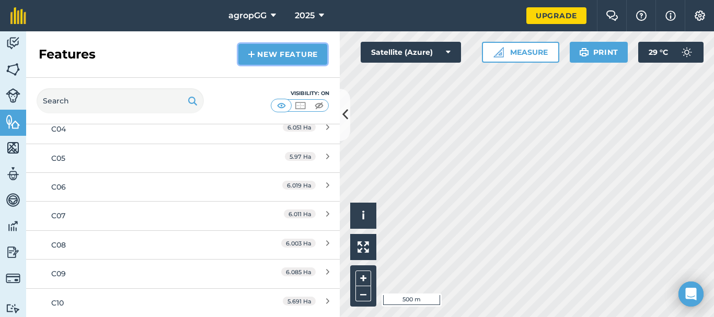
click at [296, 53] on link "New feature" at bounding box center [282, 54] width 89 height 21
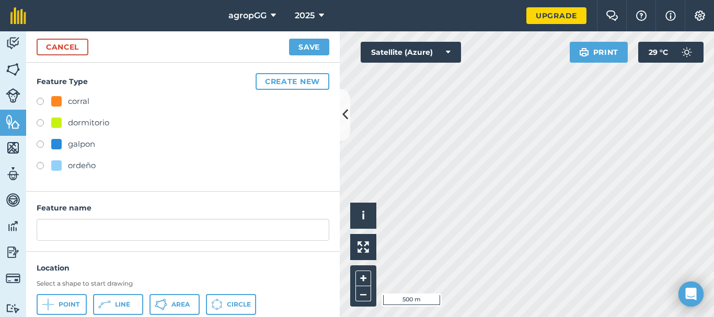
scroll to position [33, 0]
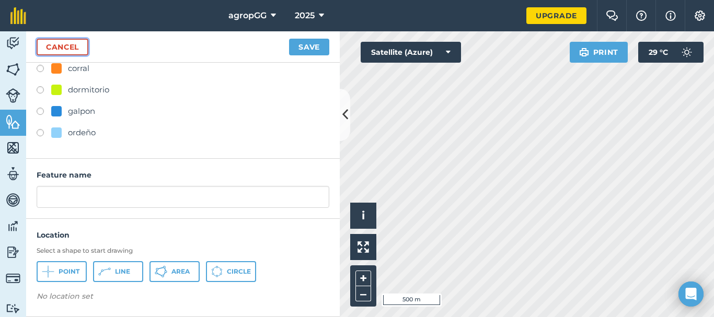
click at [73, 49] on link "Cancel" at bounding box center [63, 47] width 52 height 17
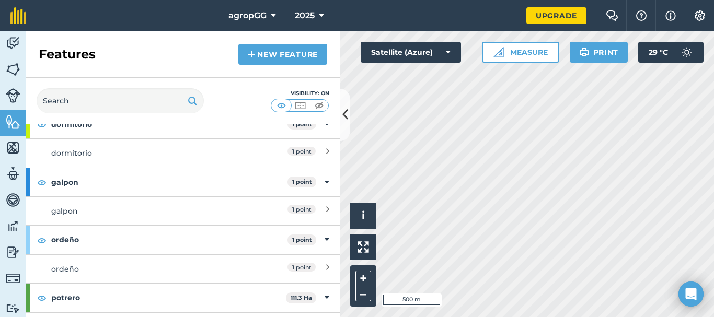
scroll to position [157, 0]
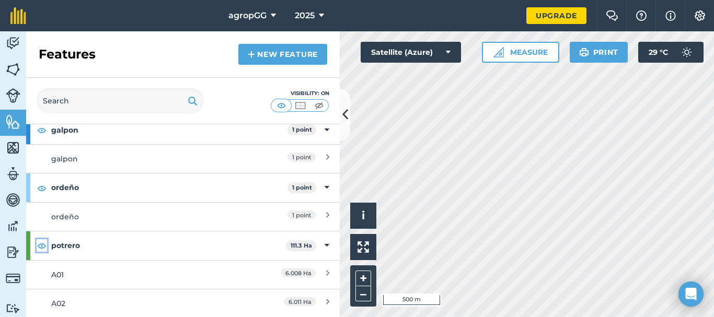
click at [41, 246] on img at bounding box center [41, 245] width 9 height 13
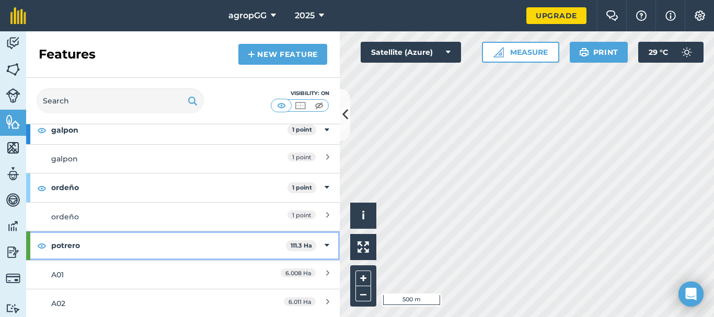
click at [325, 247] on icon at bounding box center [327, 246] width 5 height 12
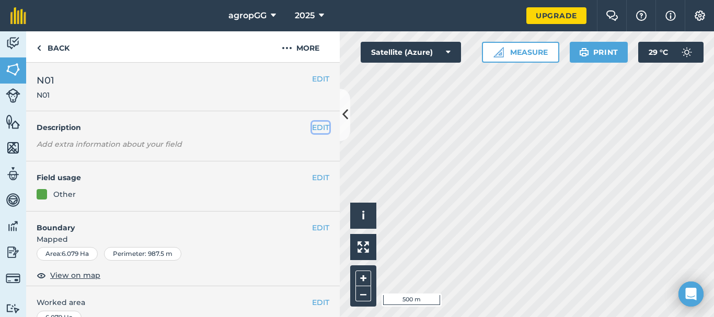
click at [312, 123] on button "EDIT" at bounding box center [320, 128] width 17 height 12
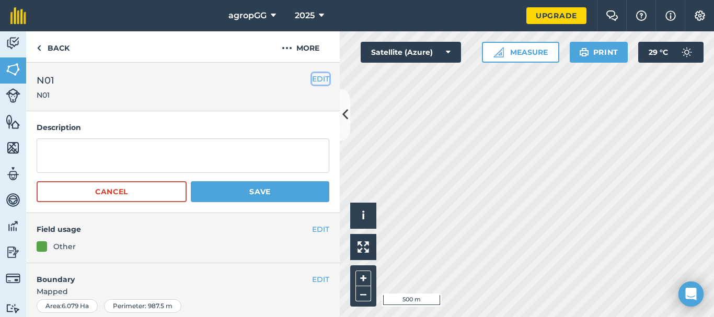
click at [312, 78] on button "EDIT" at bounding box center [320, 79] width 17 height 12
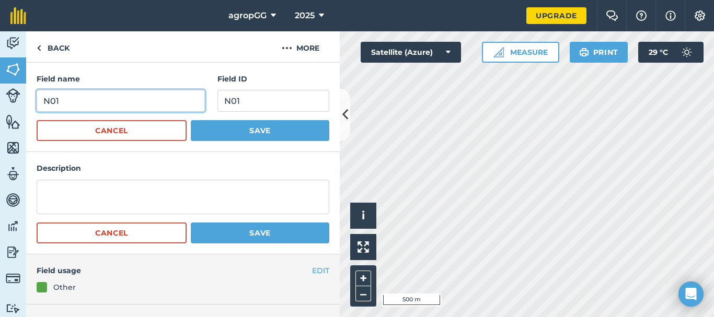
drag, startPoint x: 48, startPoint y: 102, endPoint x: 33, endPoint y: 100, distance: 14.8
click at [33, 100] on div "Field name N01 Field ID N01 Cancel Save" at bounding box center [183, 107] width 314 height 89
type input "D01"
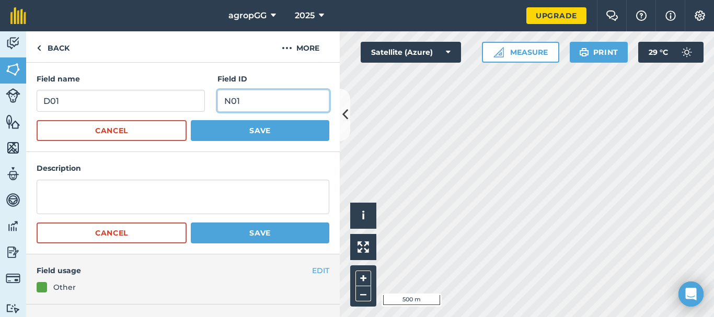
drag, startPoint x: 224, startPoint y: 100, endPoint x: 211, endPoint y: 100, distance: 12.5
click at [211, 100] on div "Field name D01 Field ID N01" at bounding box center [183, 92] width 293 height 39
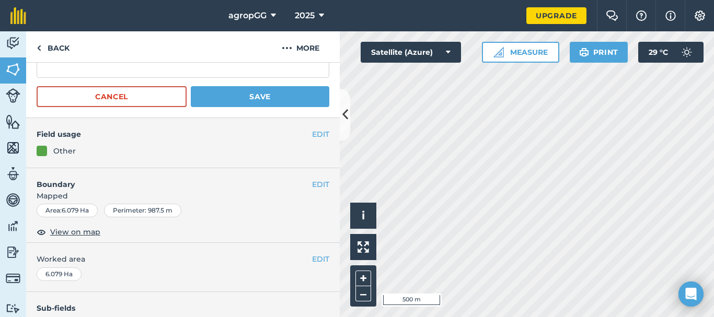
scroll to position [135, 0]
type input "D01"
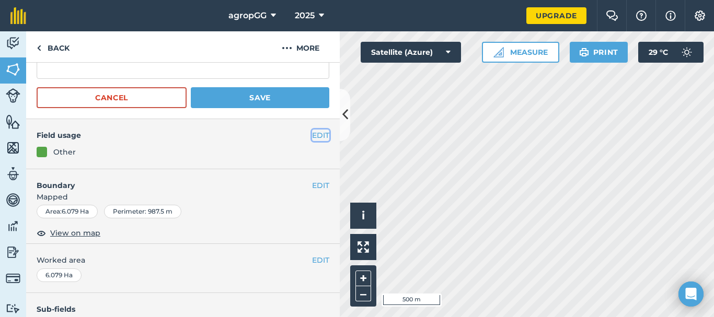
click at [320, 135] on button "EDIT" at bounding box center [320, 136] width 17 height 12
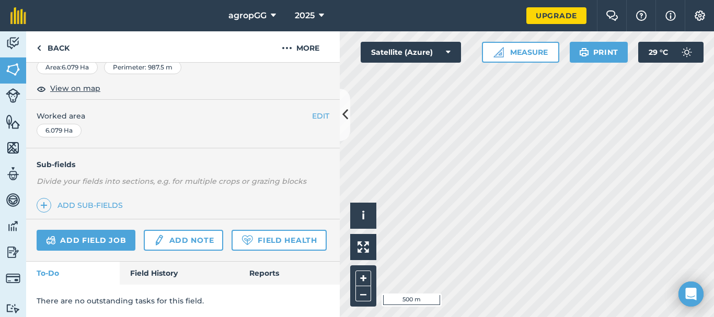
scroll to position [369, 0]
click at [45, 199] on img at bounding box center [43, 205] width 7 height 13
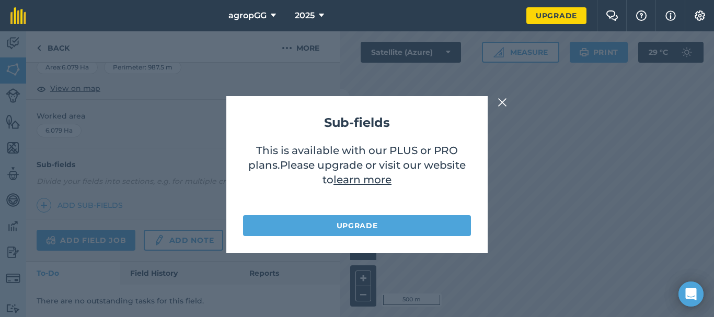
click at [501, 100] on img at bounding box center [502, 102] width 9 height 13
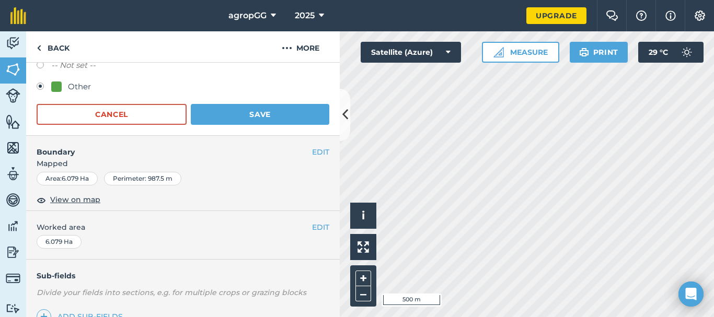
scroll to position [224, 0]
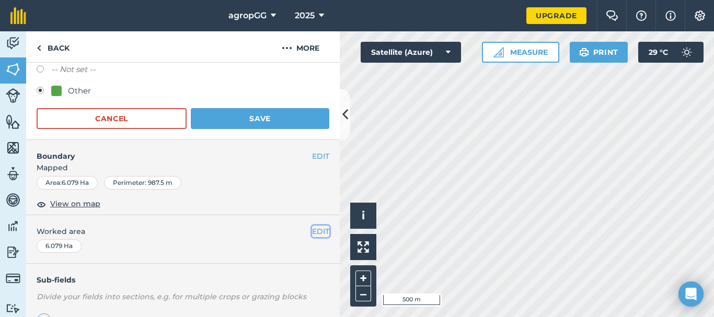
click at [312, 231] on button "EDIT" at bounding box center [320, 232] width 17 height 12
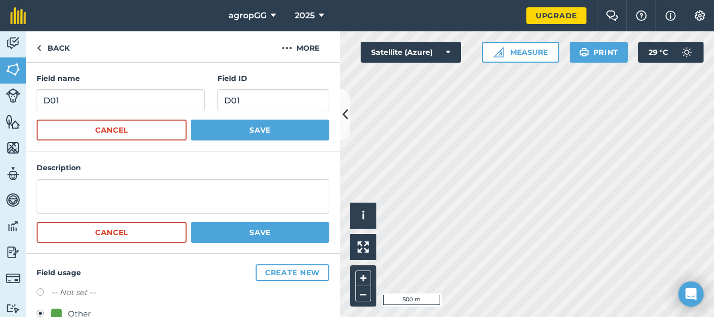
scroll to position [0, 0]
click at [294, 43] on button "More" at bounding box center [300, 46] width 78 height 31
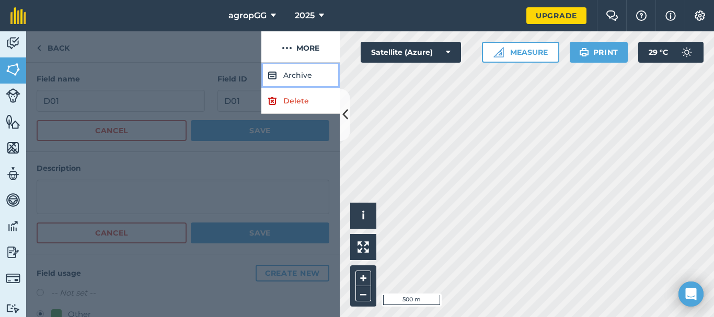
click at [296, 73] on button "Archive" at bounding box center [300, 76] width 78 height 26
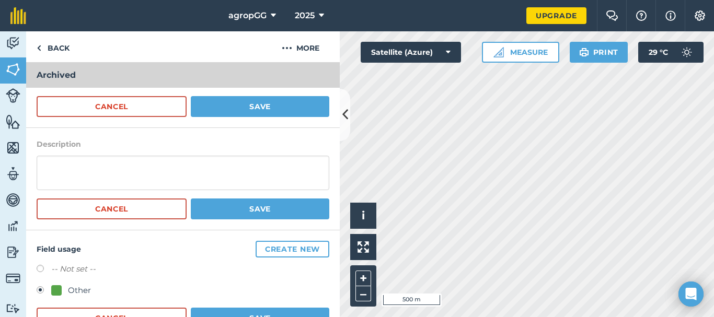
scroll to position [51, 0]
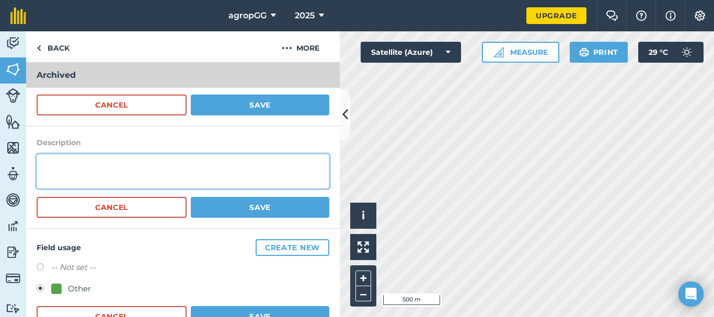
click at [148, 179] on textarea at bounding box center [183, 171] width 293 height 35
type textarea "P"
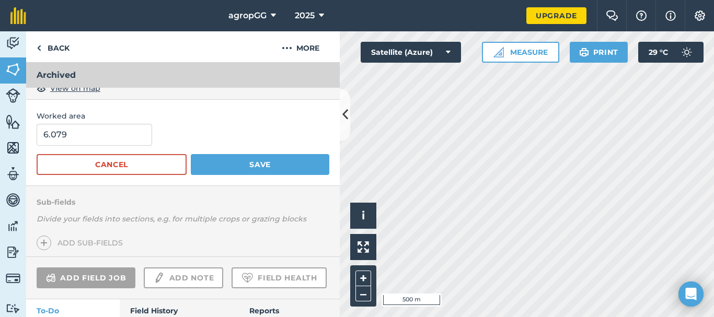
scroll to position [431, 0]
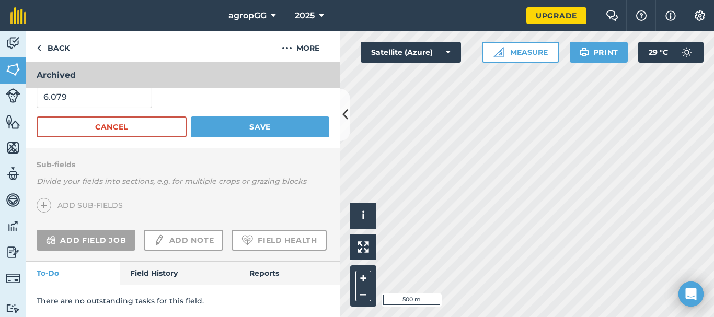
type textarea "POTRERO"
click at [301, 117] on button "Save" at bounding box center [260, 127] width 139 height 21
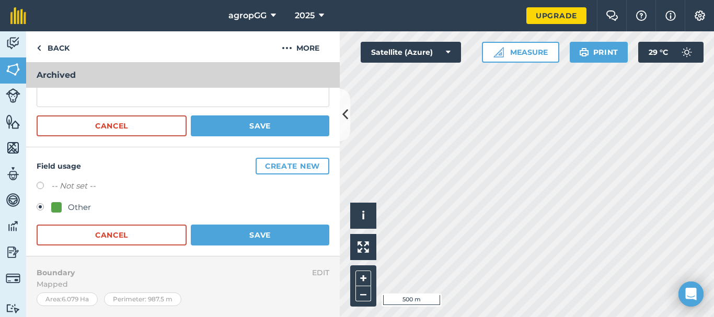
scroll to position [0, 0]
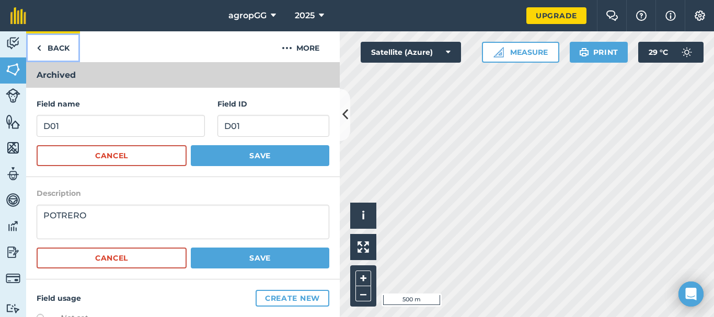
click at [60, 48] on link "Back" at bounding box center [53, 46] width 54 height 31
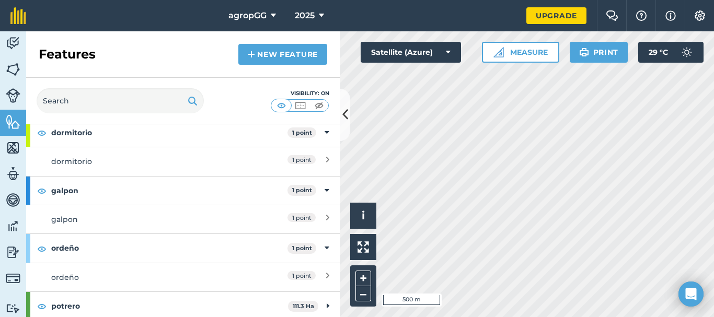
scroll to position [100, 0]
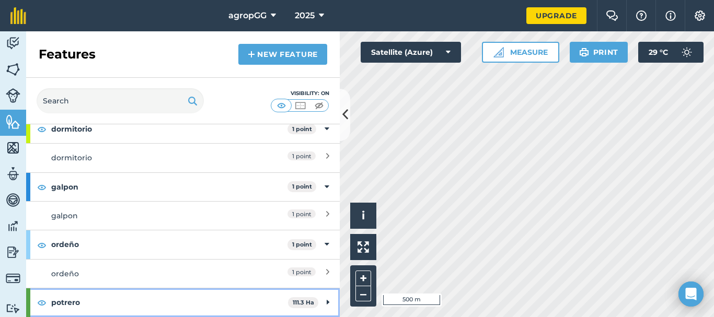
click at [327, 303] on icon at bounding box center [328, 303] width 3 height 12
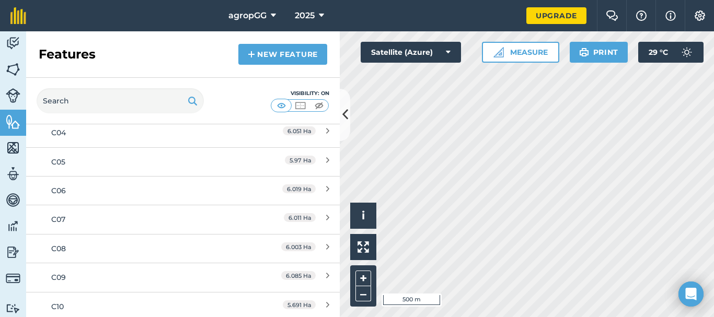
scroll to position [650, 0]
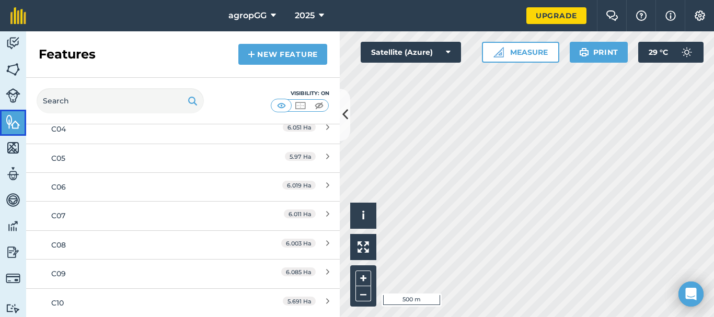
click at [9, 119] on img at bounding box center [13, 122] width 15 height 16
click at [277, 57] on link "New feature" at bounding box center [282, 54] width 89 height 21
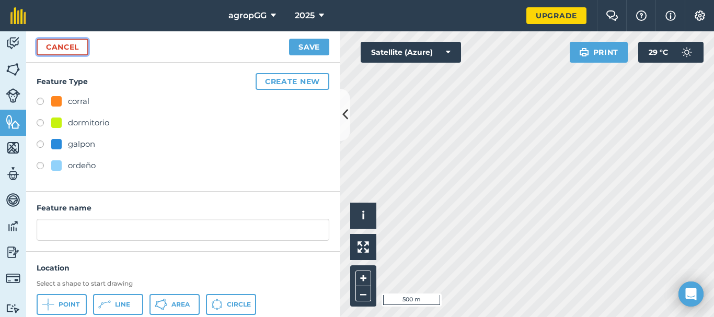
click at [75, 47] on link "Cancel" at bounding box center [63, 47] width 52 height 17
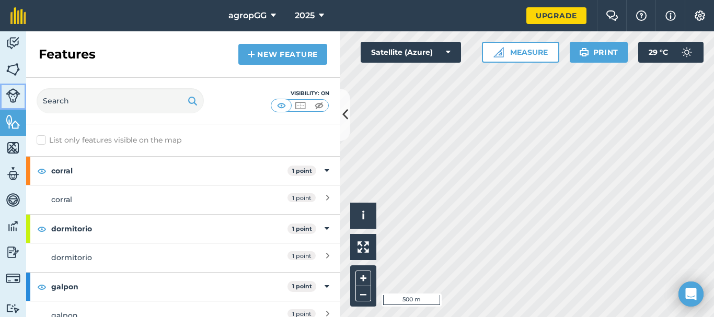
click at [17, 92] on img at bounding box center [13, 95] width 15 height 15
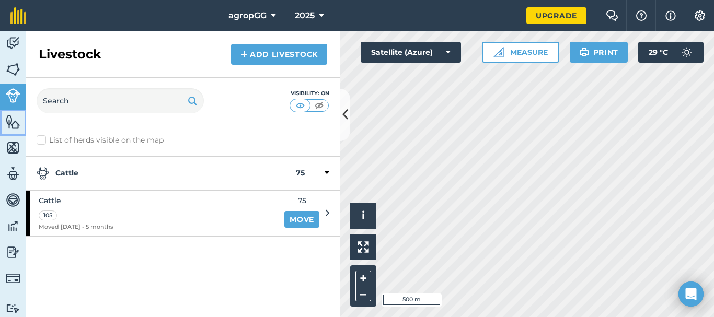
click at [7, 123] on img at bounding box center [13, 122] width 15 height 16
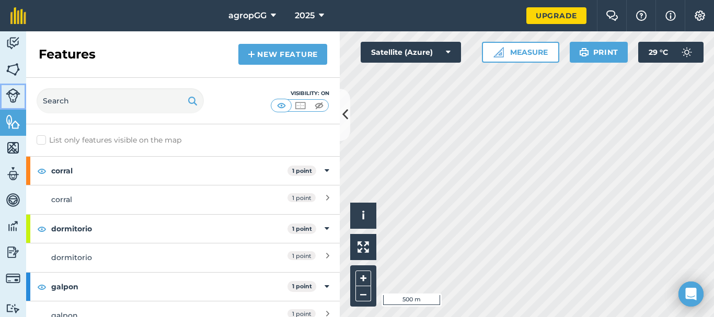
click at [10, 96] on img at bounding box center [13, 95] width 15 height 15
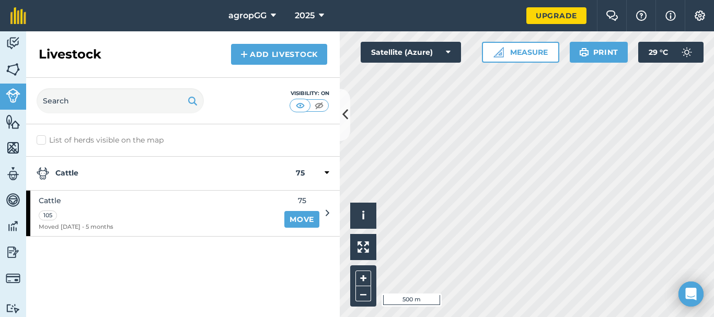
click at [327, 170] on icon at bounding box center [327, 172] width 5 height 9
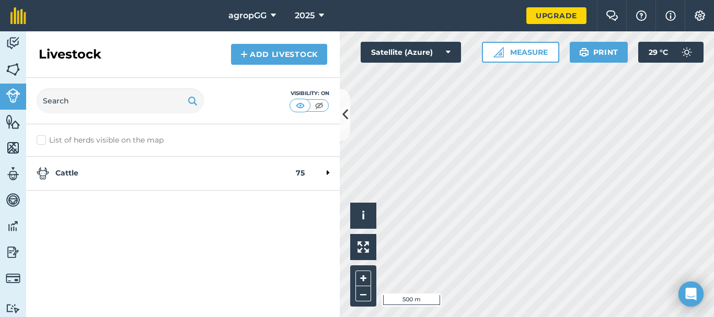
click at [294, 171] on strong "Cattle" at bounding box center [166, 173] width 259 height 13
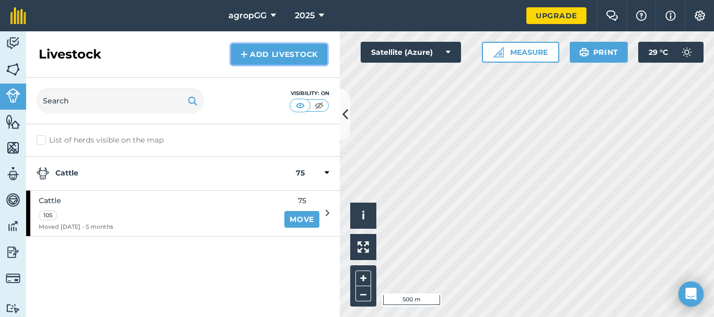
click at [264, 55] on link "Add Livestock" at bounding box center [279, 54] width 96 height 21
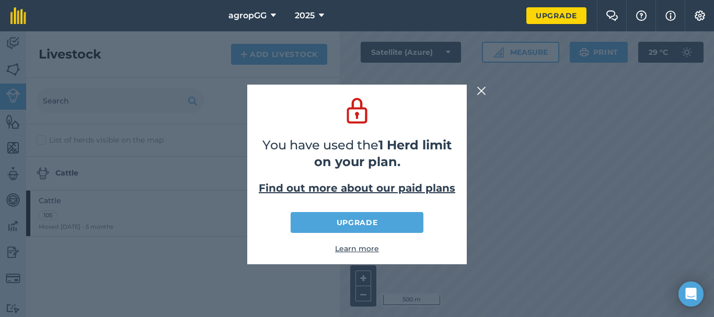
click at [482, 90] on img at bounding box center [481, 91] width 9 height 13
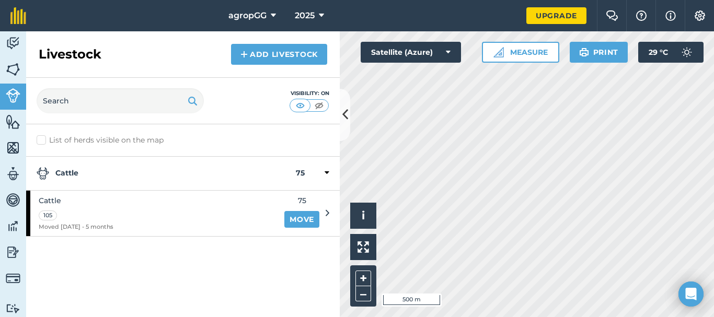
click at [306, 175] on div at bounding box center [317, 173] width 25 height 13
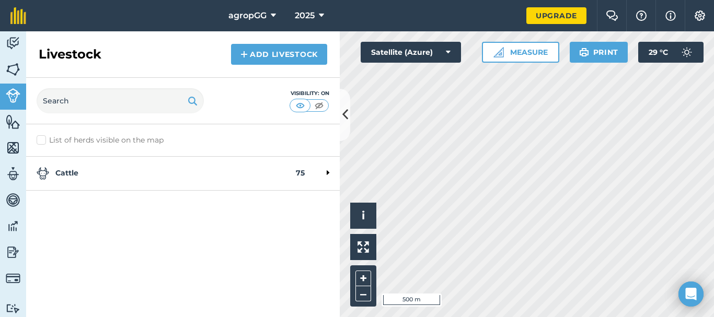
click at [62, 171] on strong "Cattle" at bounding box center [166, 173] width 259 height 13
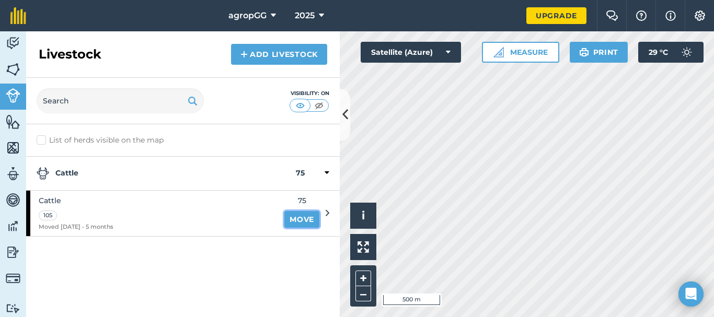
click at [306, 219] on link "Move" at bounding box center [301, 219] width 35 height 17
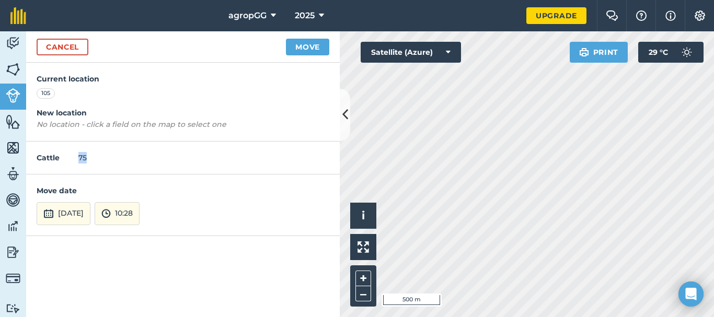
drag, startPoint x: 82, startPoint y: 157, endPoint x: 146, endPoint y: 161, distance: 64.4
click at [146, 161] on div "Cattle 75" at bounding box center [183, 158] width 314 height 33
click at [70, 44] on link "Cancel" at bounding box center [63, 47] width 52 height 17
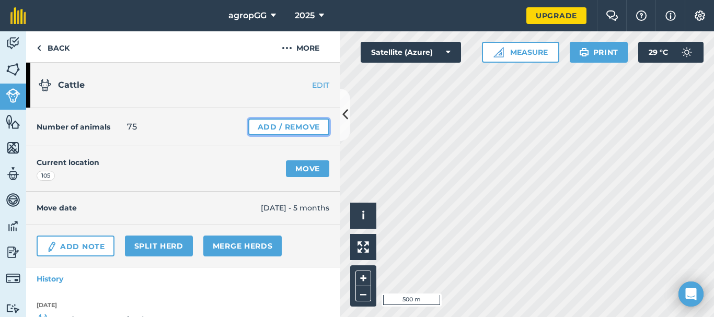
click at [259, 124] on link "Add / Remove" at bounding box center [288, 127] width 81 height 17
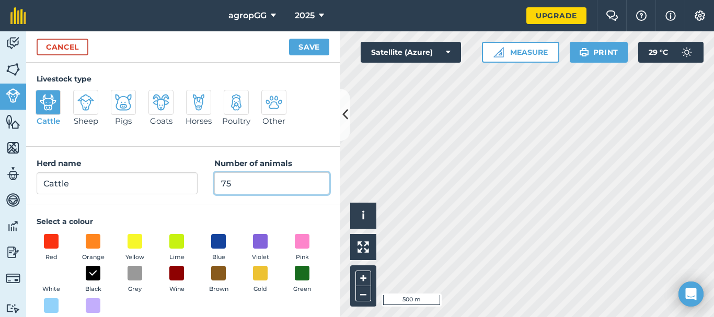
drag, startPoint x: 233, startPoint y: 180, endPoint x: 208, endPoint y: 180, distance: 24.6
click at [214, 180] on input "75" at bounding box center [271, 184] width 115 height 22
type input "216"
click at [310, 50] on button "Save" at bounding box center [309, 47] width 40 height 17
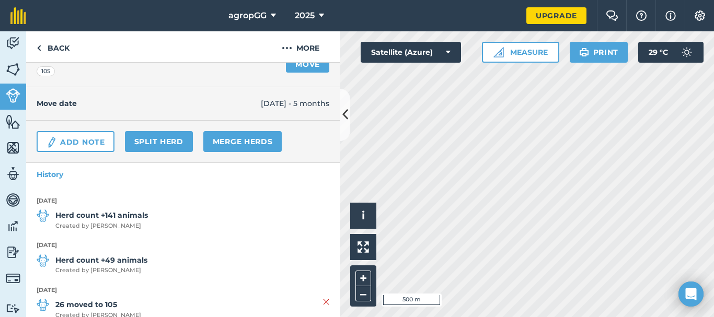
scroll to position [128, 0]
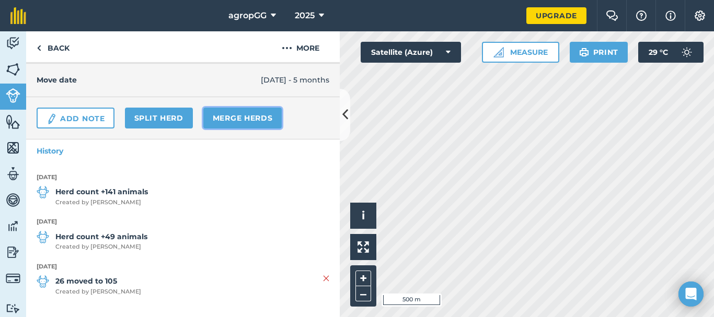
click at [248, 117] on link "Merge Herds" at bounding box center [242, 118] width 79 height 21
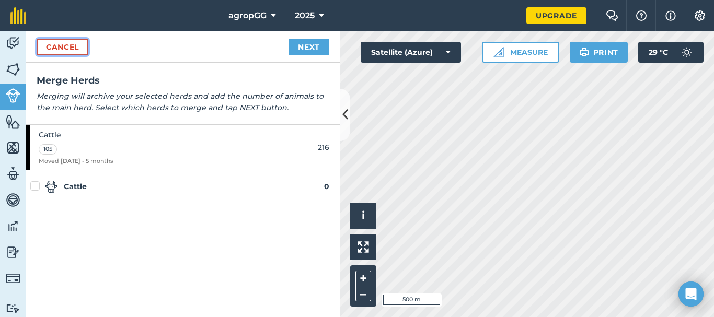
click at [59, 41] on link "Cancel" at bounding box center [63, 47] width 52 height 17
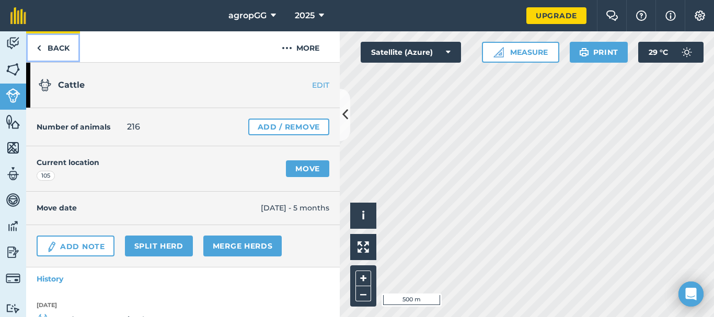
click at [60, 48] on link "Back" at bounding box center [53, 46] width 54 height 31
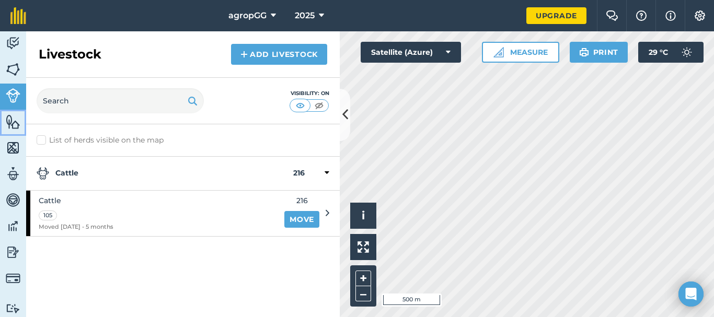
click at [17, 125] on img at bounding box center [13, 122] width 15 height 16
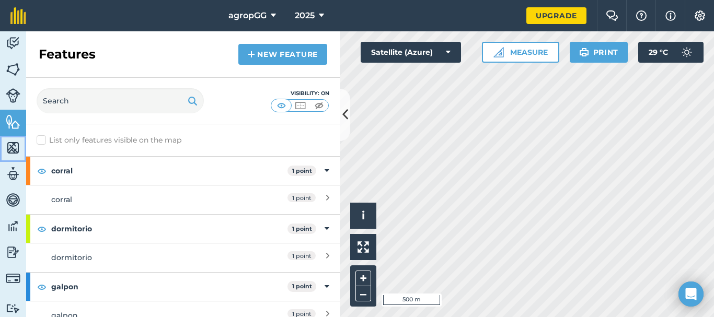
click at [20, 152] on img at bounding box center [13, 148] width 15 height 16
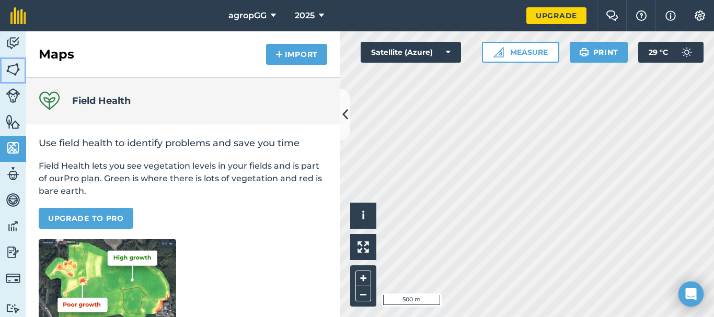
click at [13, 66] on img at bounding box center [13, 70] width 15 height 16
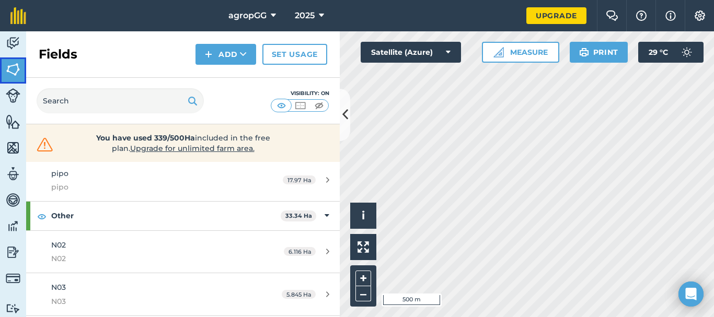
scroll to position [261, 0]
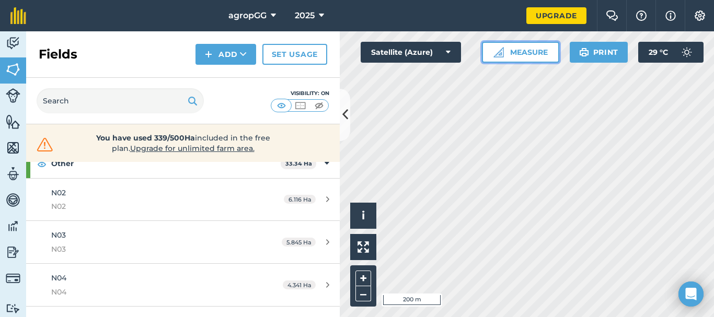
click at [505, 52] on button "Measure" at bounding box center [520, 52] width 77 height 21
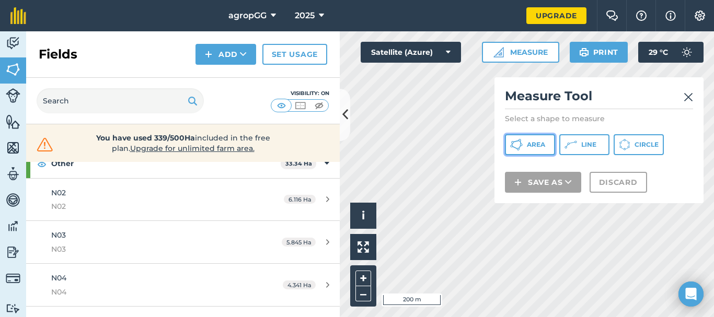
click at [544, 147] on span "Area" at bounding box center [536, 145] width 18 height 8
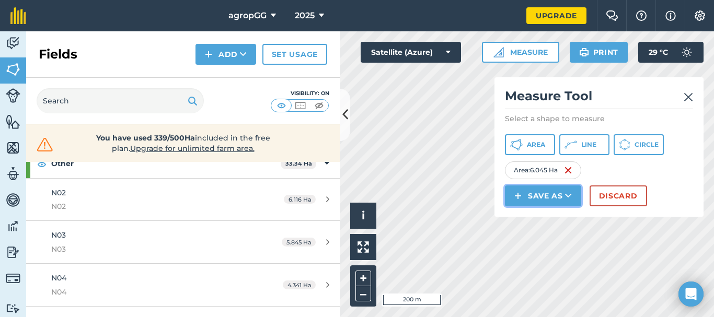
click at [569, 195] on icon at bounding box center [568, 196] width 7 height 10
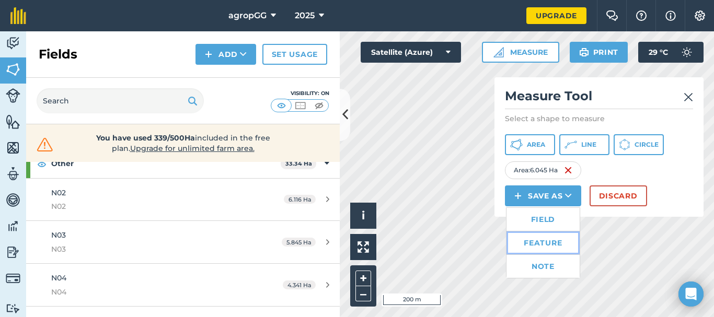
click at [549, 245] on link "Feature" at bounding box center [543, 243] width 73 height 23
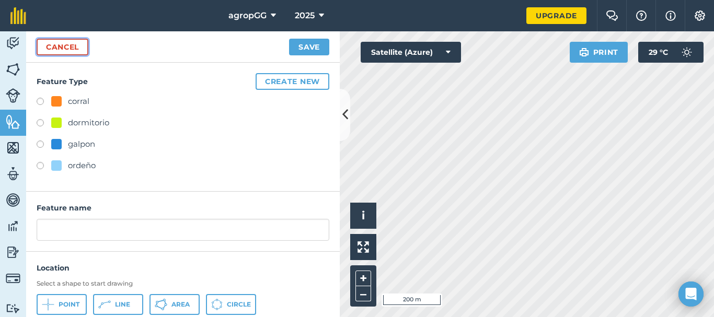
click at [75, 49] on link "Cancel" at bounding box center [63, 47] width 52 height 17
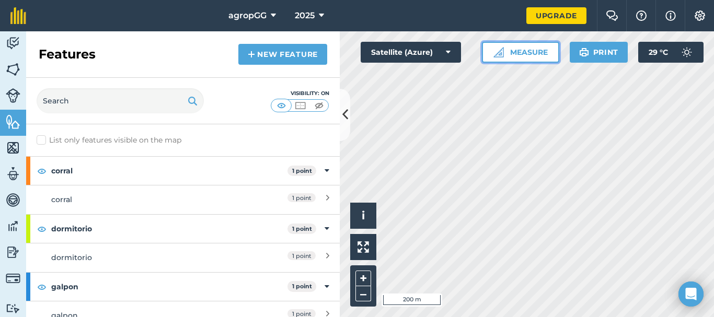
click at [510, 50] on button "Measure" at bounding box center [520, 52] width 77 height 21
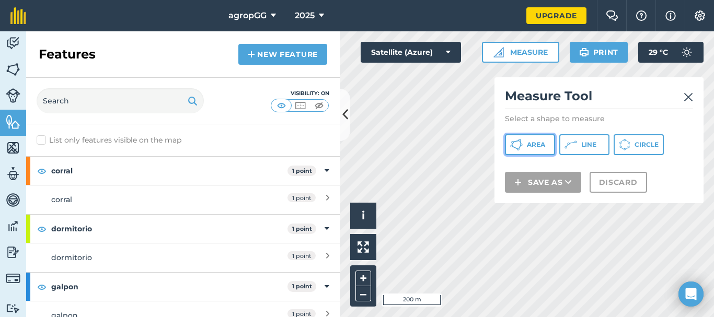
click at [535, 145] on span "Area" at bounding box center [536, 145] width 18 height 8
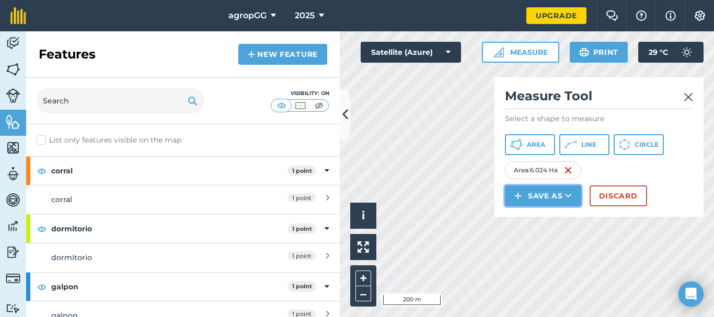
click at [570, 196] on icon at bounding box center [568, 196] width 7 height 10
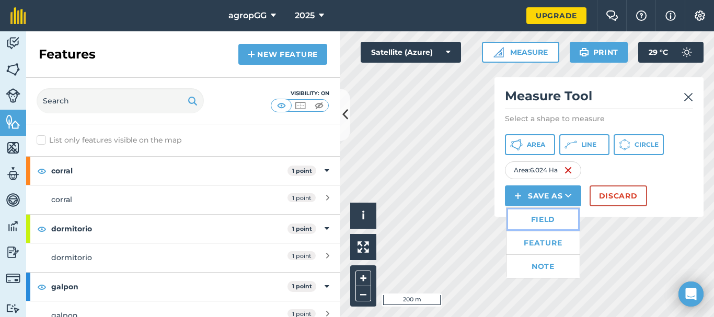
click at [557, 214] on link "Field" at bounding box center [543, 219] width 73 height 23
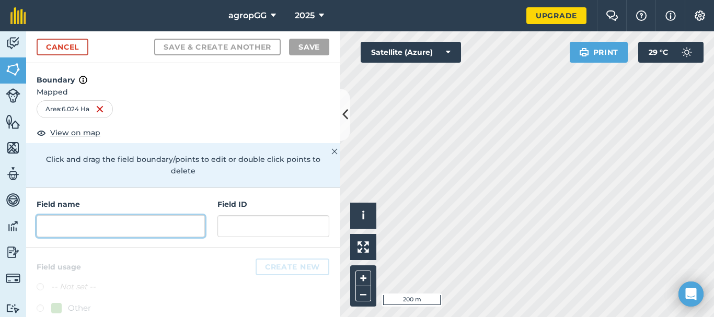
click at [125, 227] on input "text" at bounding box center [121, 226] width 168 height 22
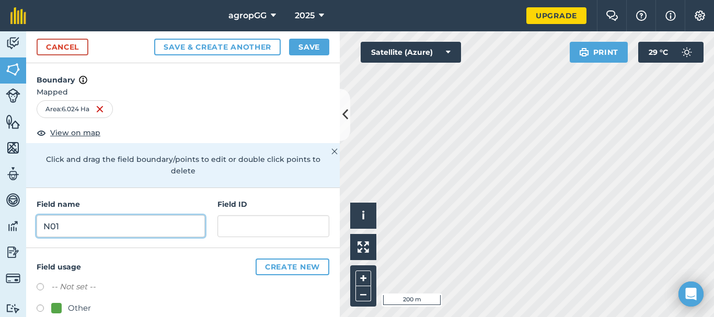
type input "N01"
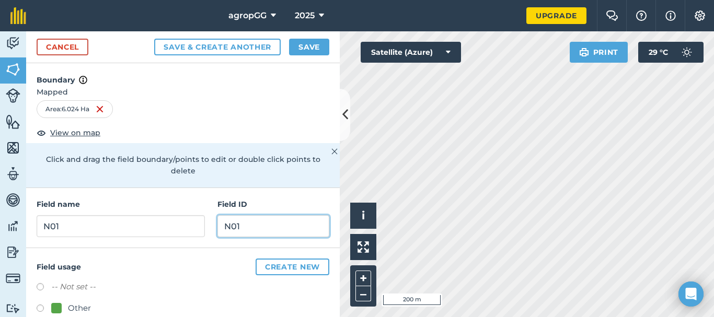
type input "N01"
click at [38, 308] on label at bounding box center [44, 310] width 15 height 10
radio input "true"
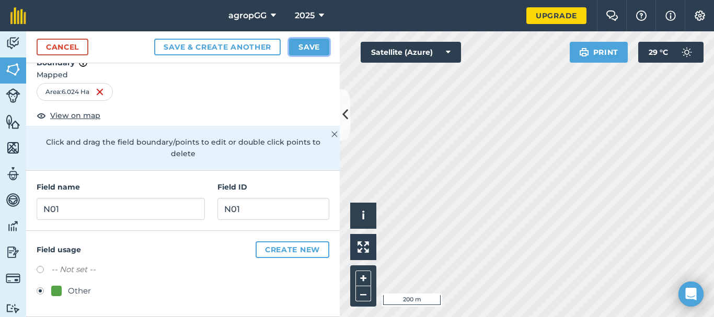
click at [305, 47] on button "Save" at bounding box center [309, 47] width 40 height 17
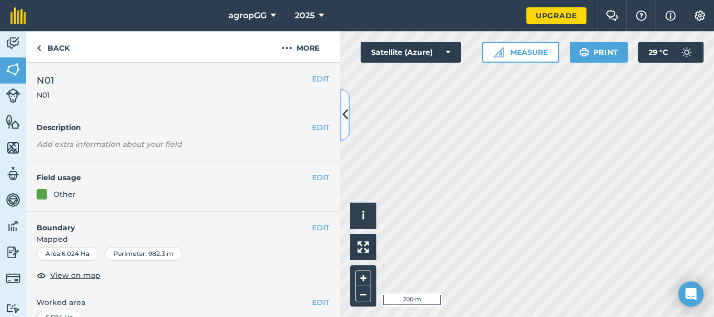
click at [343, 113] on icon at bounding box center [345, 115] width 6 height 18
